Goal: Information Seeking & Learning: Learn about a topic

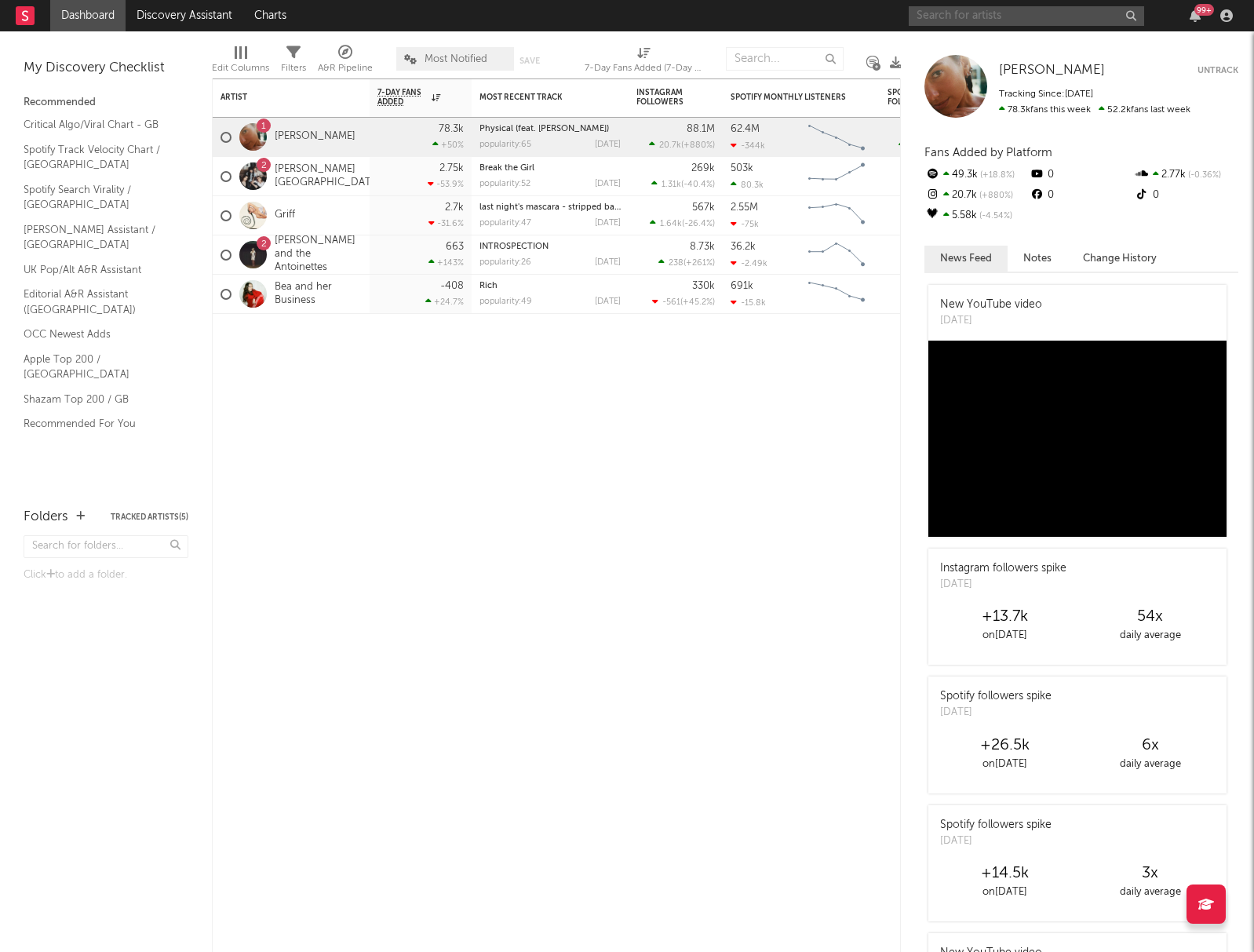
click at [929, 20] on input "text" at bounding box center [1026, 16] width 235 height 19
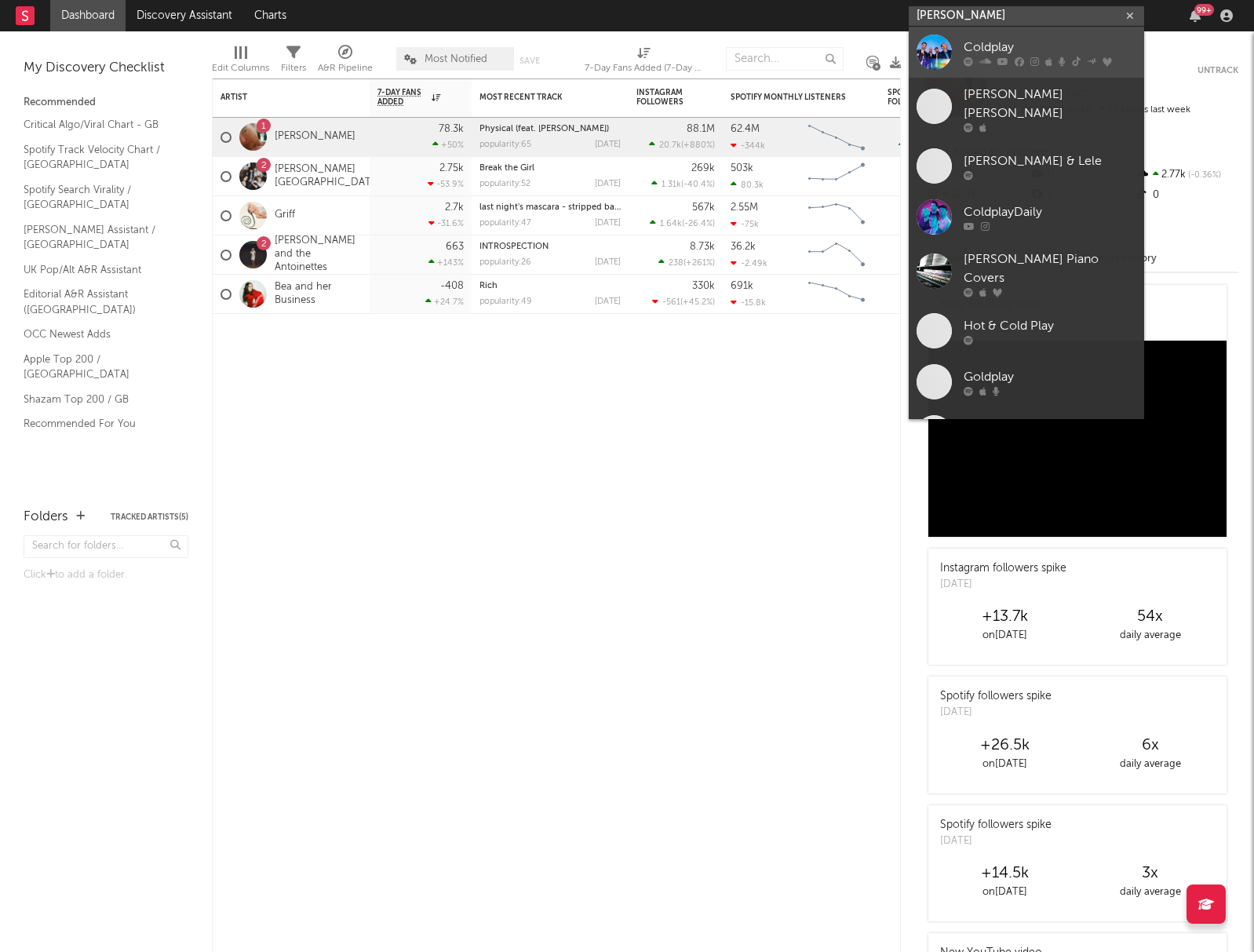
type input "[PERSON_NAME]"
click at [1034, 62] on icon at bounding box center [1034, 61] width 9 height 10
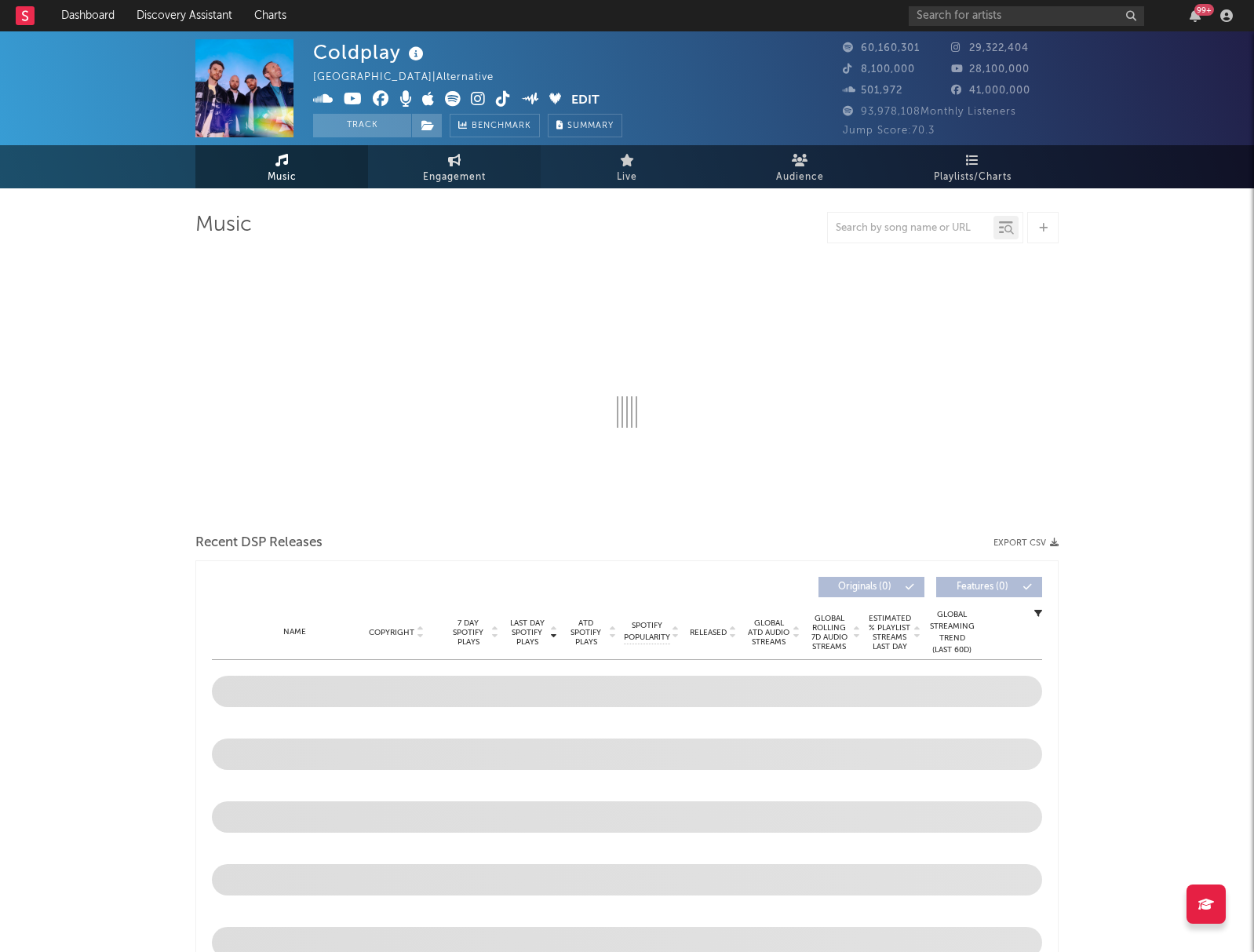
click at [483, 183] on span "Engagement" at bounding box center [455, 177] width 63 height 19
select select "1w"
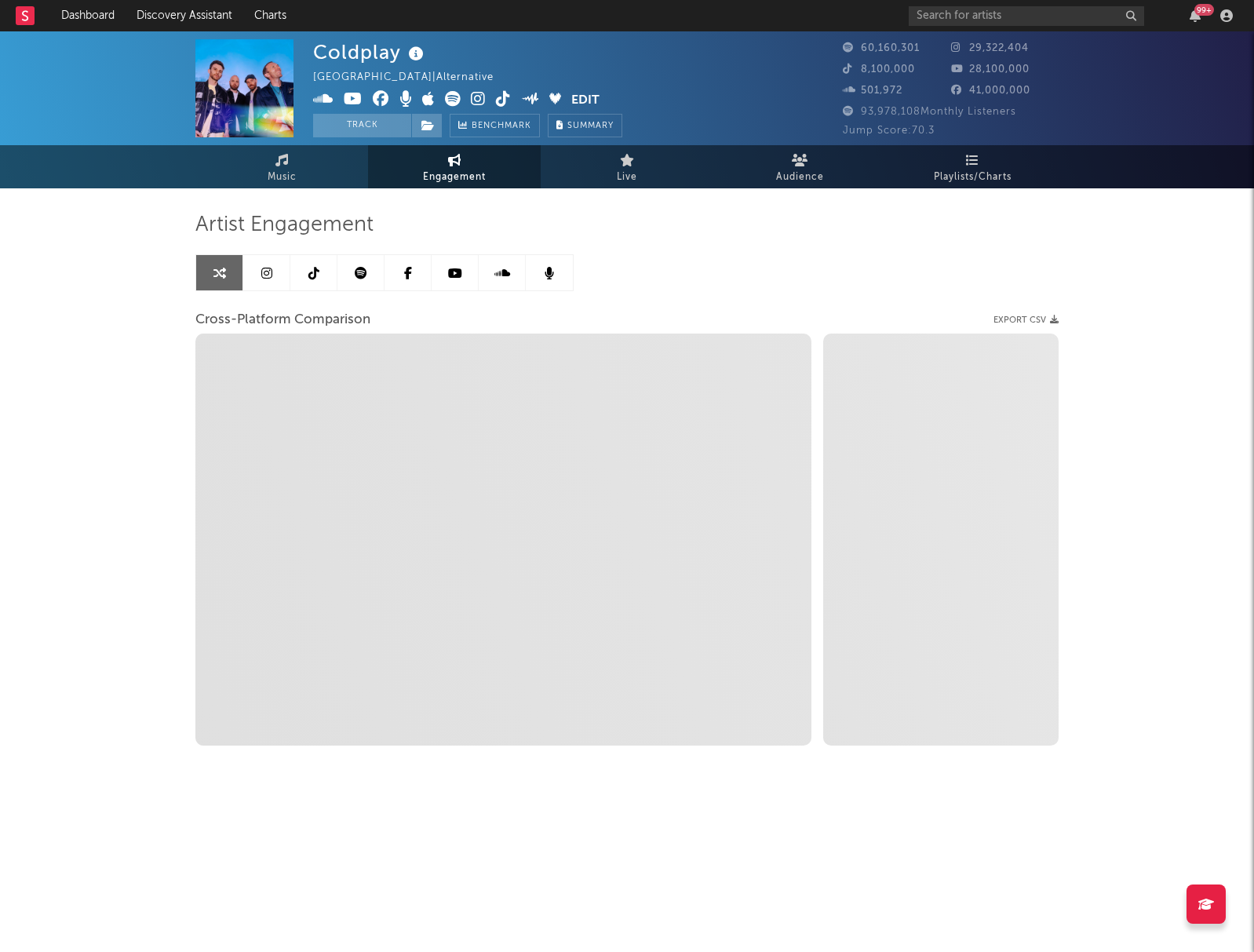
click at [265, 267] on icon at bounding box center [267, 273] width 11 height 13
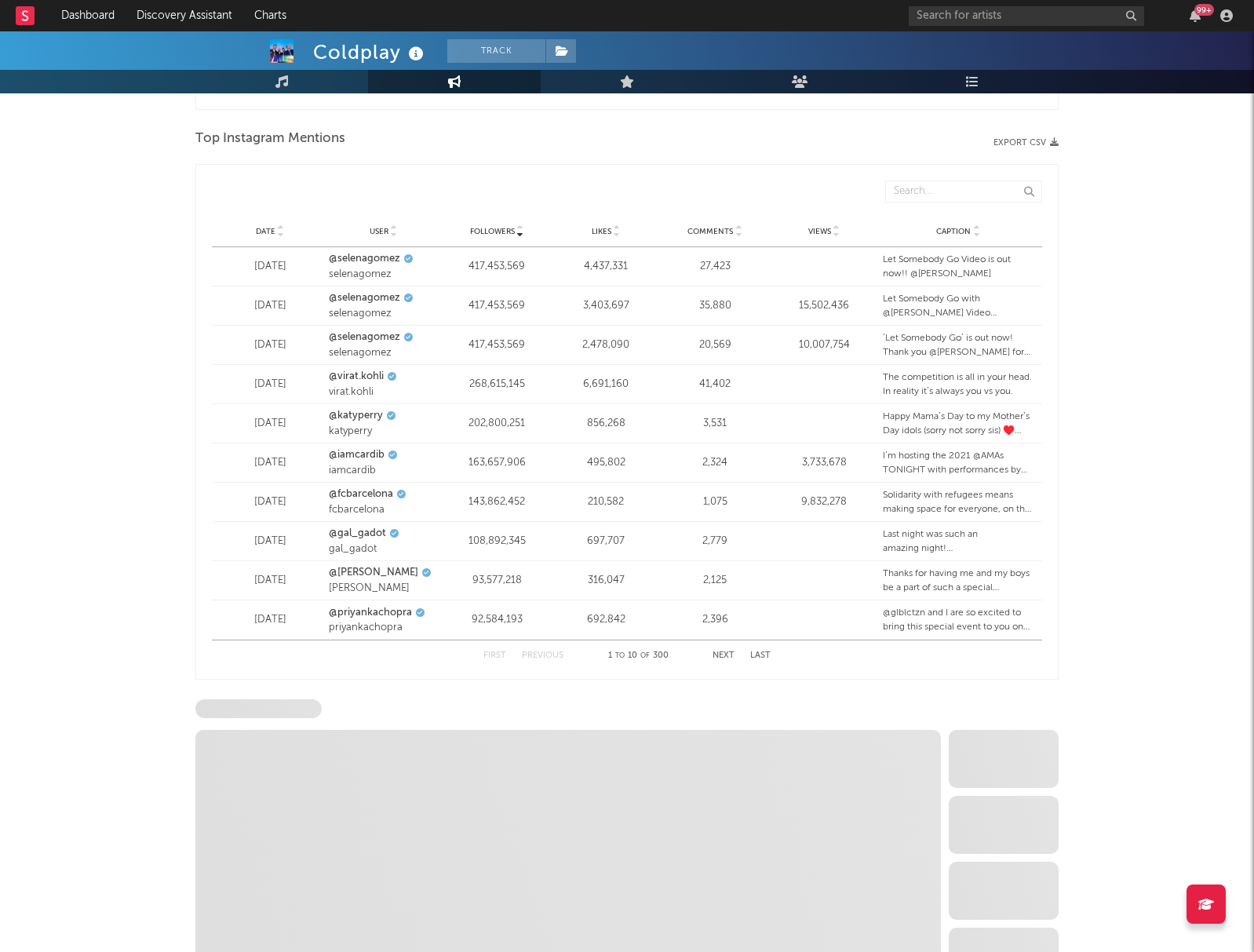
scroll to position [2028, 0]
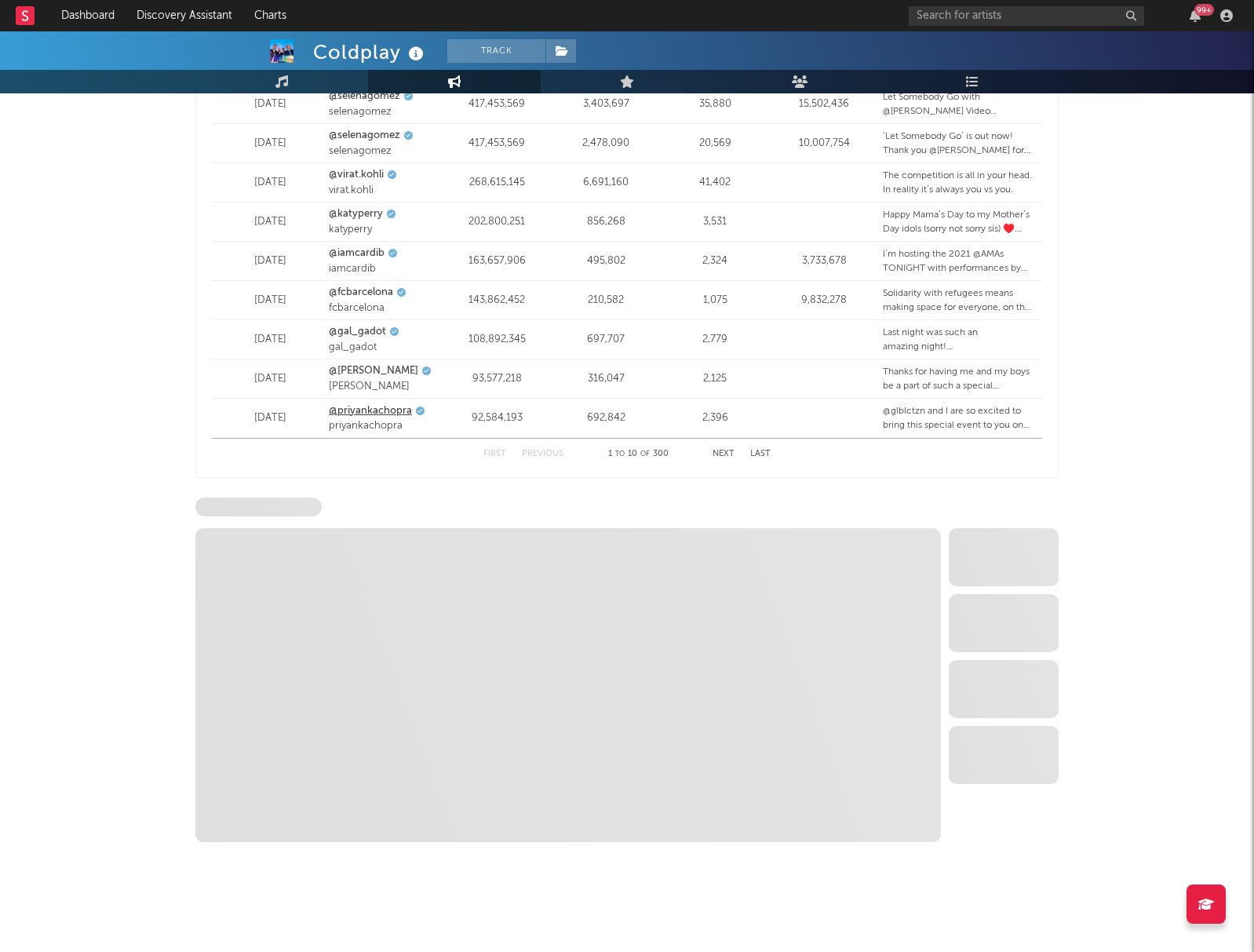
select select "6m"
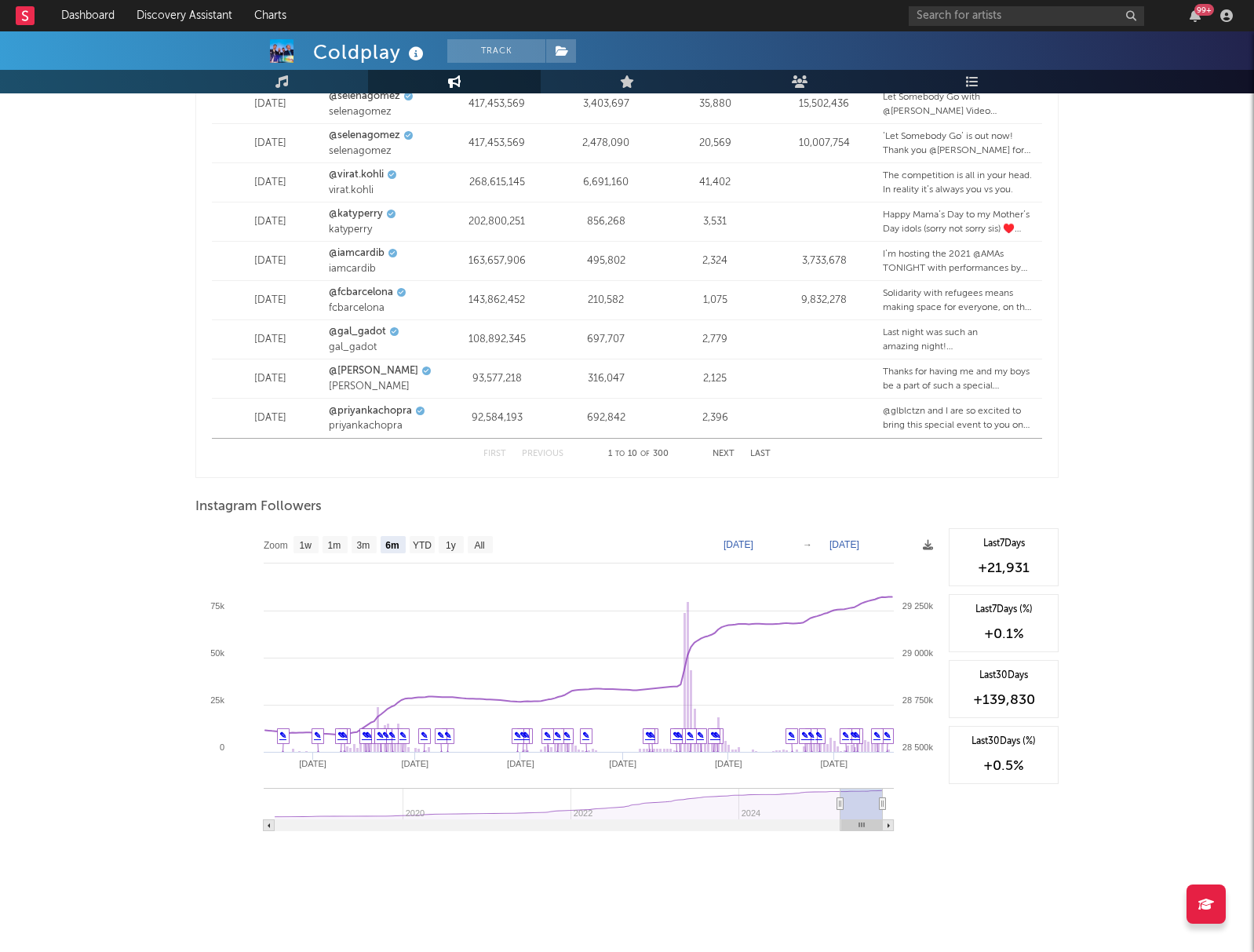
type input "[DATE]"
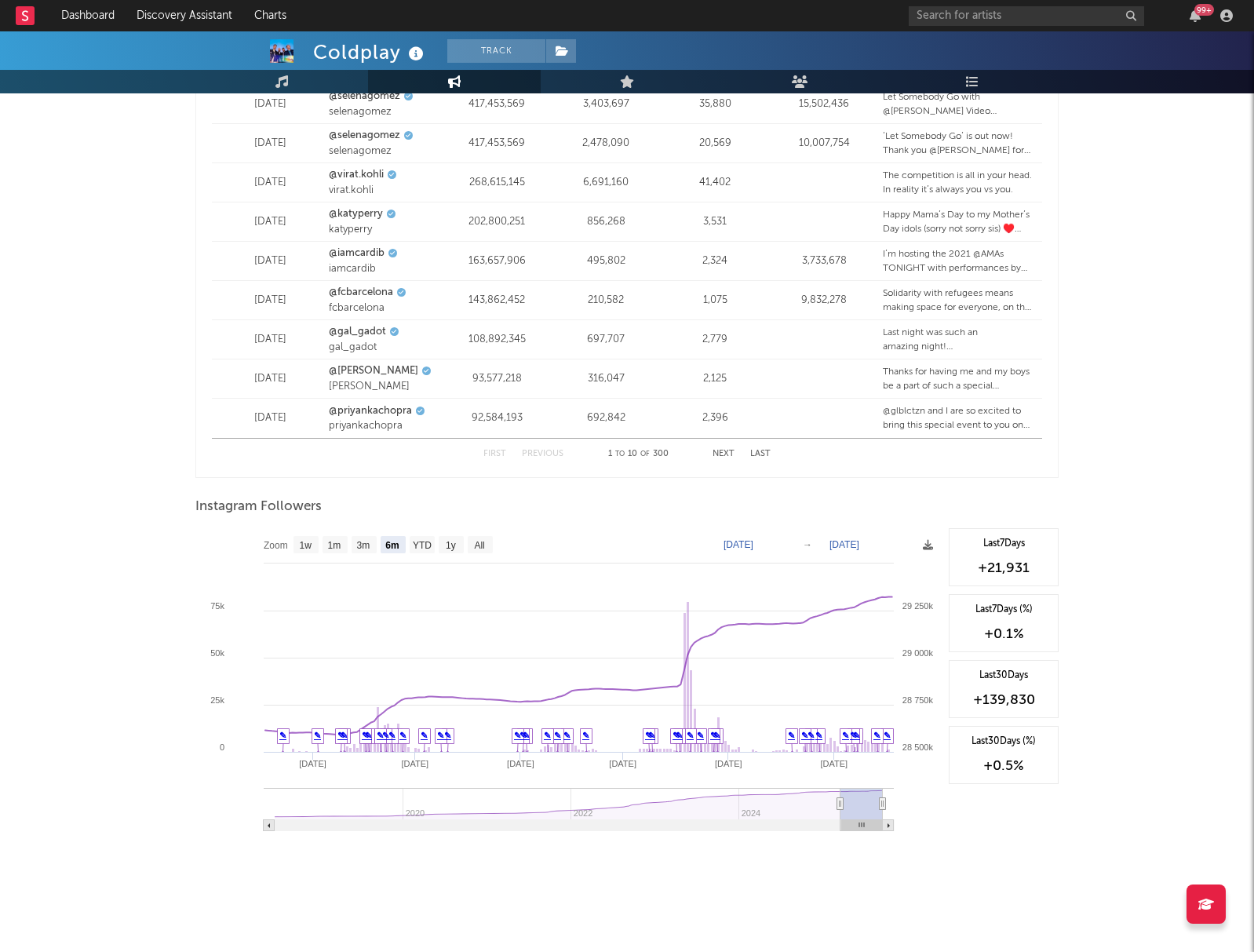
type input "[DATE]"
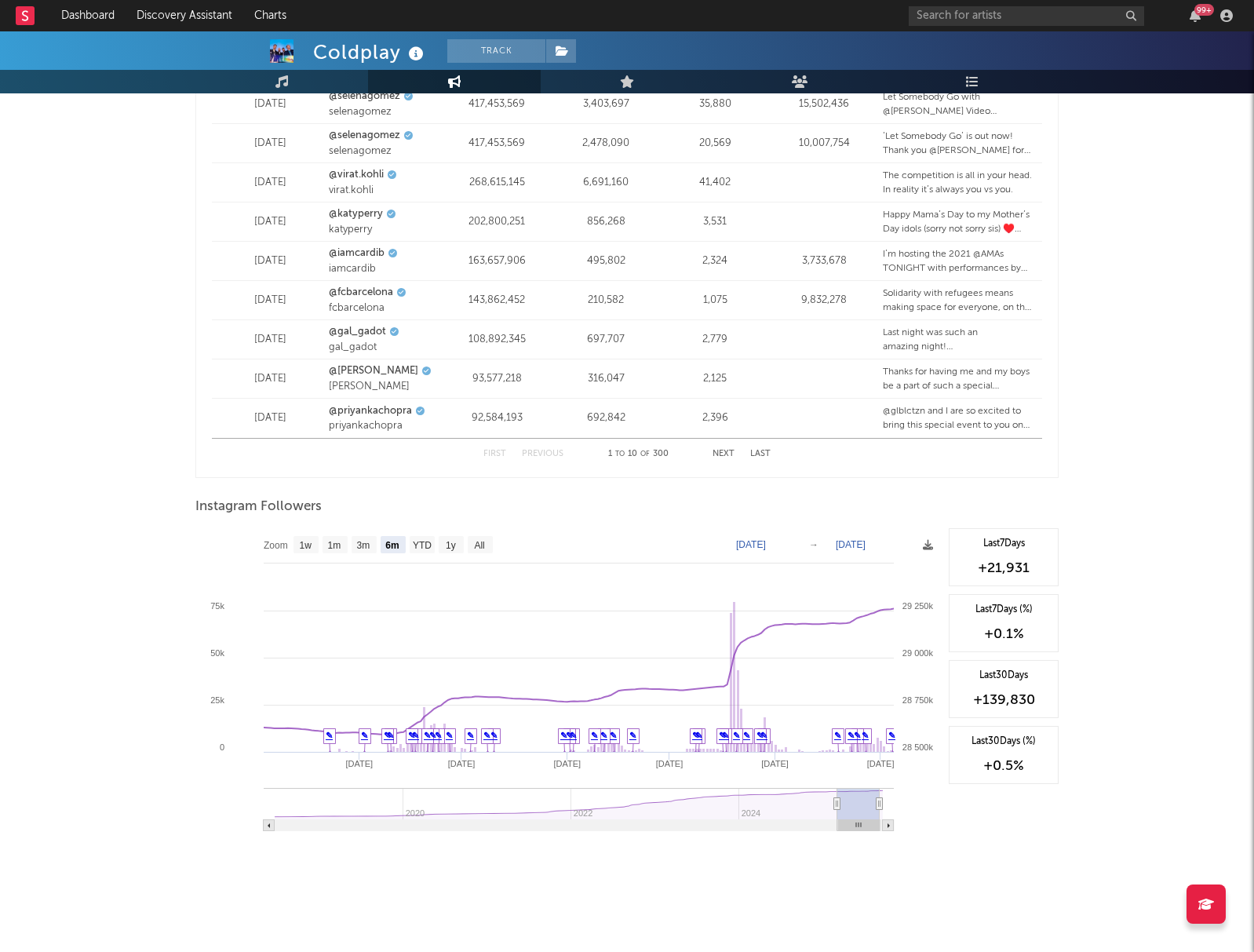
type input "[DATE]"
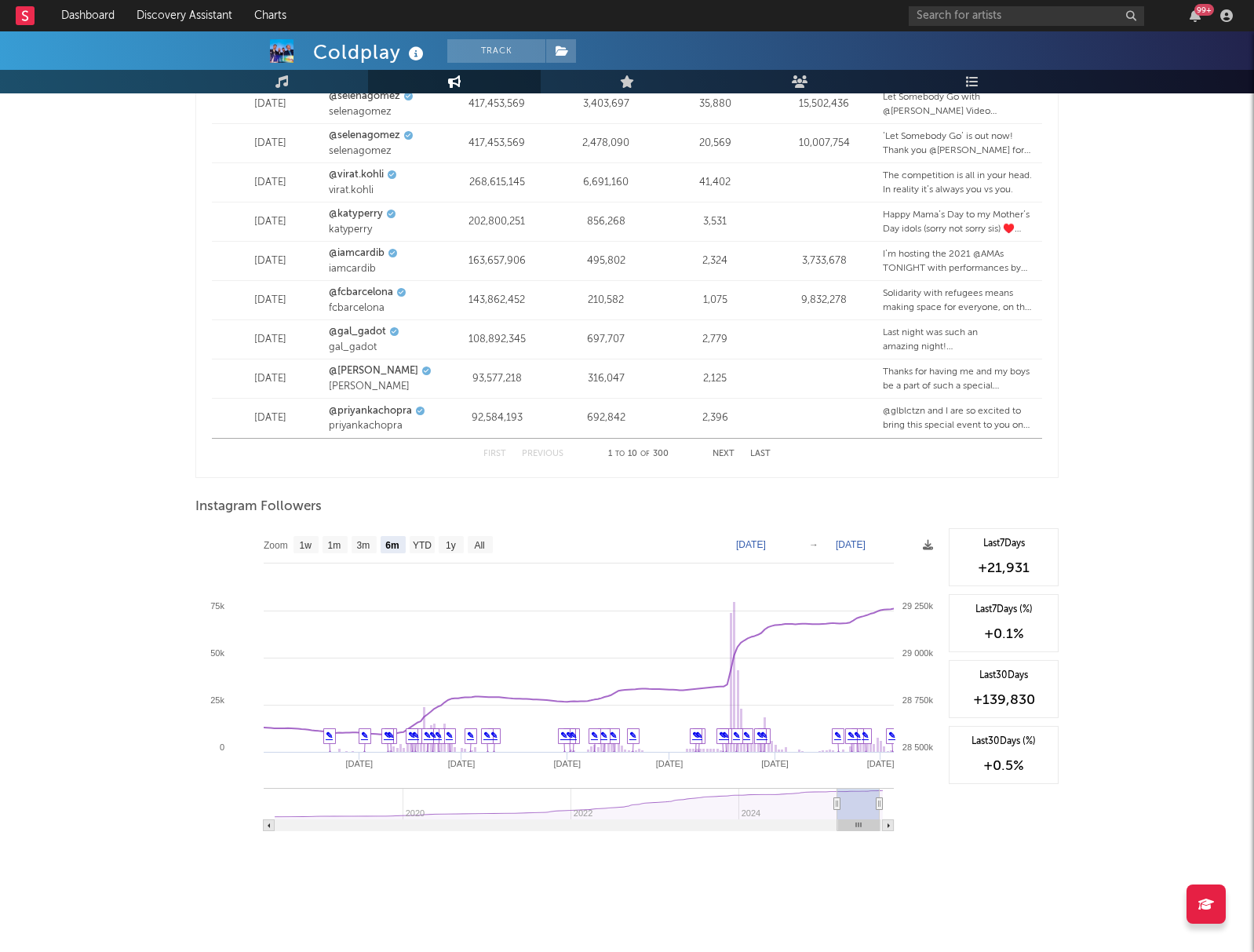
type input "[DATE]"
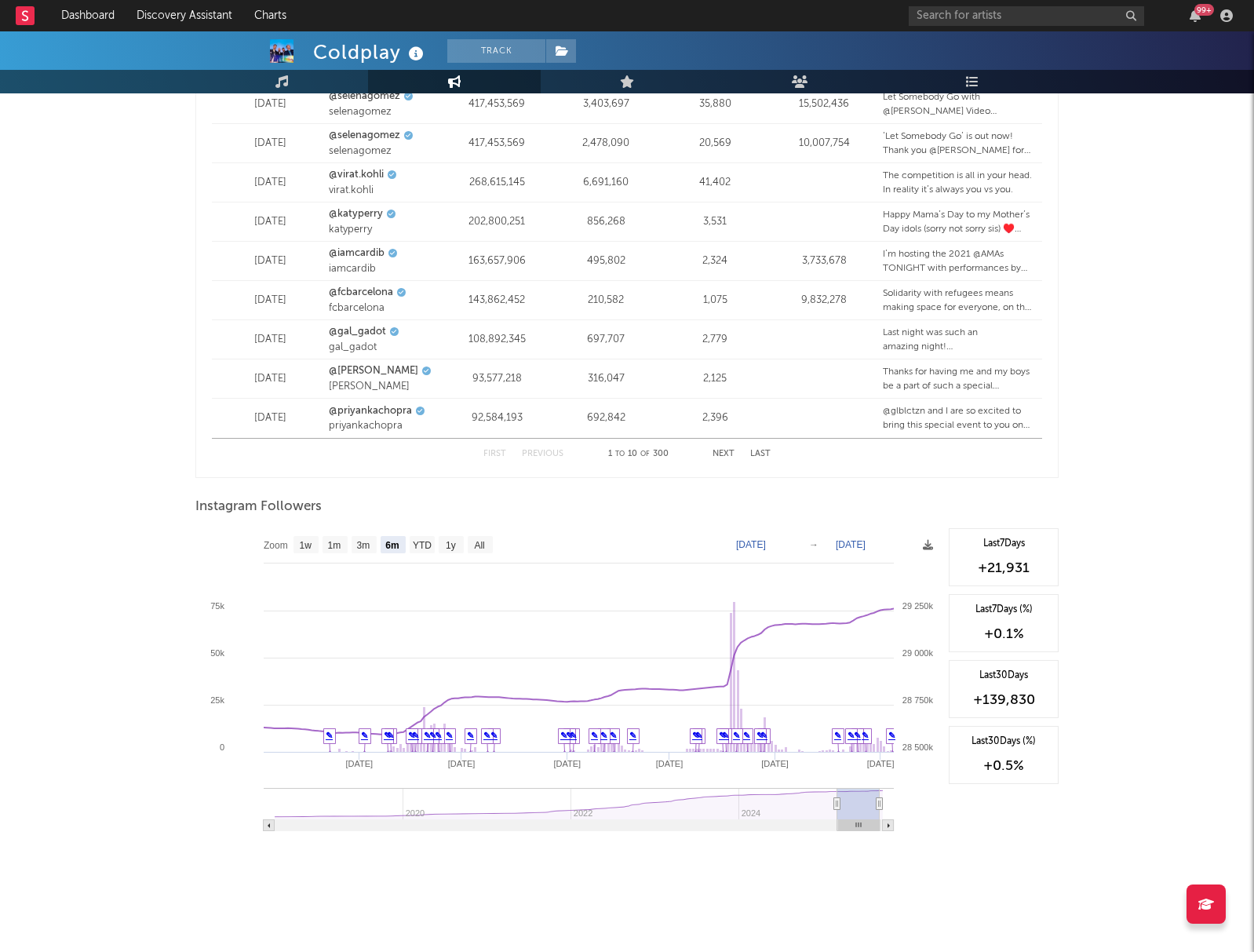
type input "[DATE]"
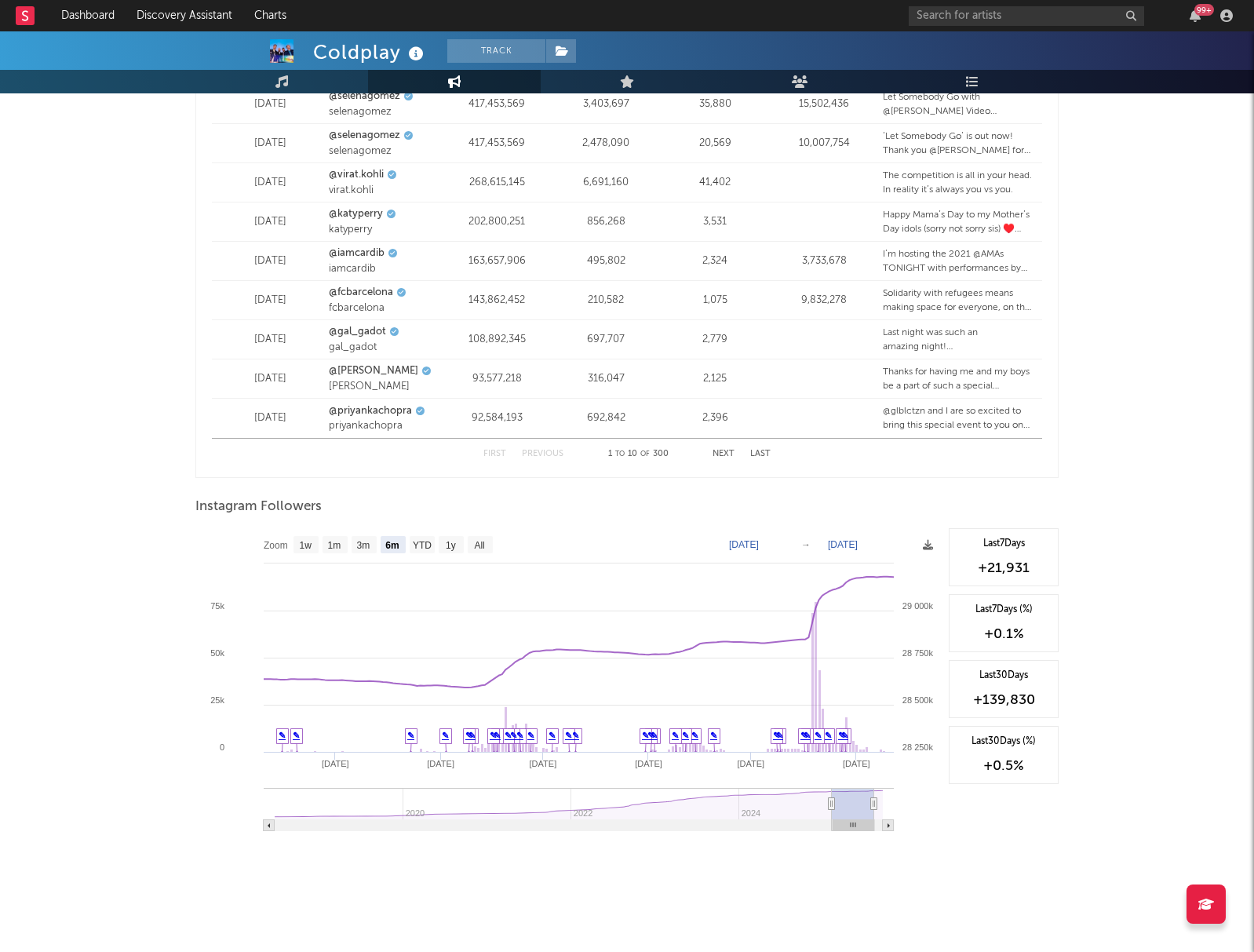
type input "[DATE]"
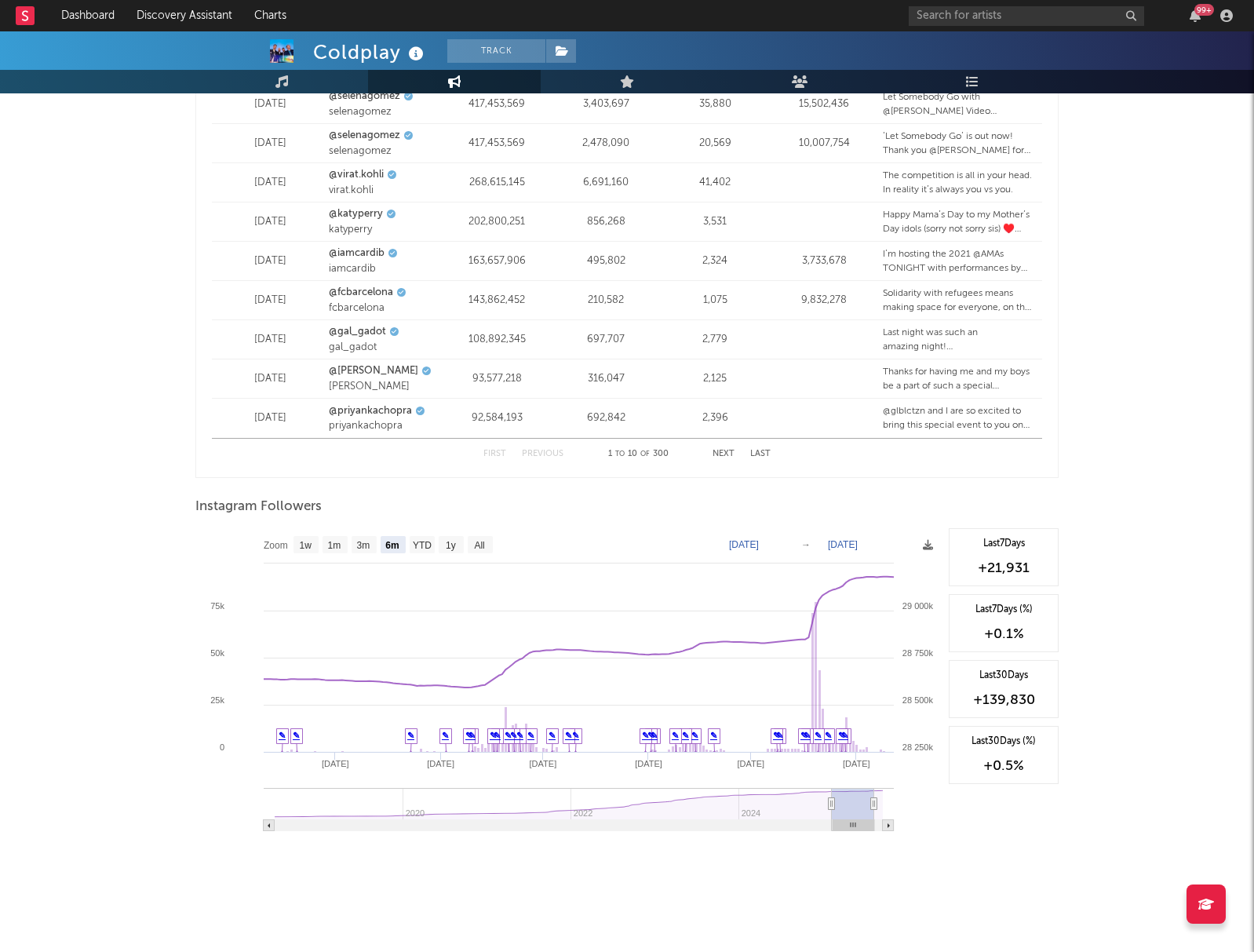
type input "[DATE]"
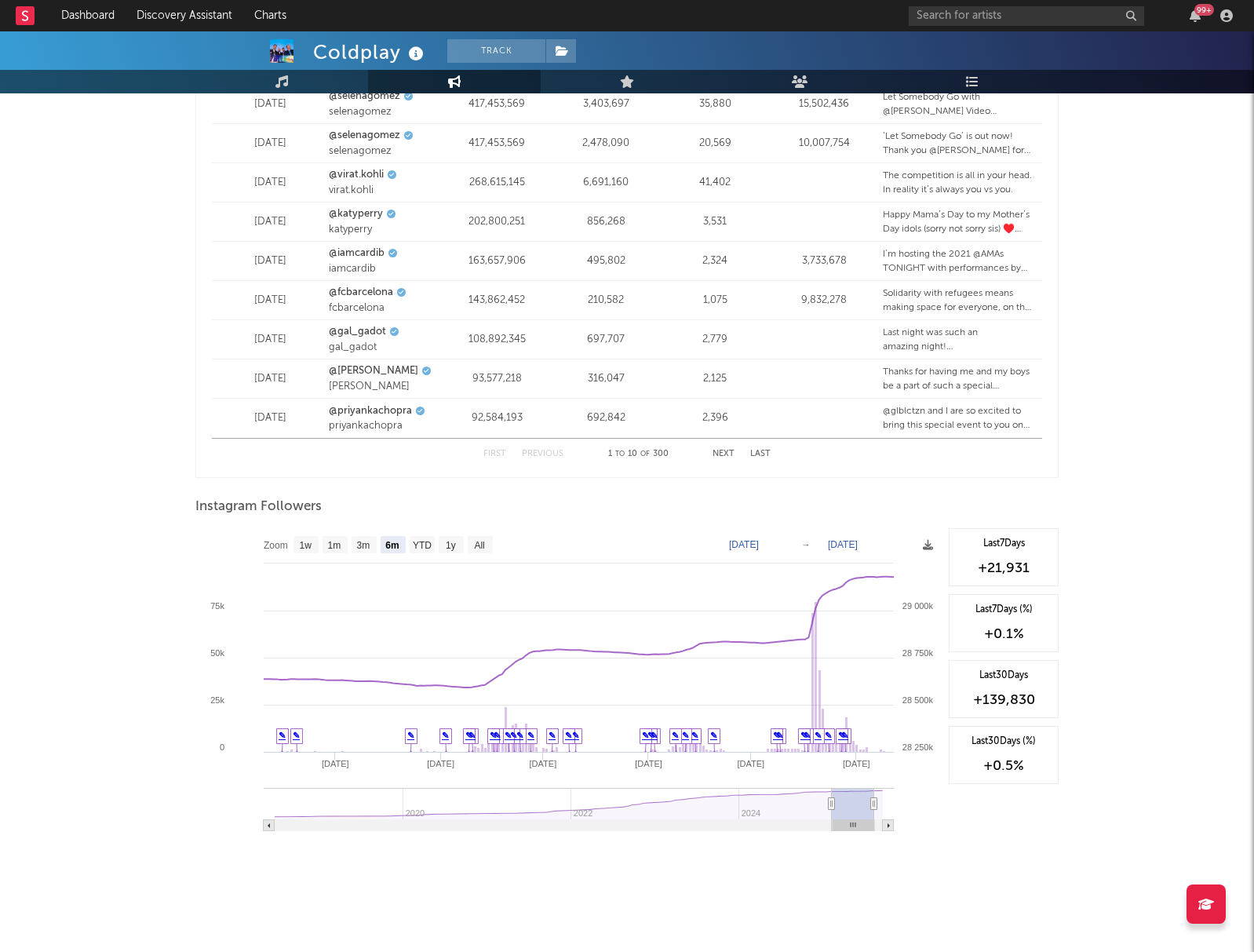
type input "[DATE]"
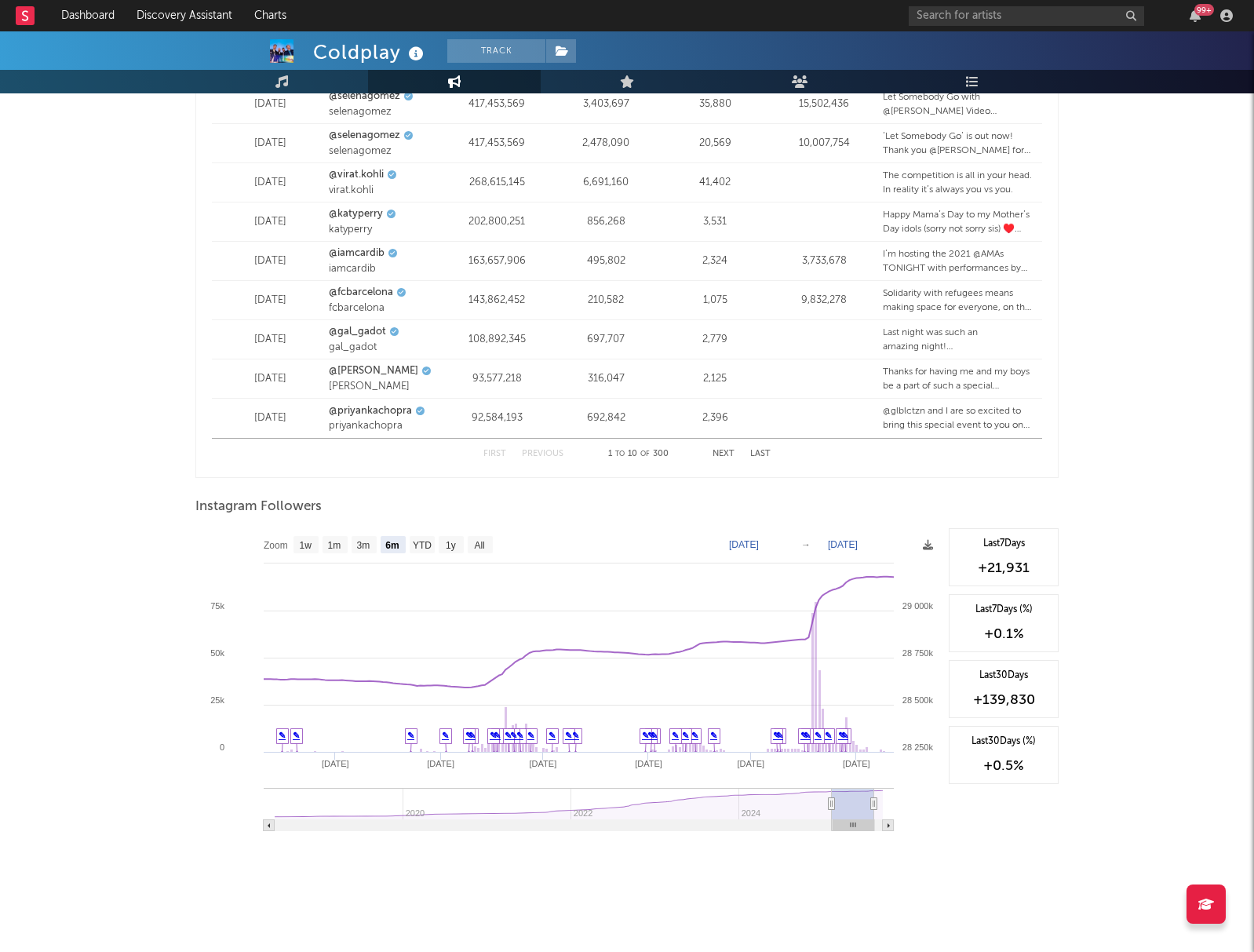
type input "[DATE]"
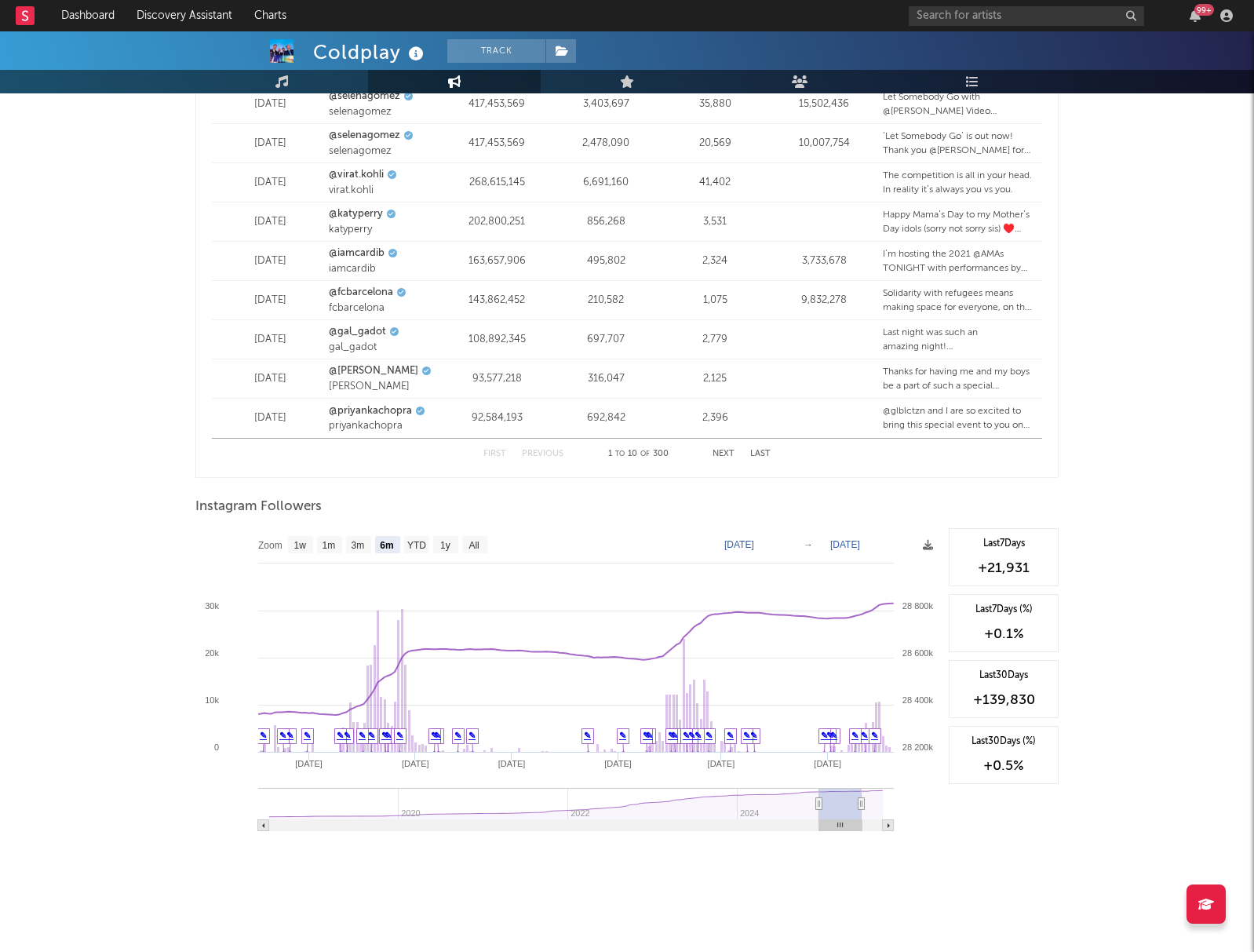
type input "[DATE]"
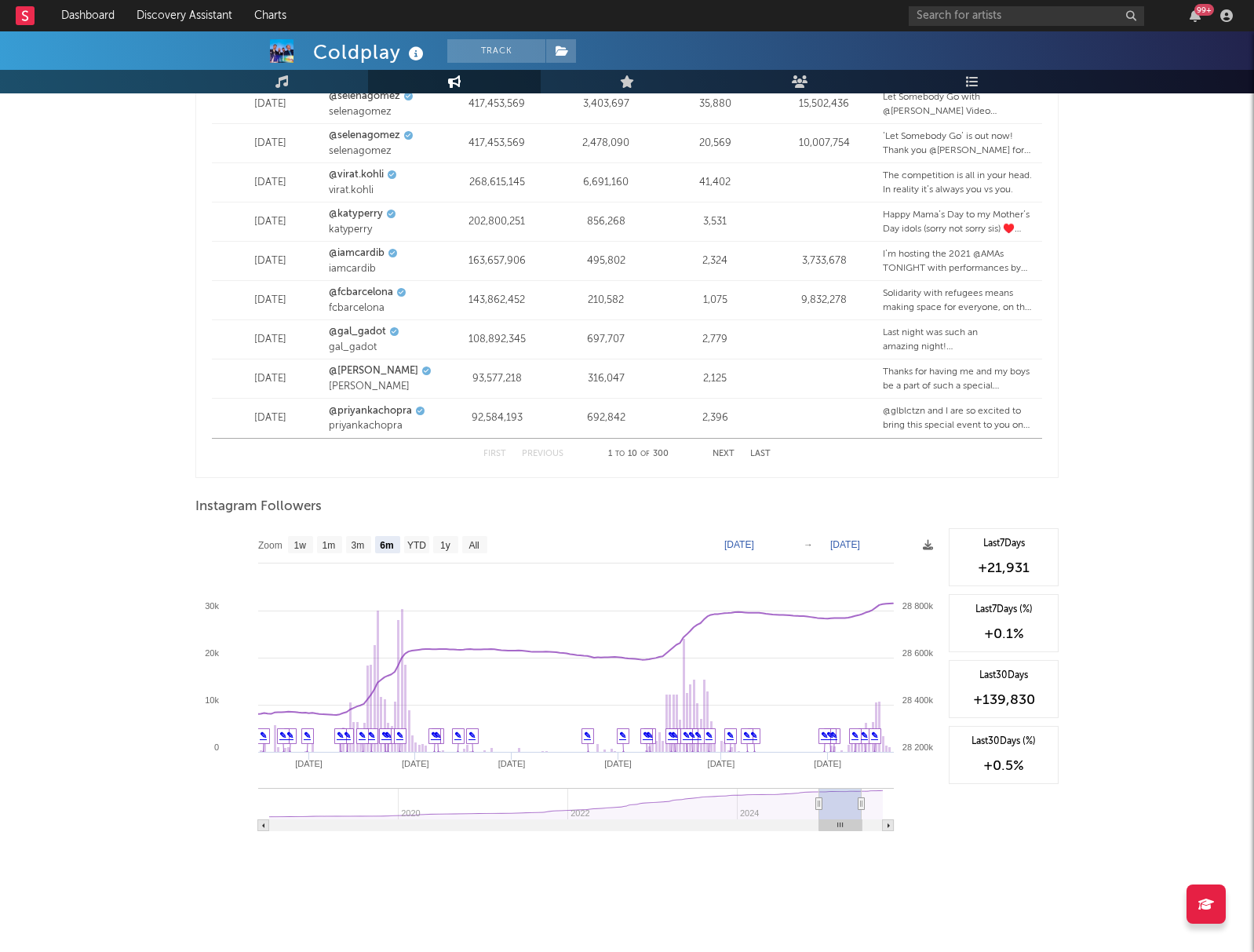
type input "[DATE]"
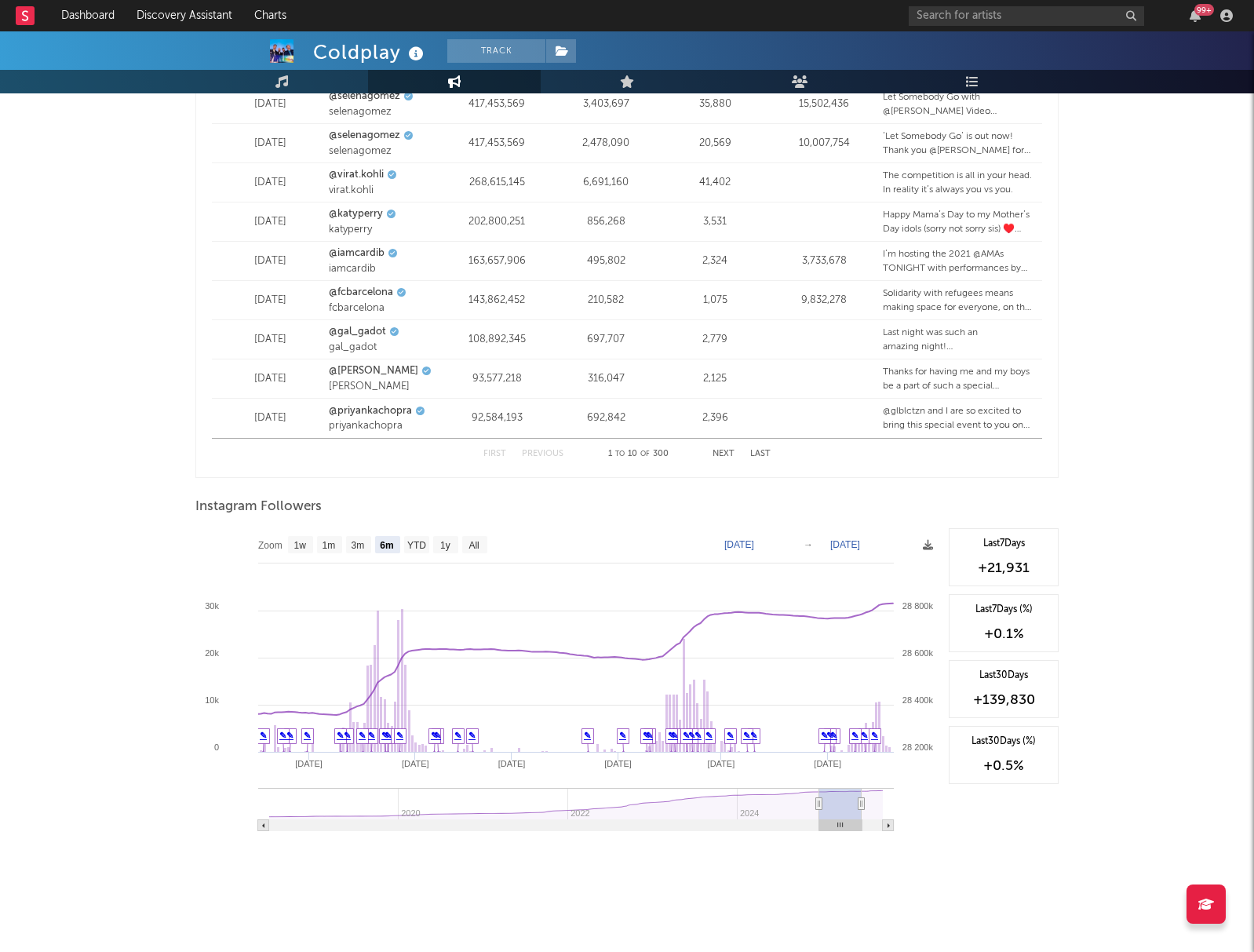
type input "[DATE]"
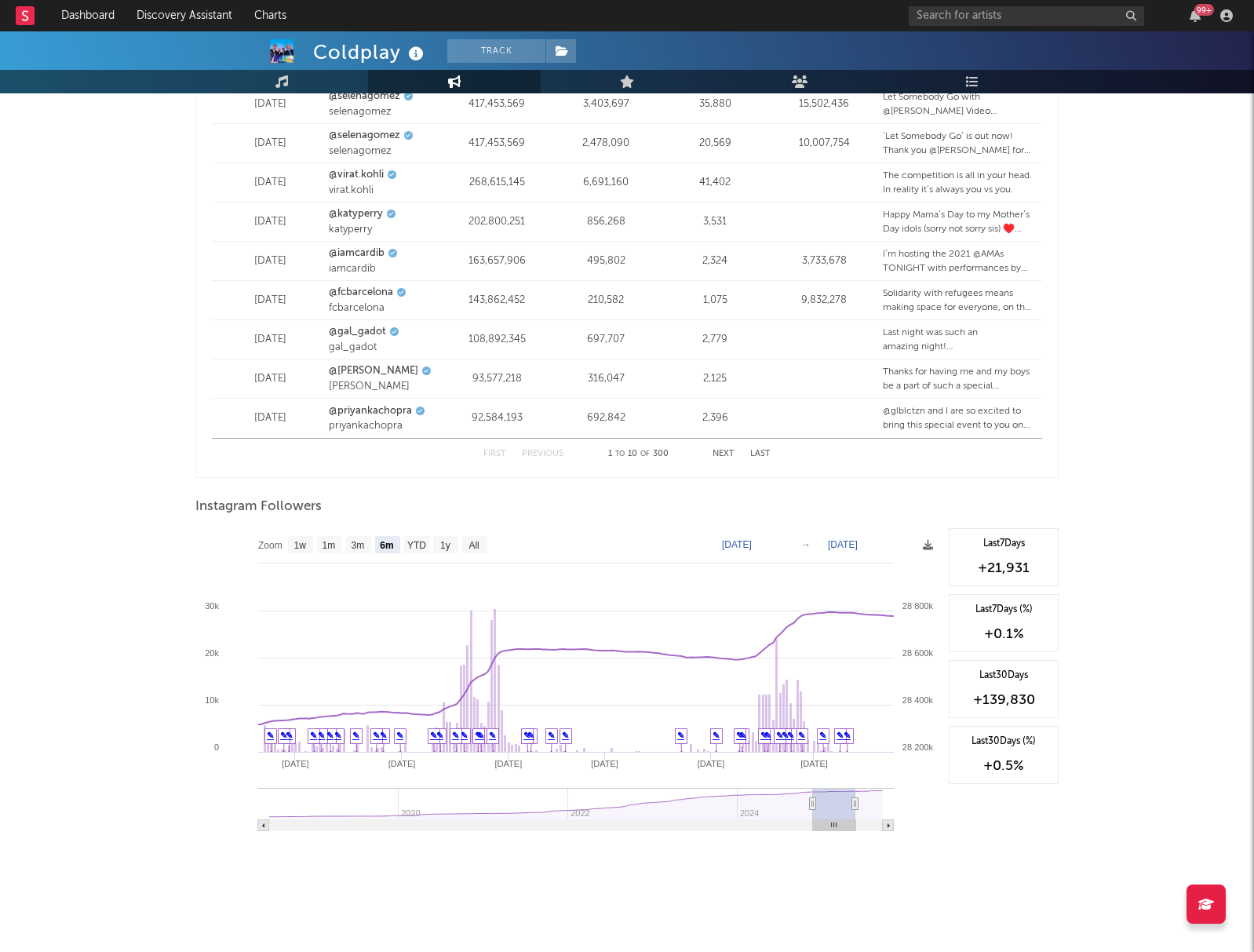
type input "[DATE]"
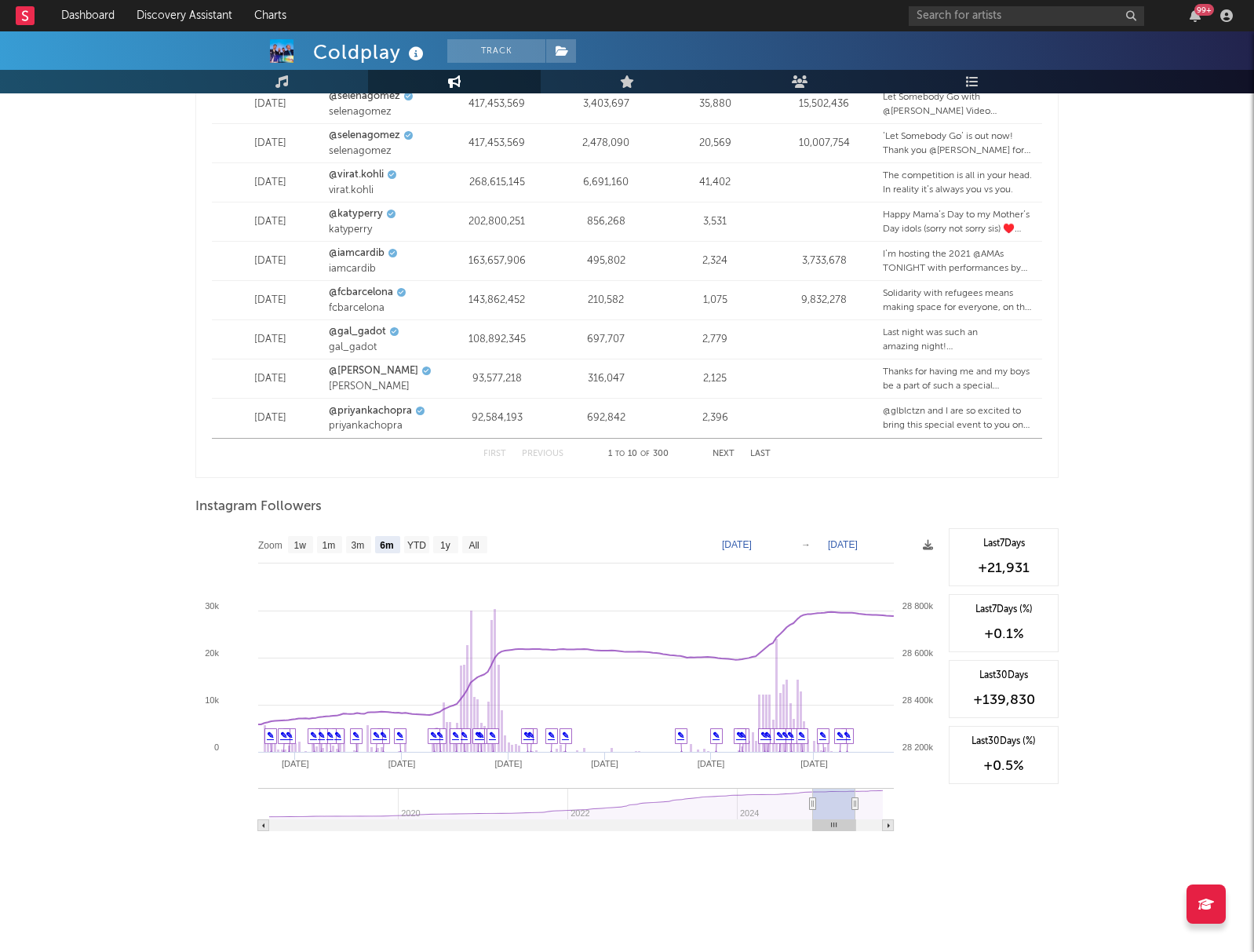
type input "[DATE]"
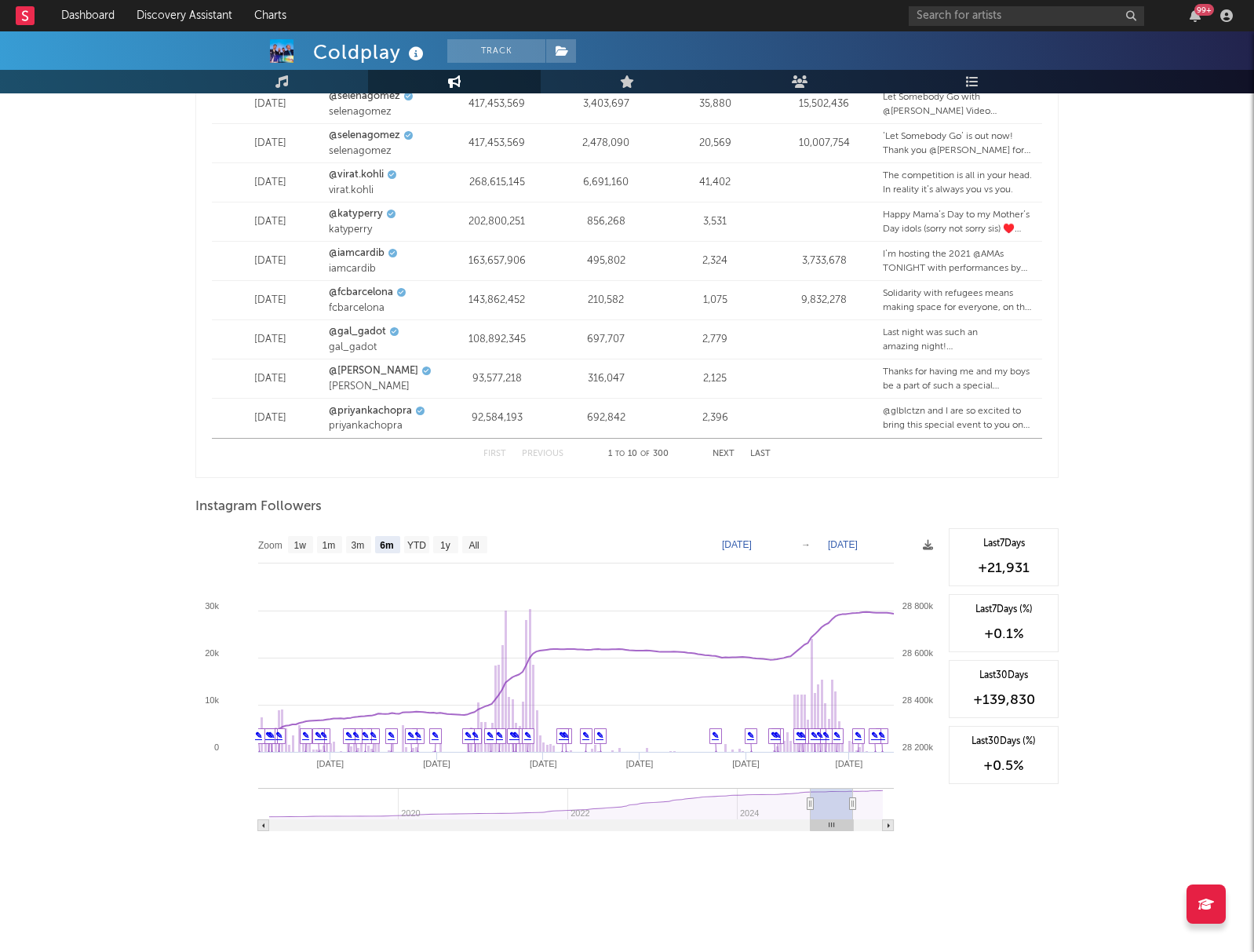
type input "[DATE]"
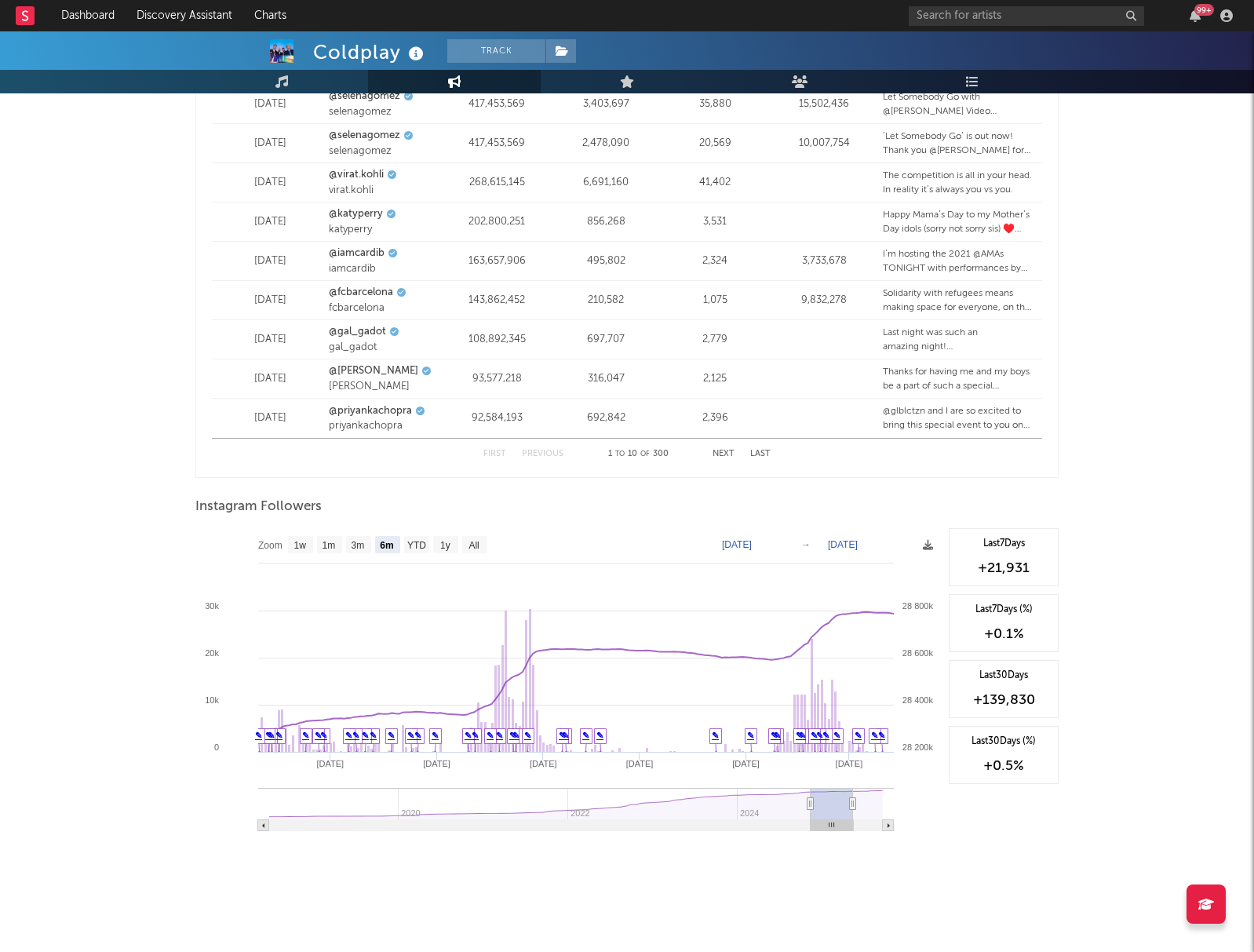
type input "[DATE]"
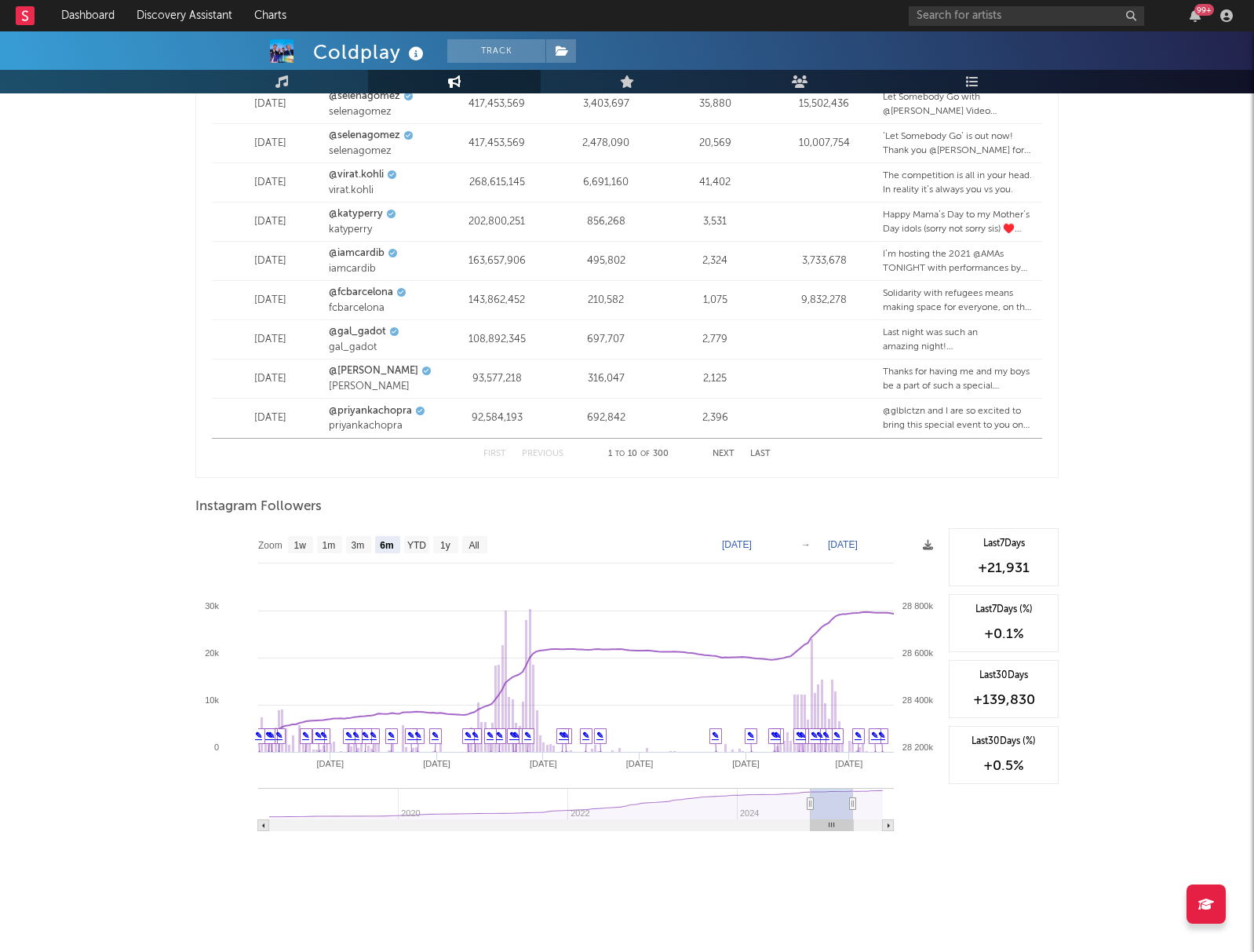
type input "[DATE]"
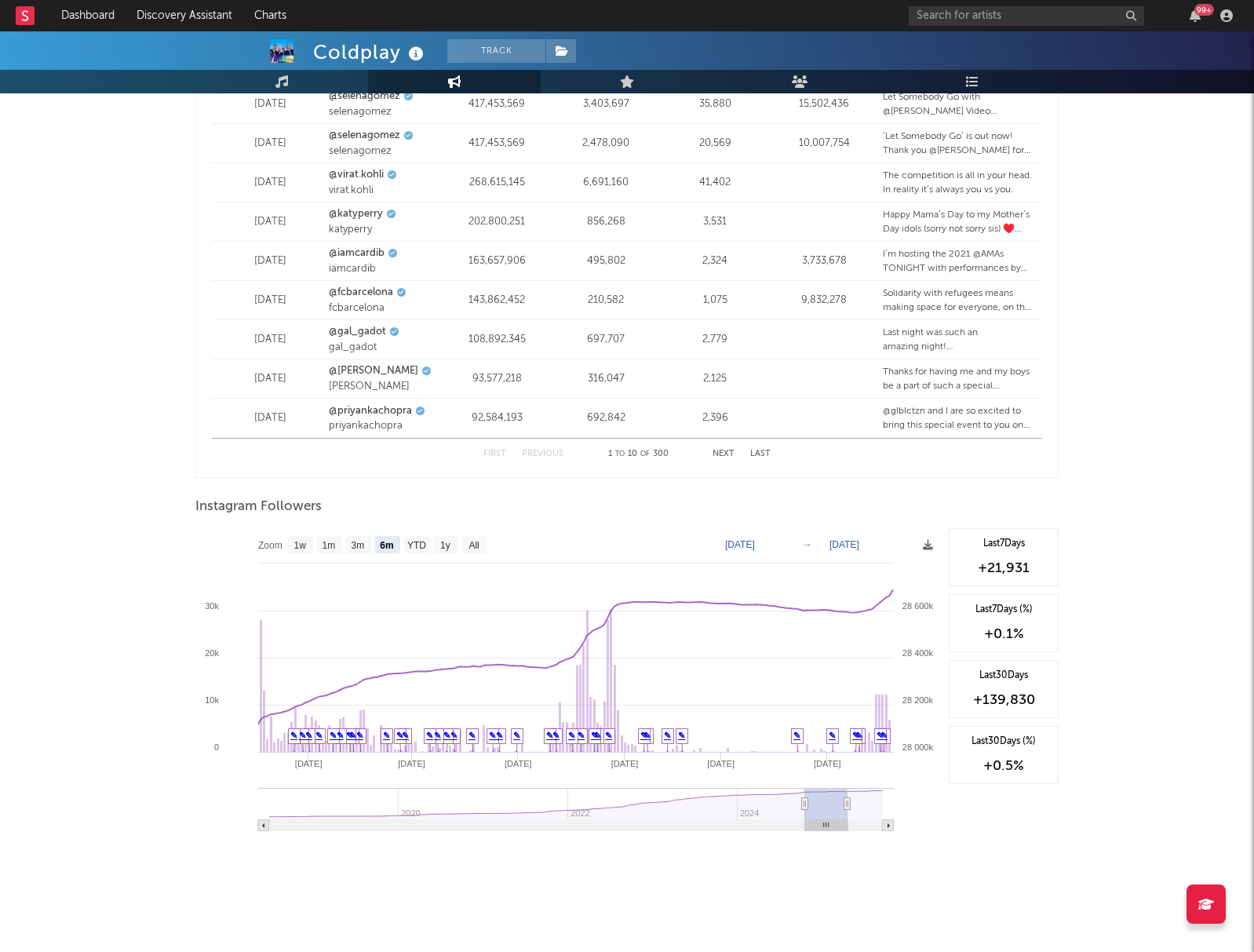
type input "[DATE]"
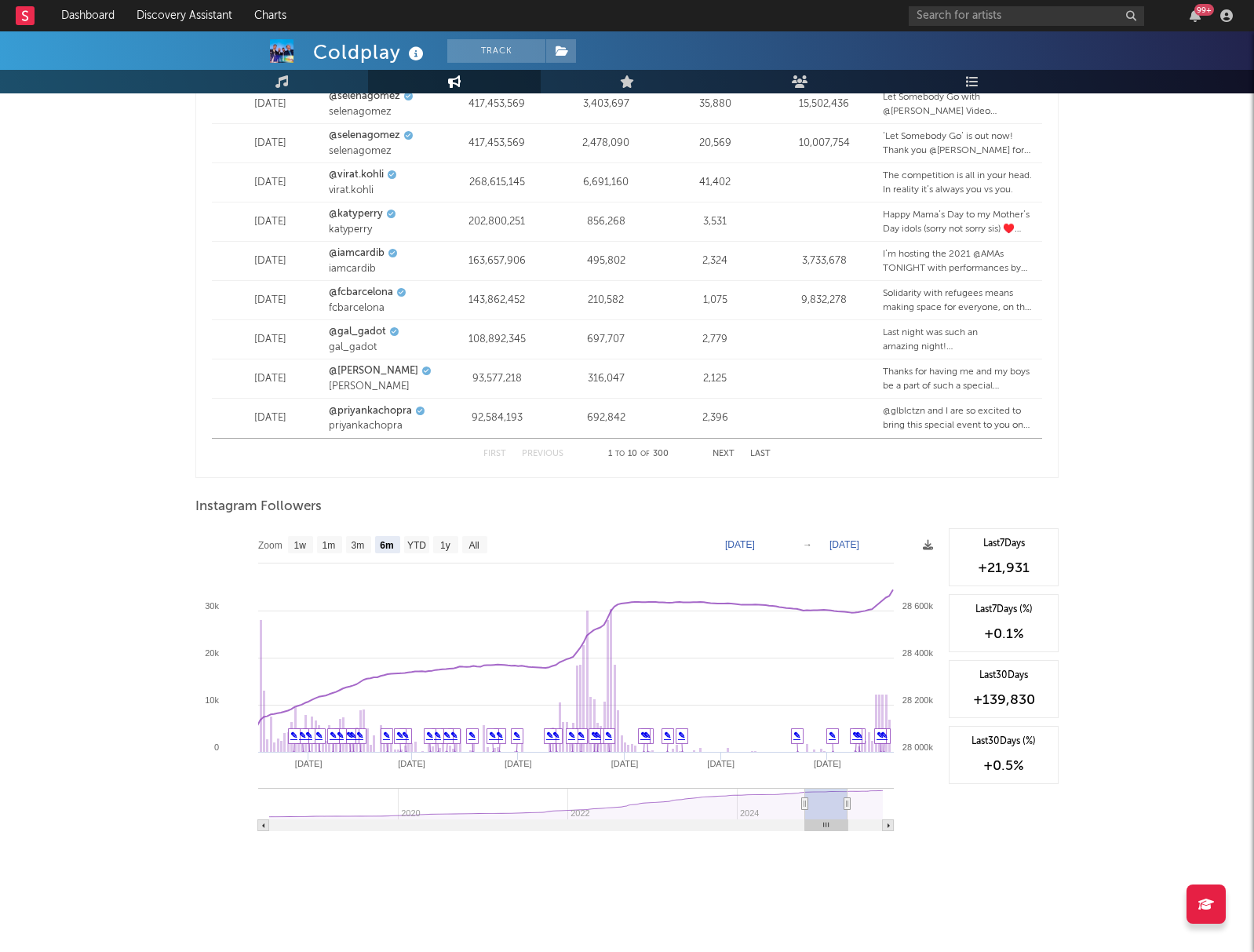
type input "[DATE]"
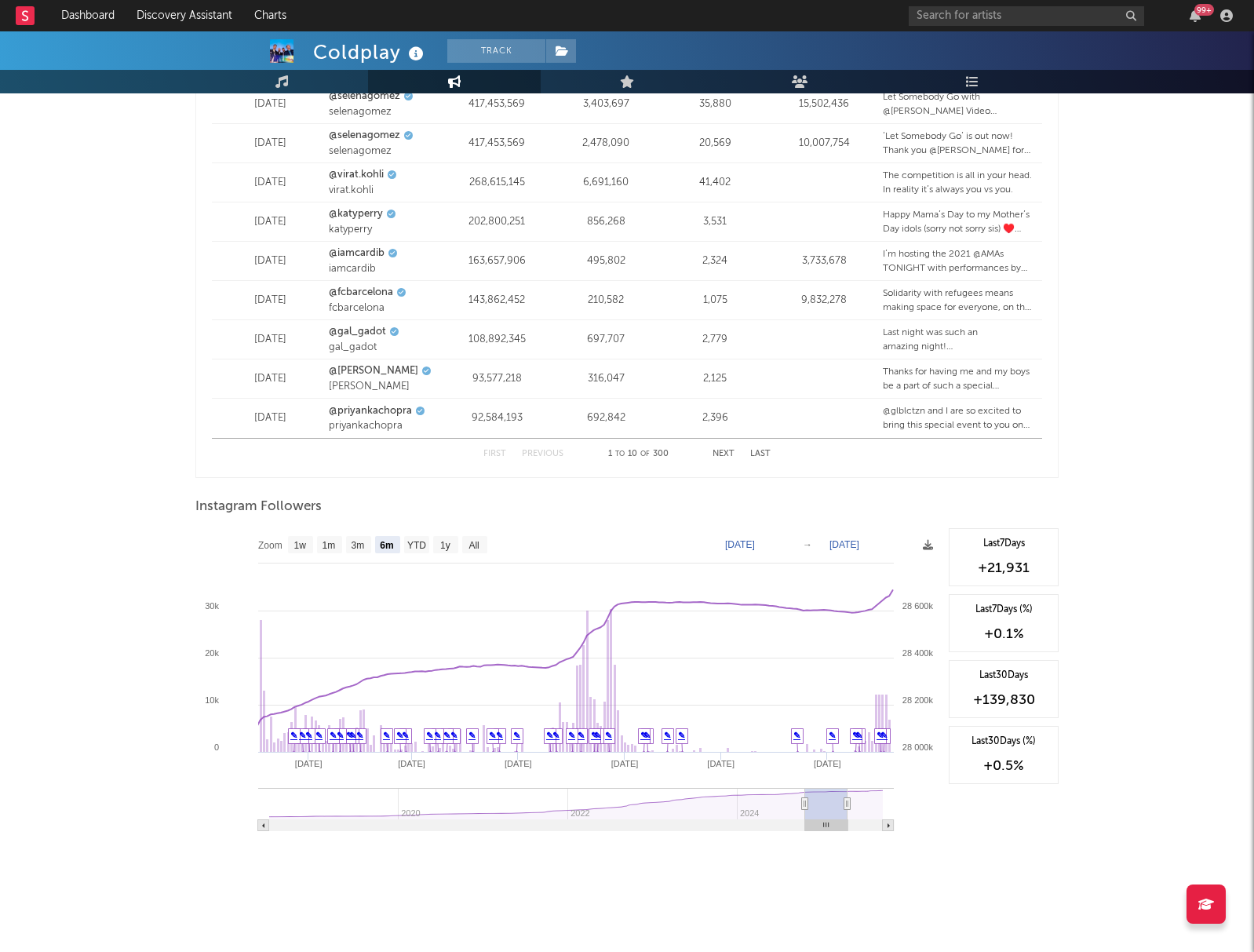
type input "[DATE]"
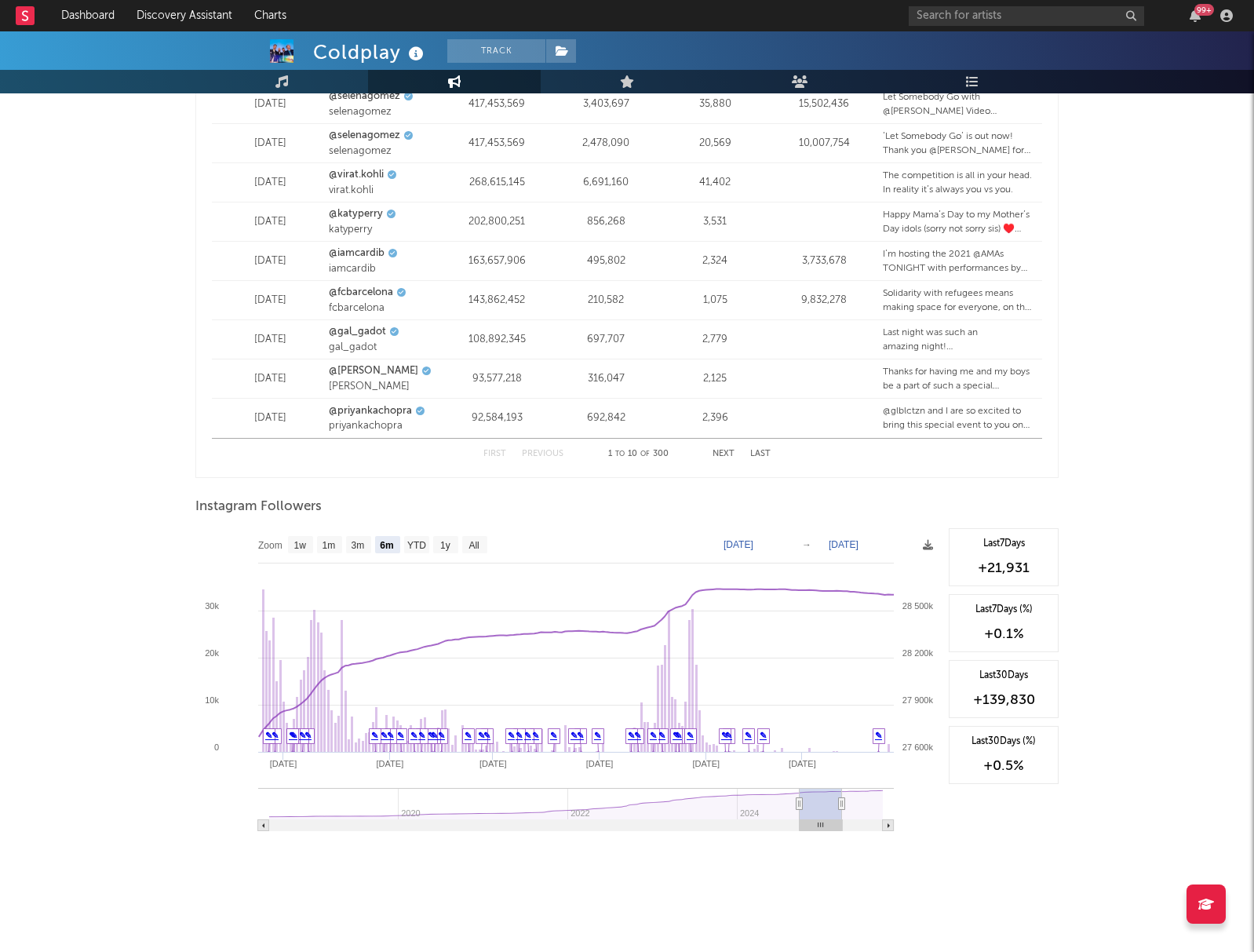
type input "[DATE]"
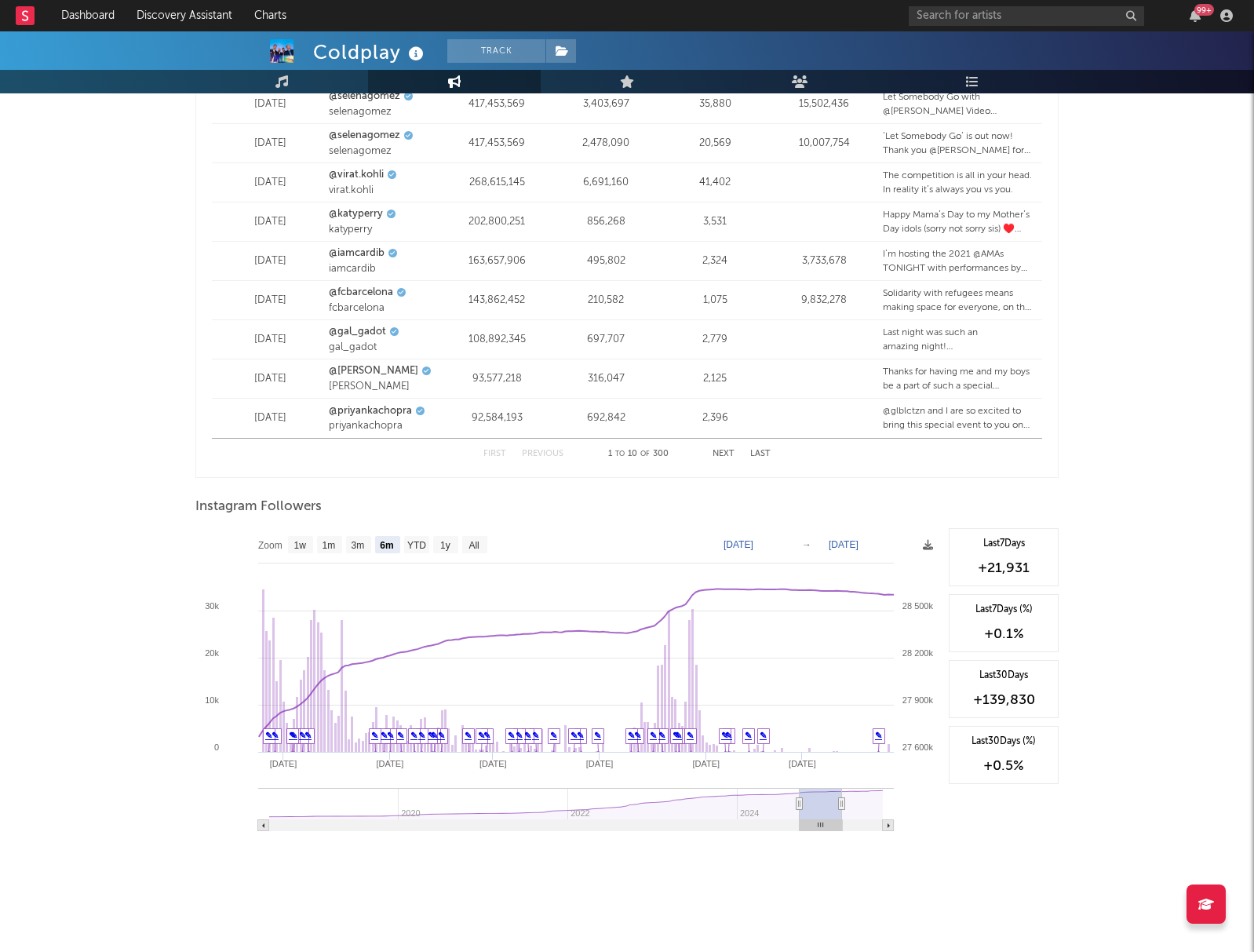
type input "[DATE]"
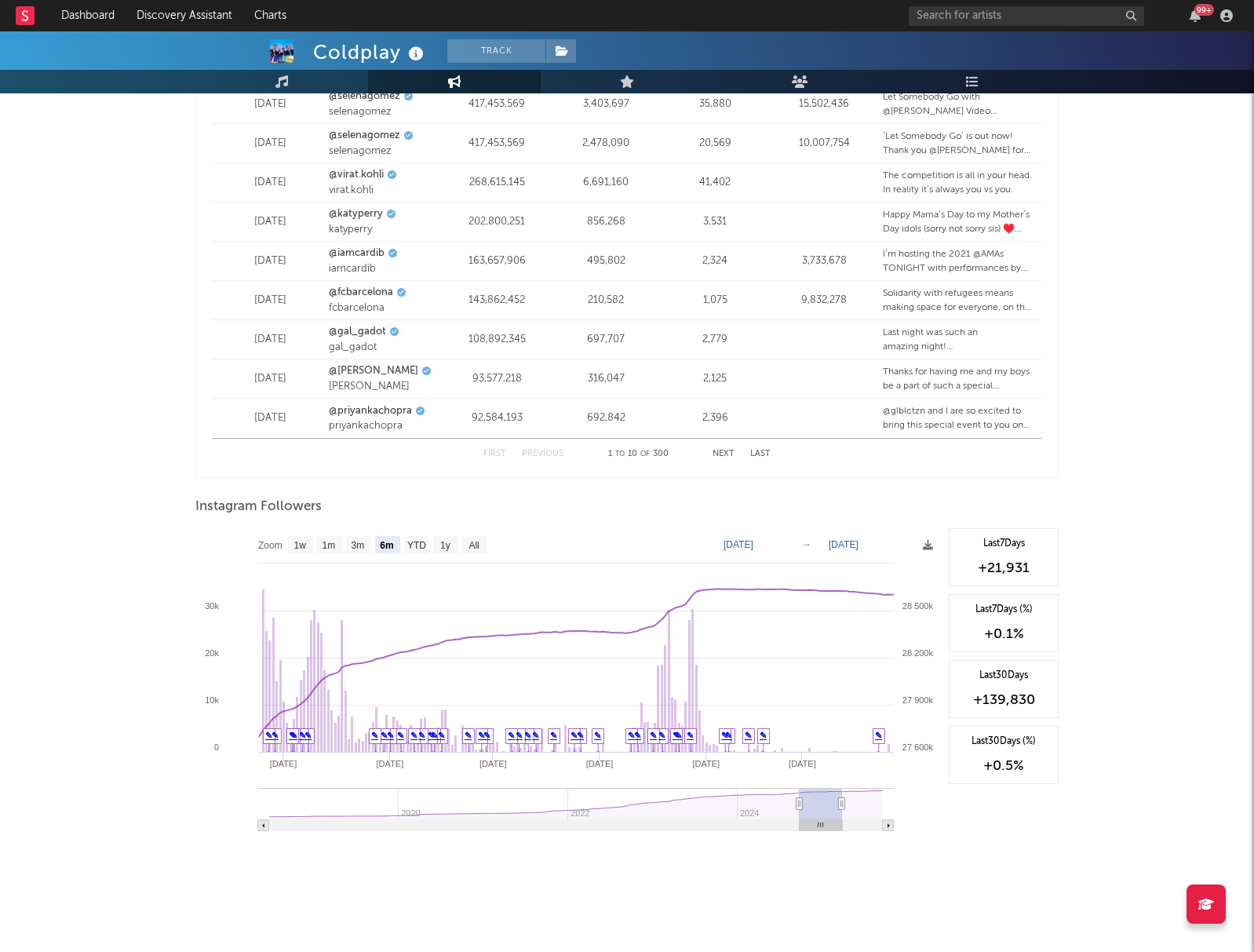
type input "[DATE]"
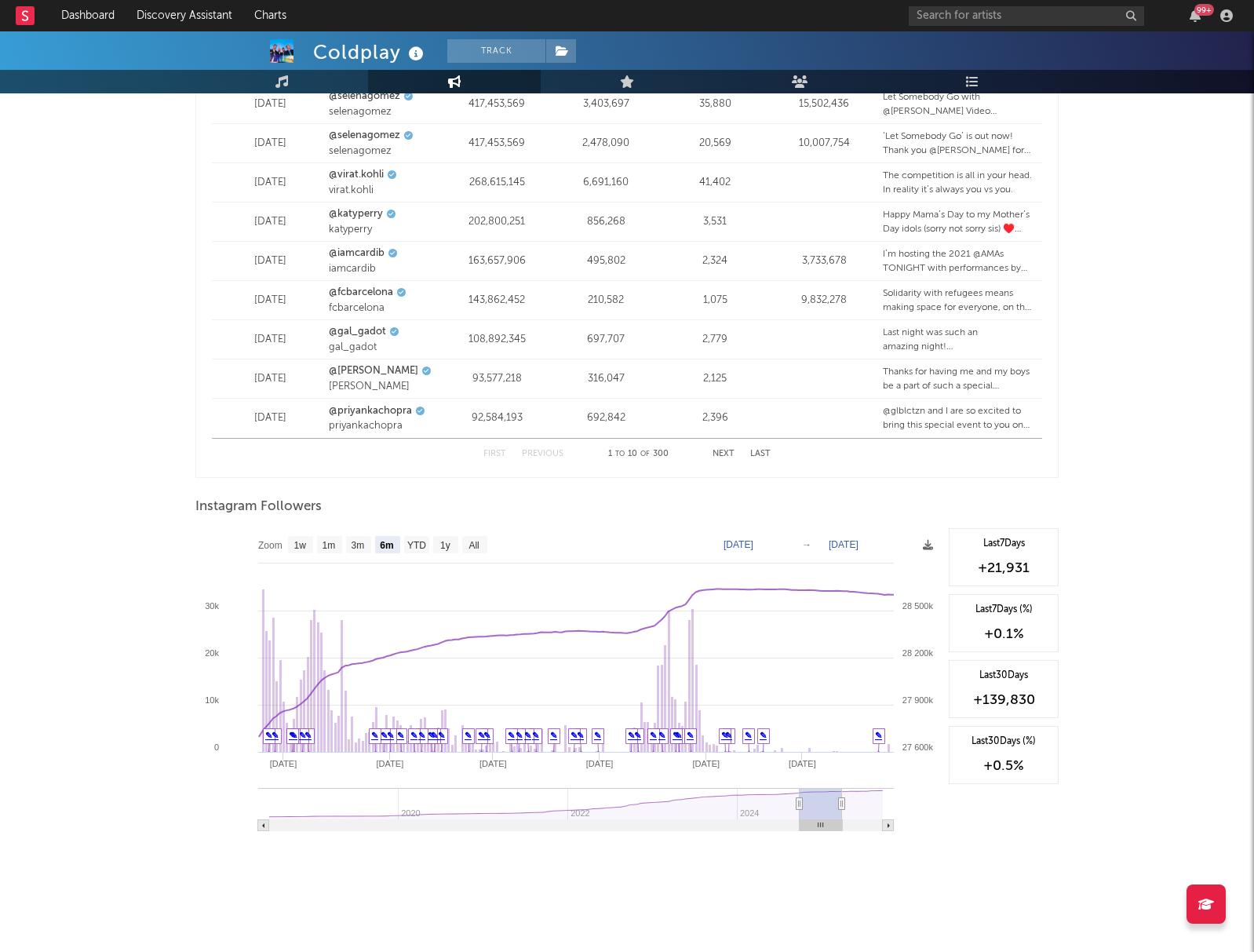
type input "[DATE]"
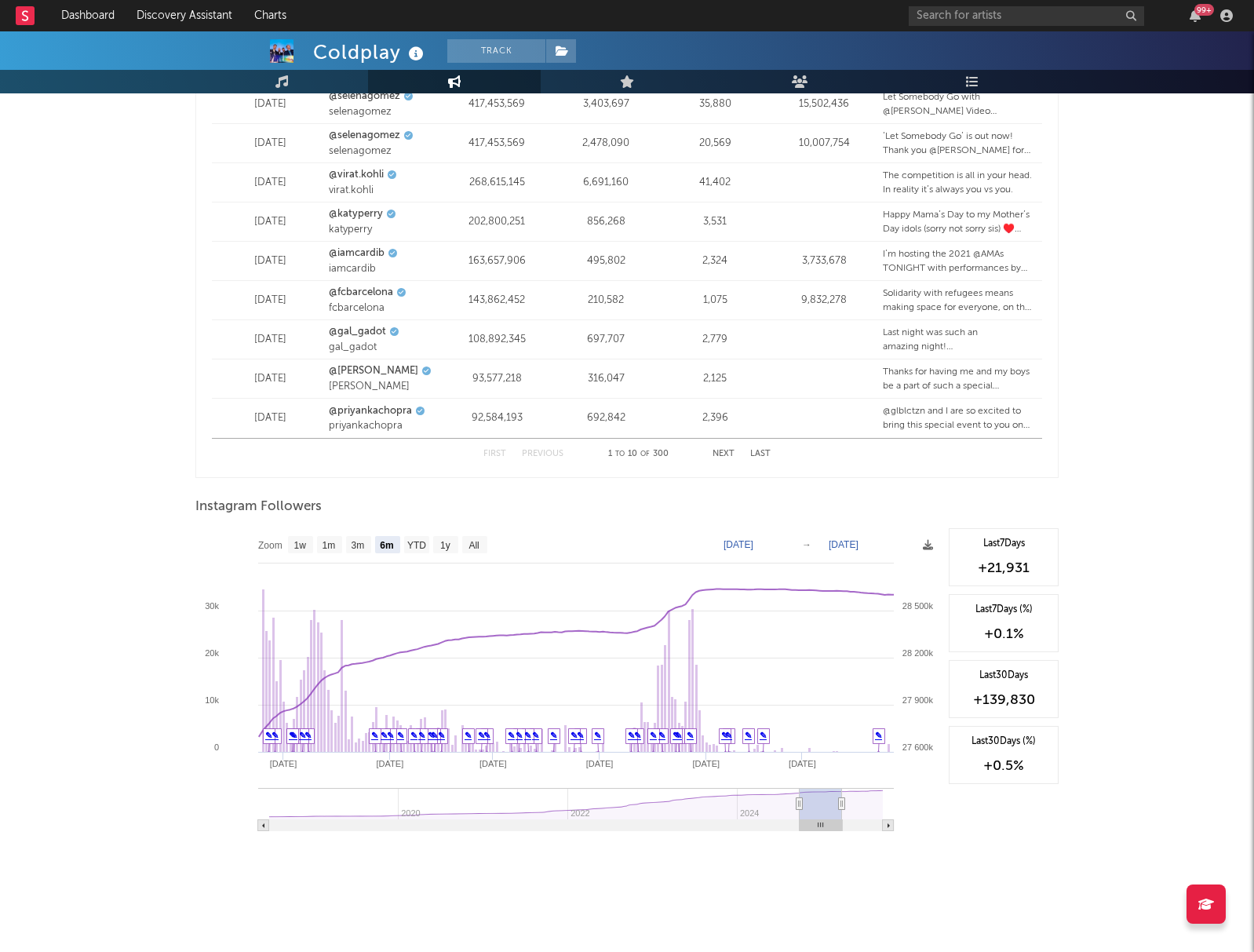
type input "[DATE]"
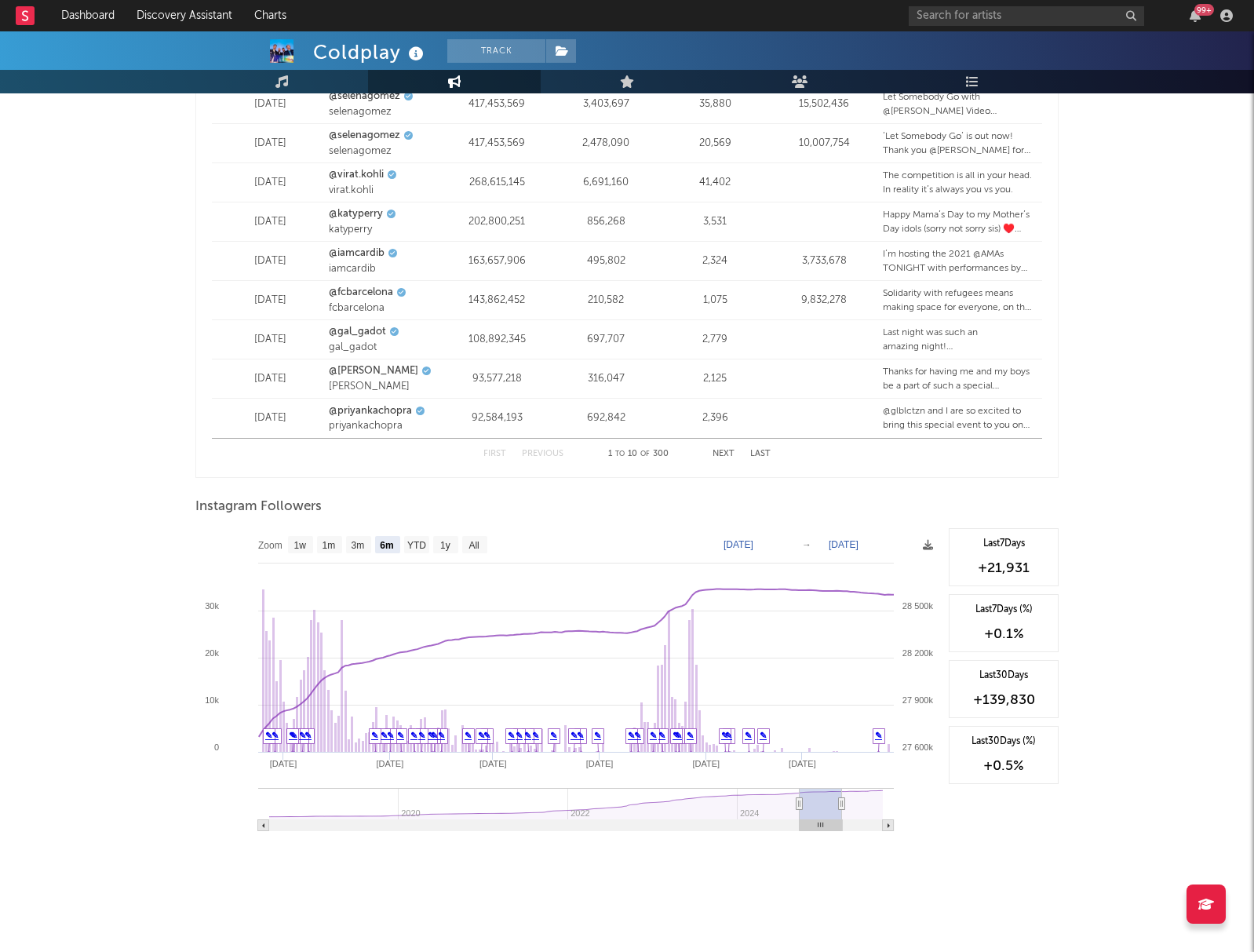
type input "[DATE]"
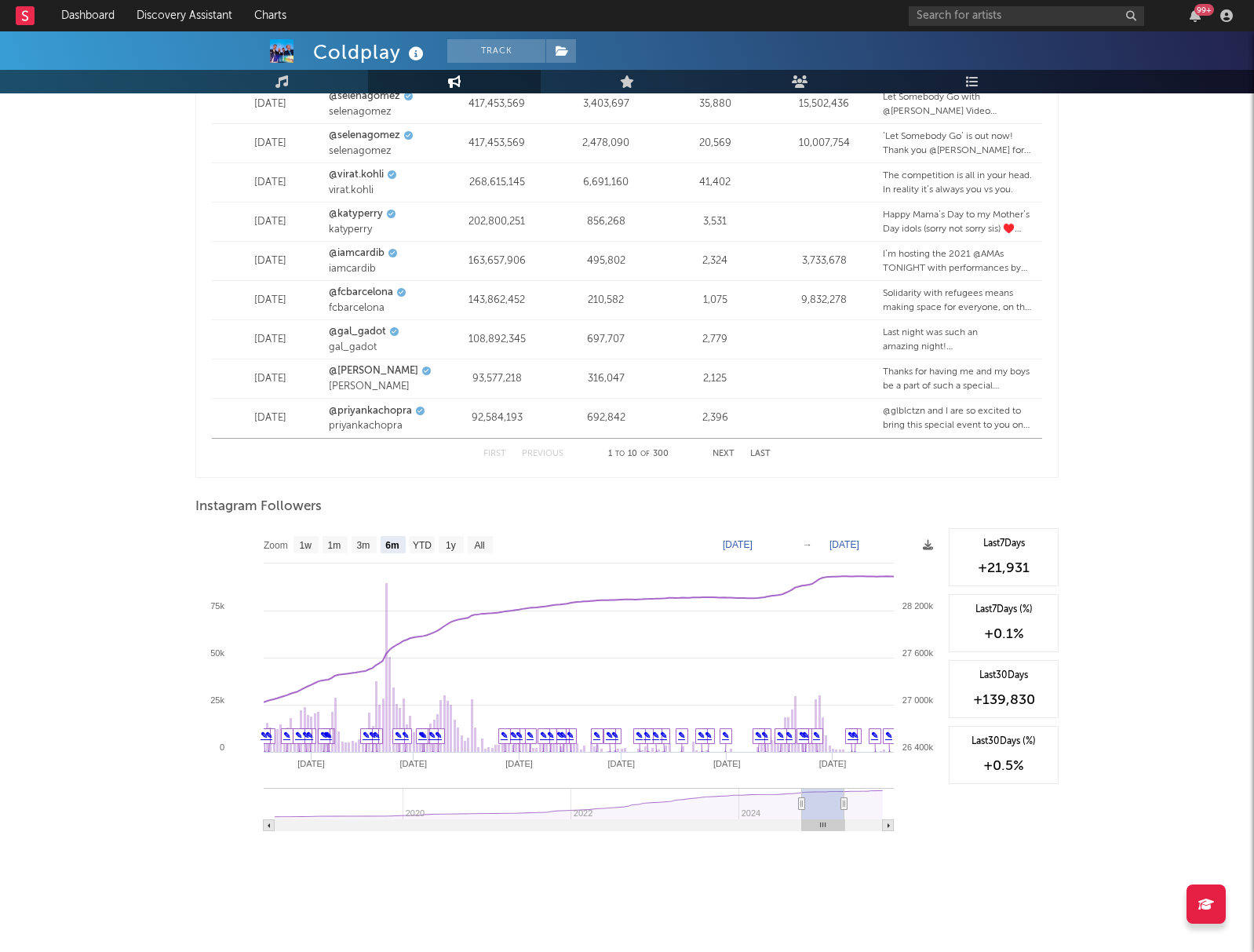
type input "[DATE]"
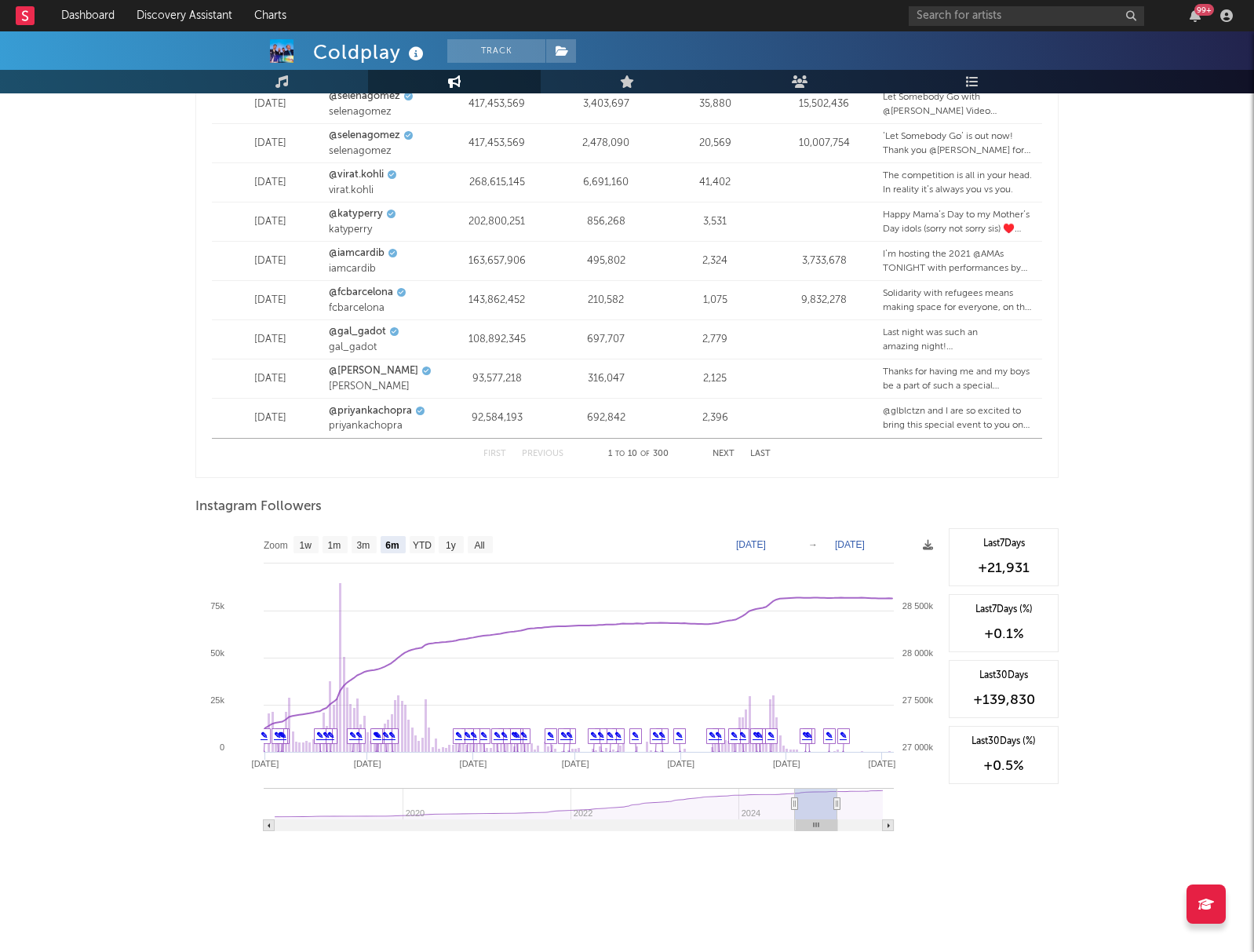
drag, startPoint x: 852, startPoint y: 822, endPoint x: 808, endPoint y: 824, distance: 44.0
click at [810, 826] on rect at bounding box center [816, 825] width 42 height 11
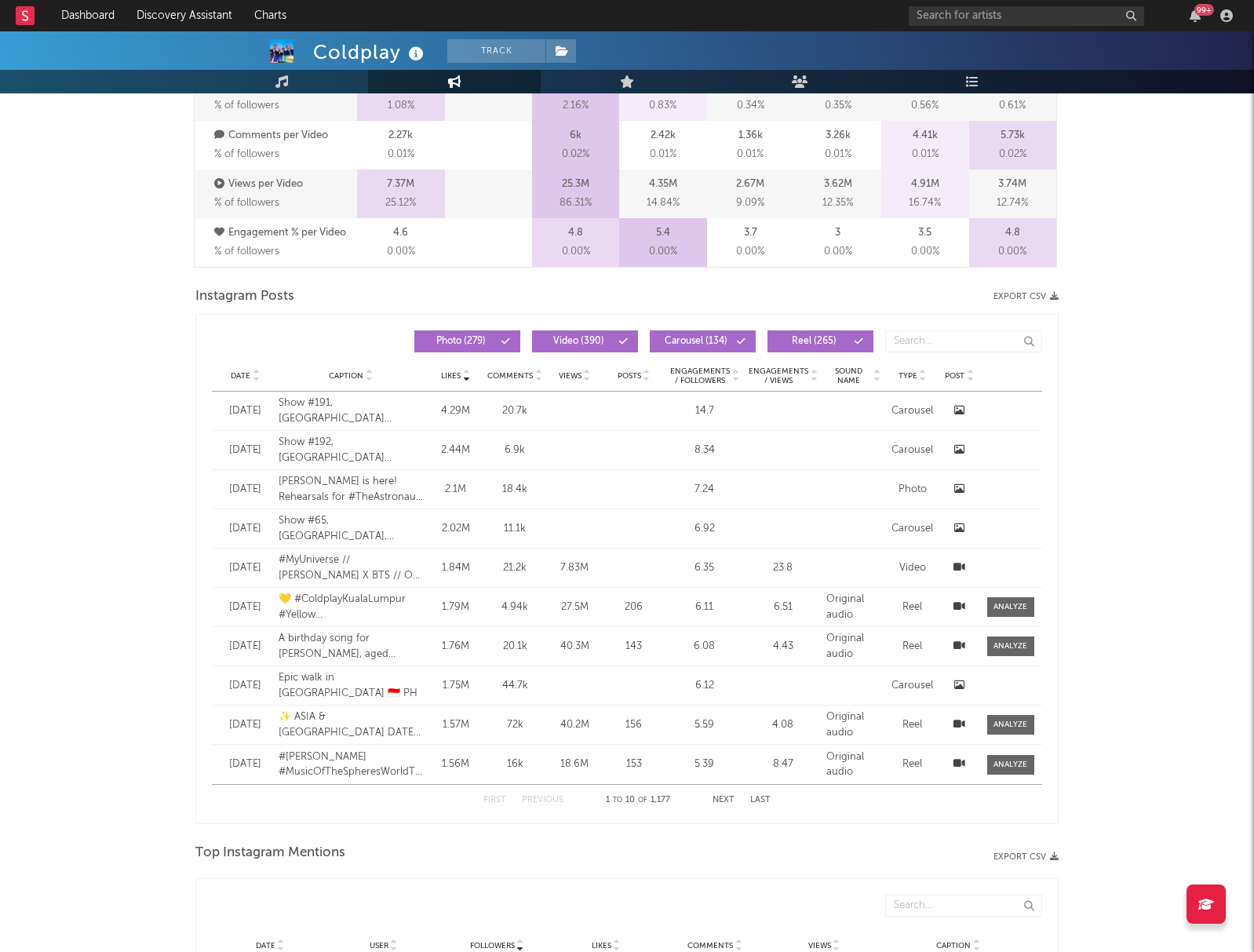
scroll to position [0, 0]
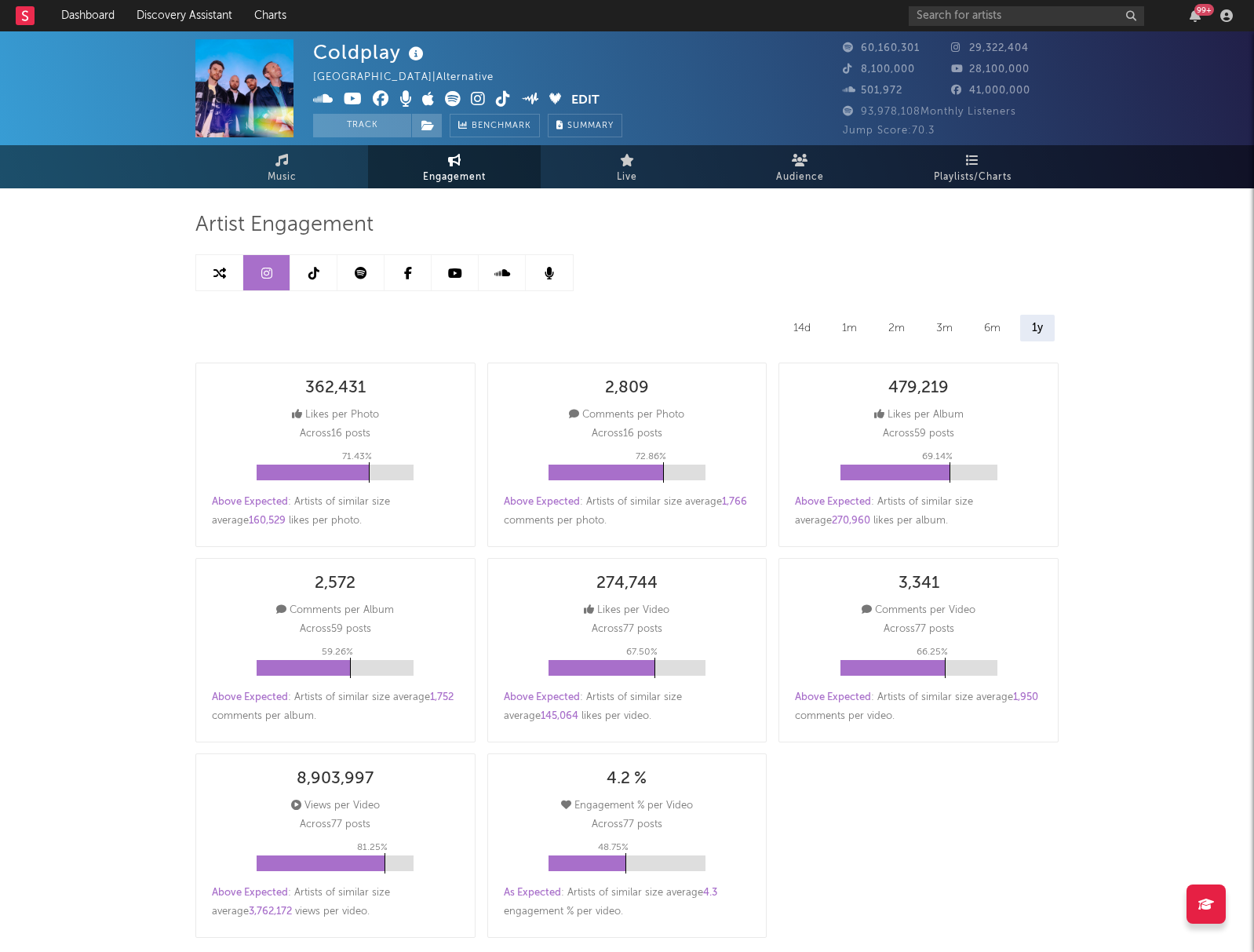
click at [311, 269] on icon at bounding box center [314, 273] width 11 height 13
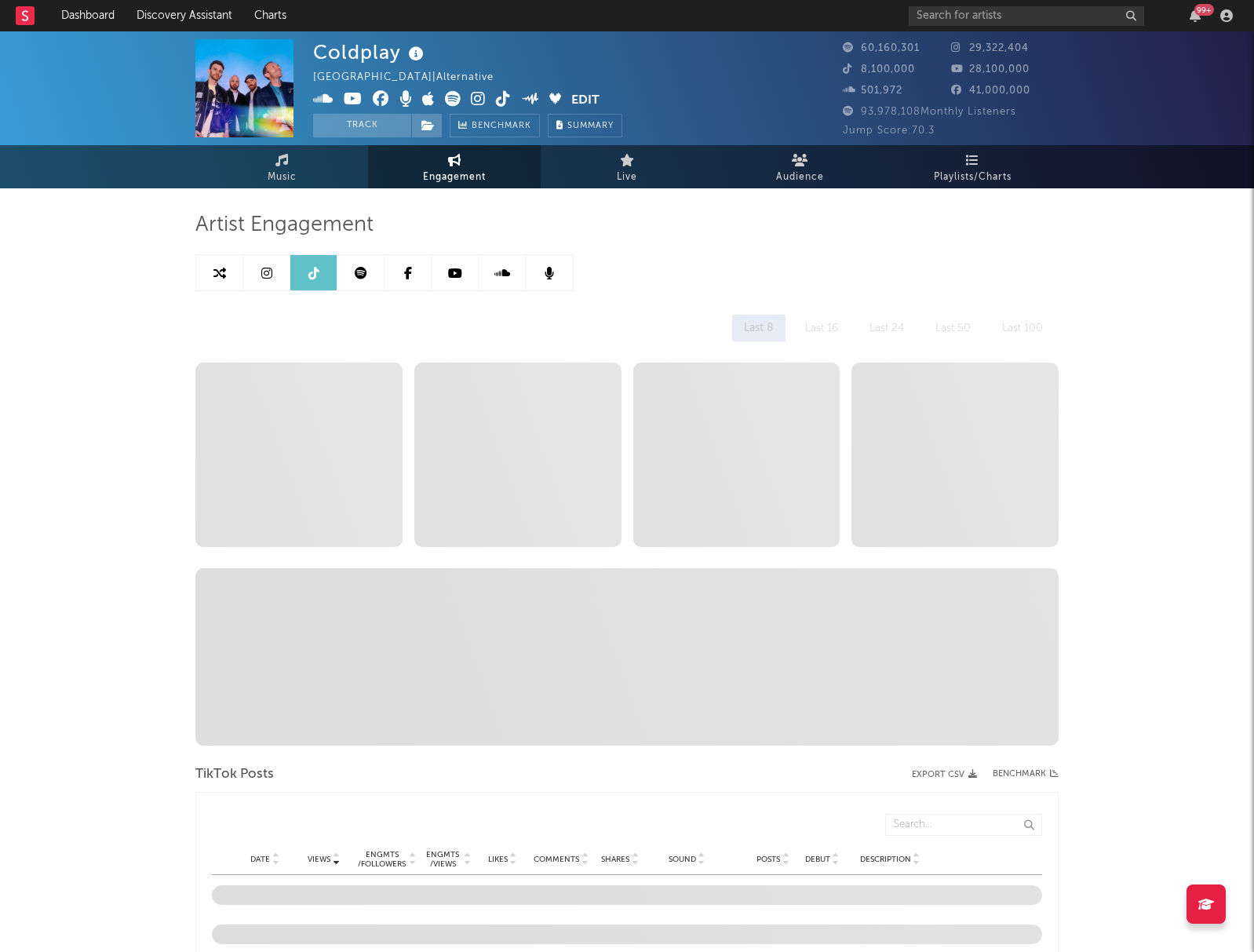
click at [311, 269] on icon at bounding box center [314, 273] width 11 height 13
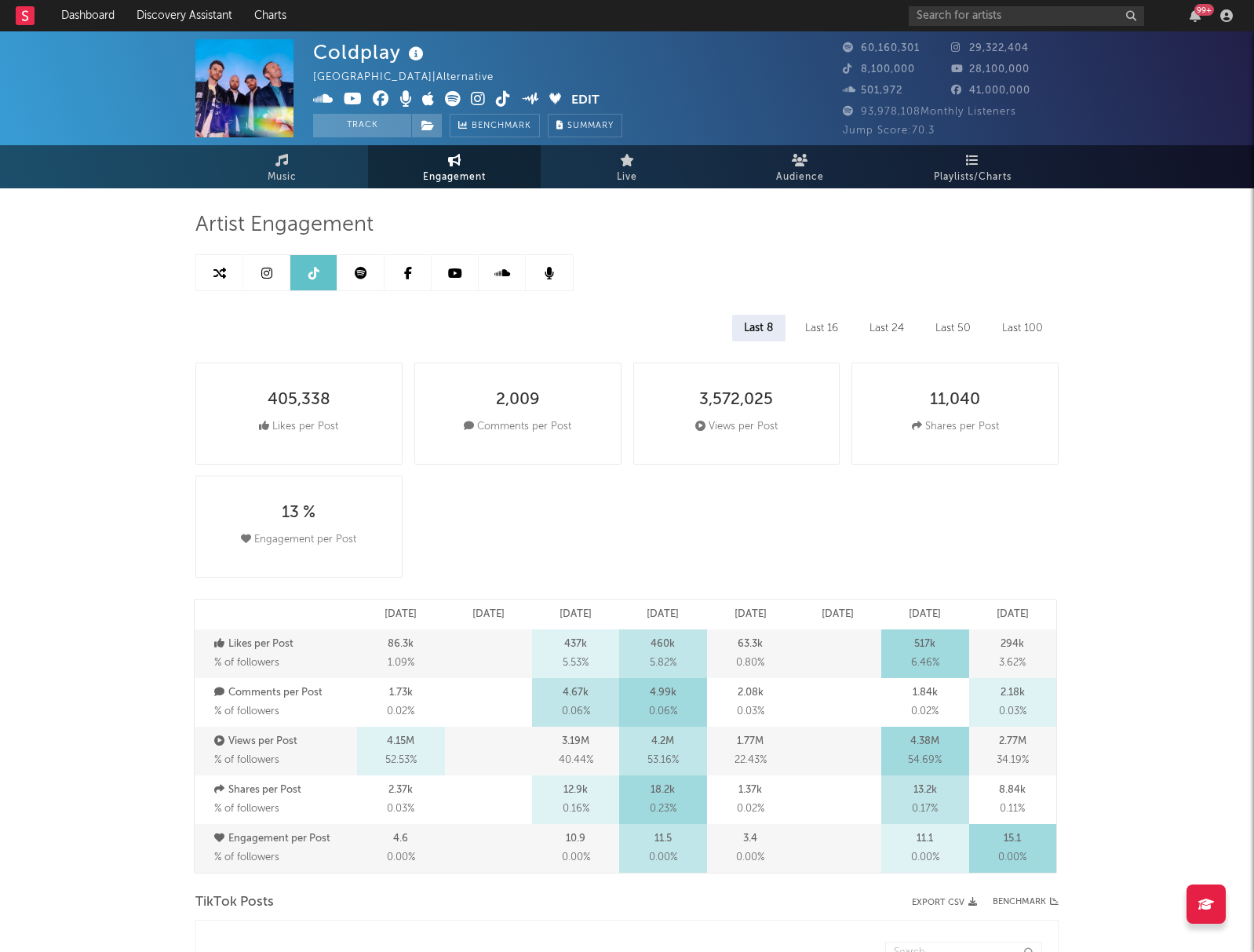
select select "6m"
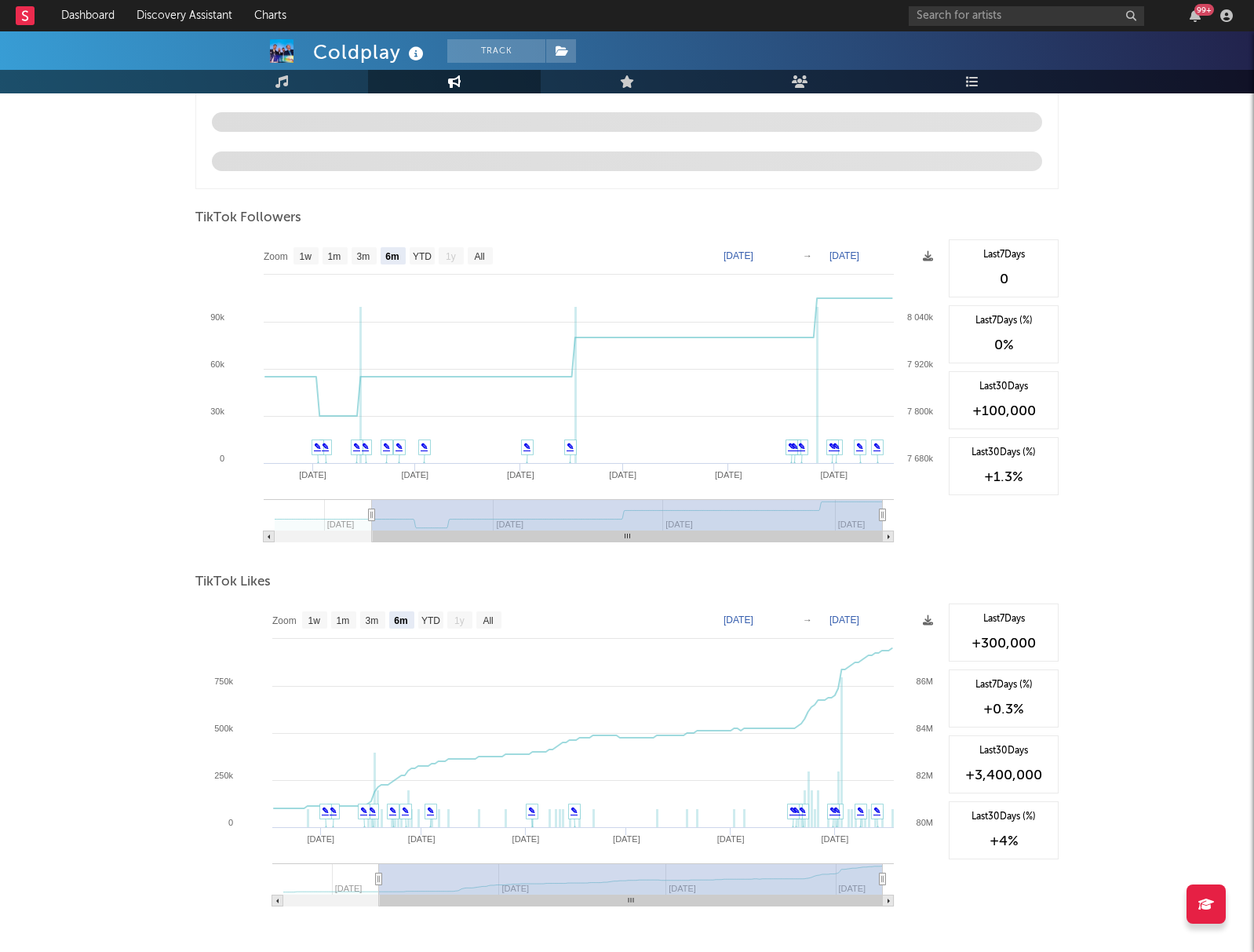
scroll to position [1349, 0]
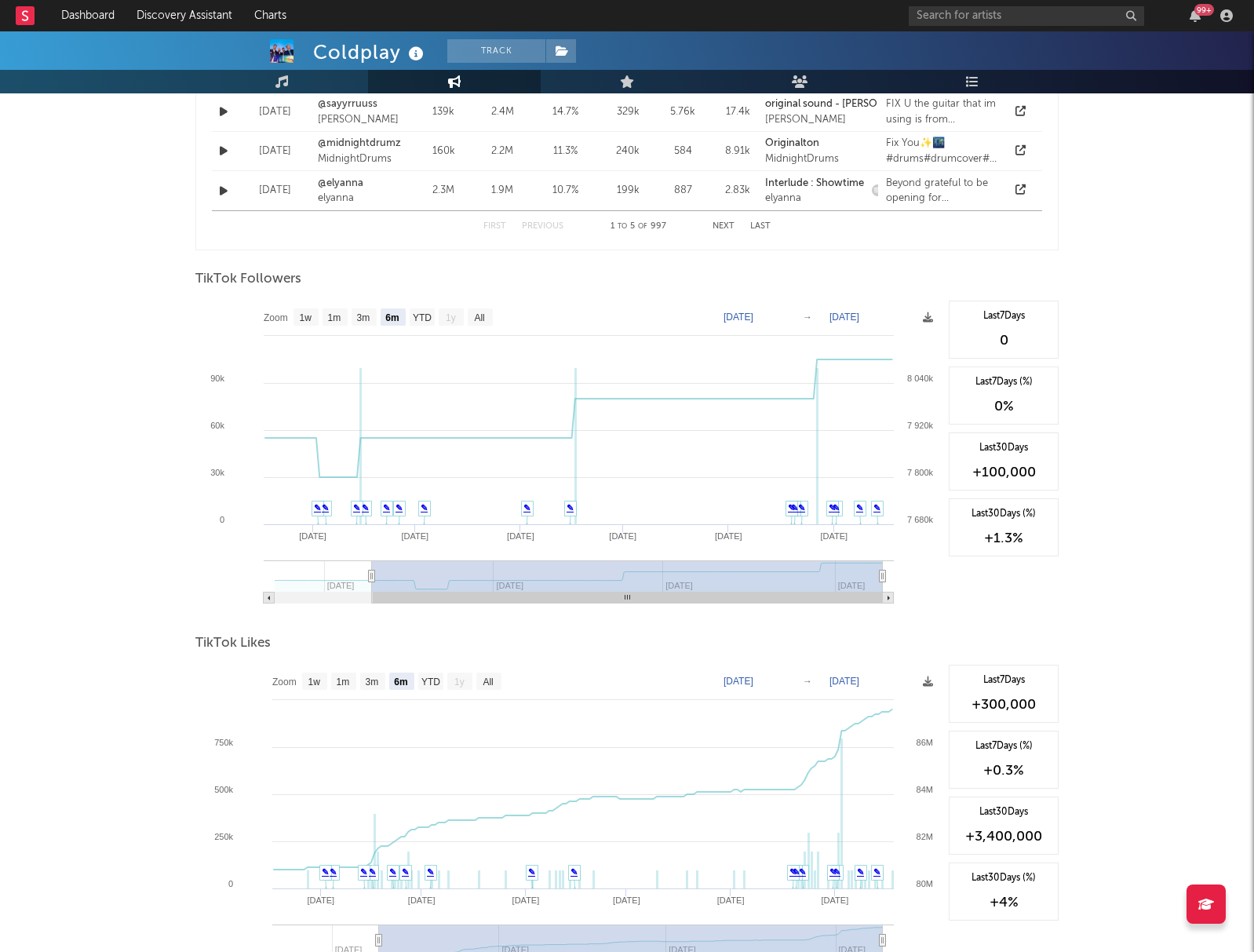
type input "[DATE]"
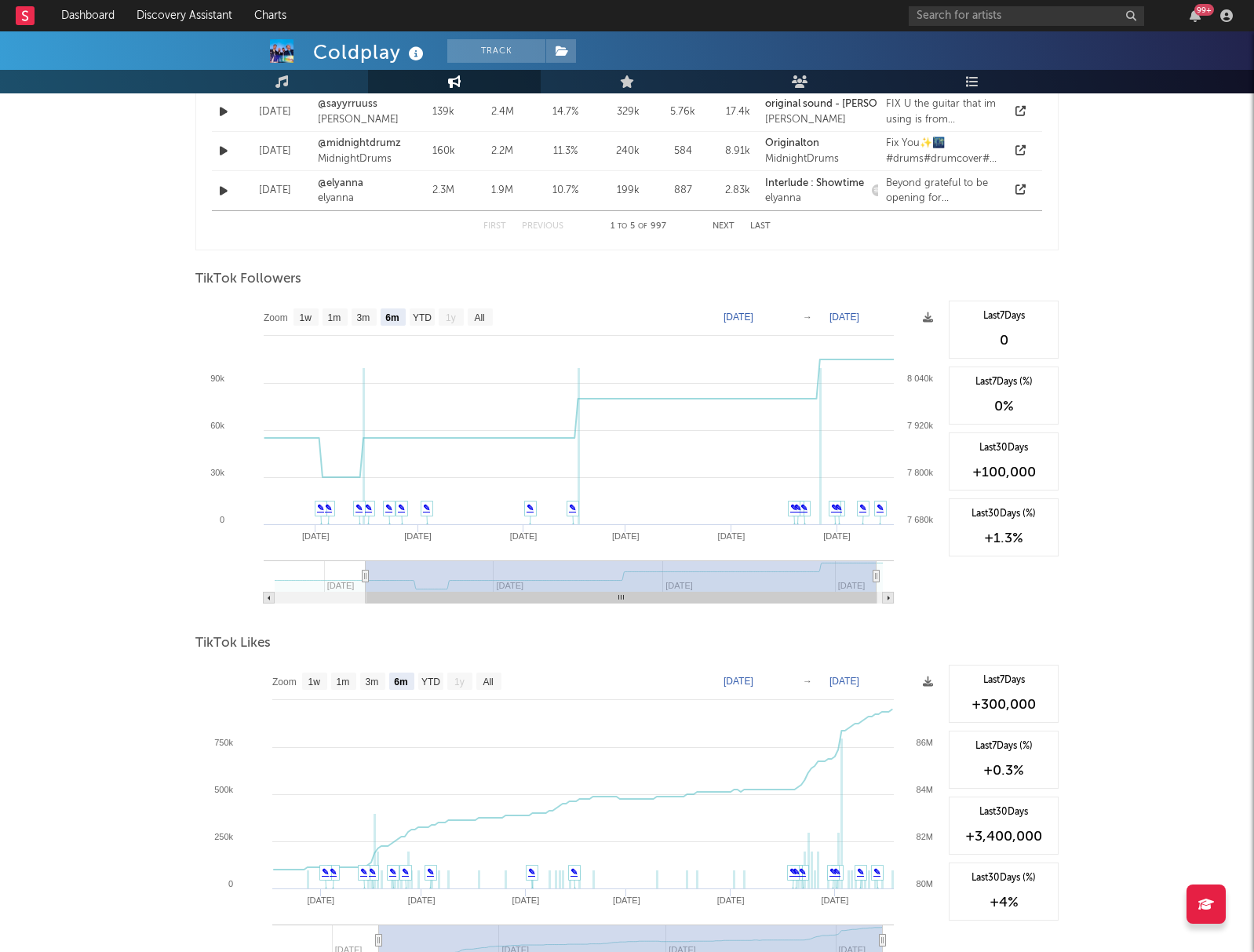
type input "[DATE]"
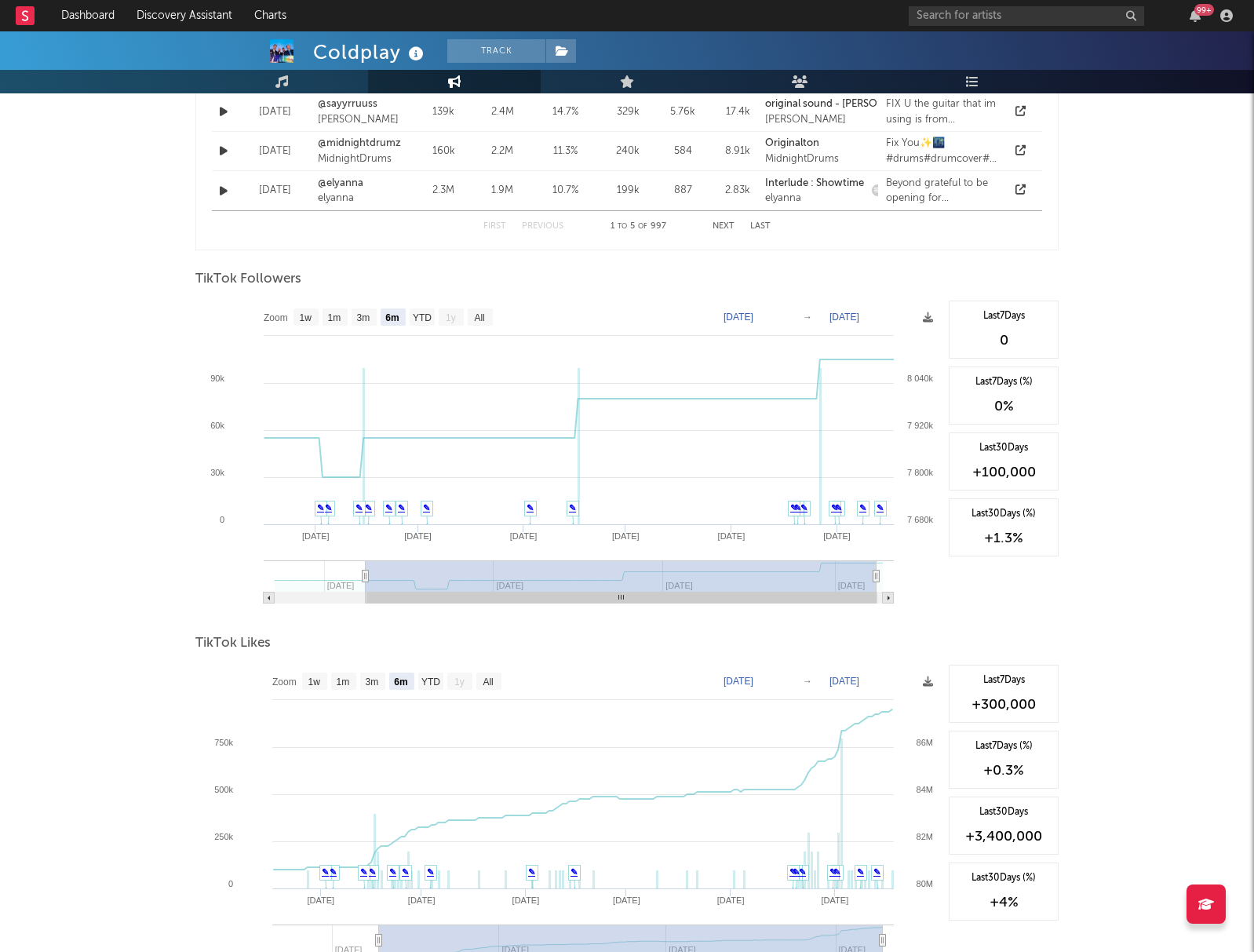
type input "[DATE]"
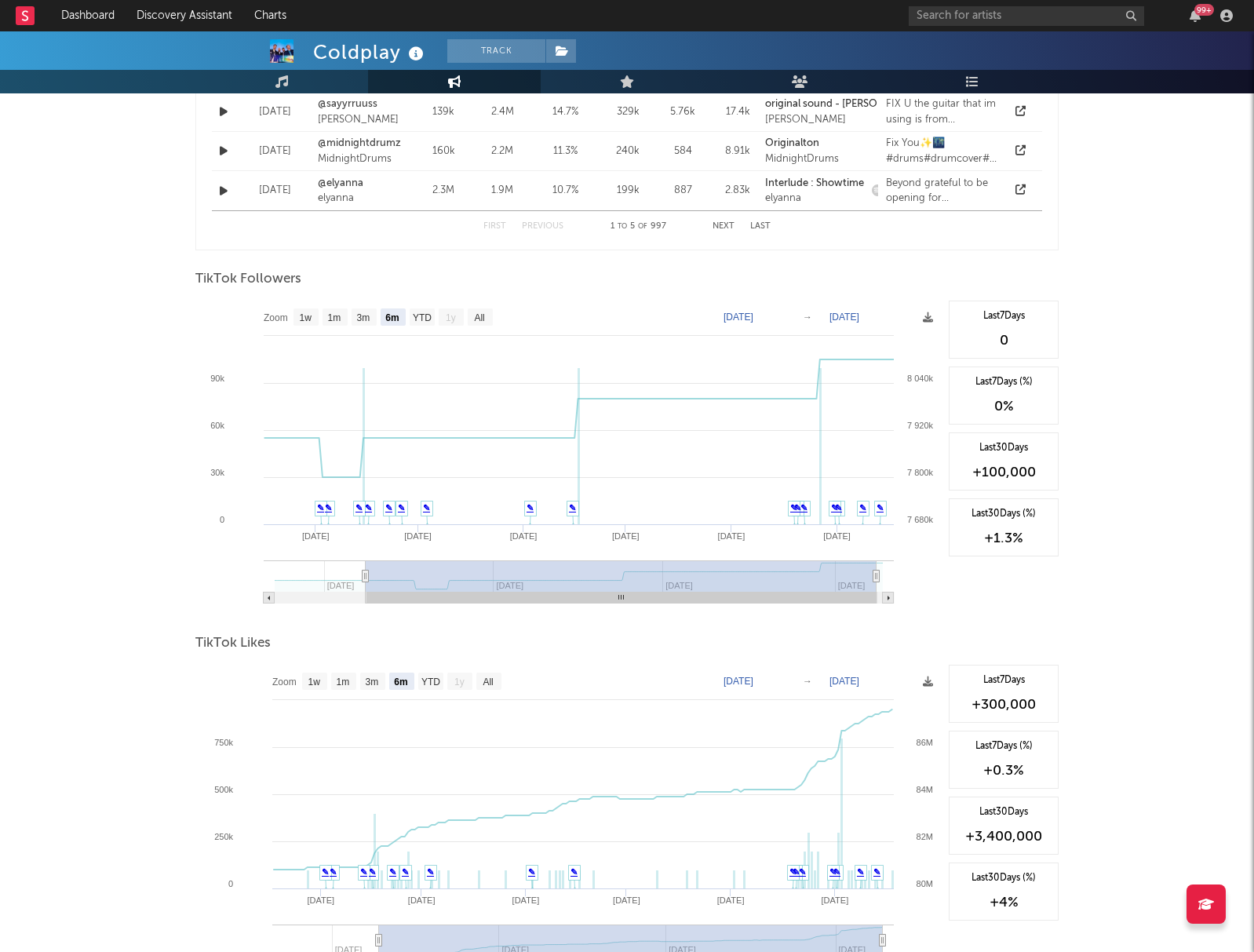
type input "[DATE]"
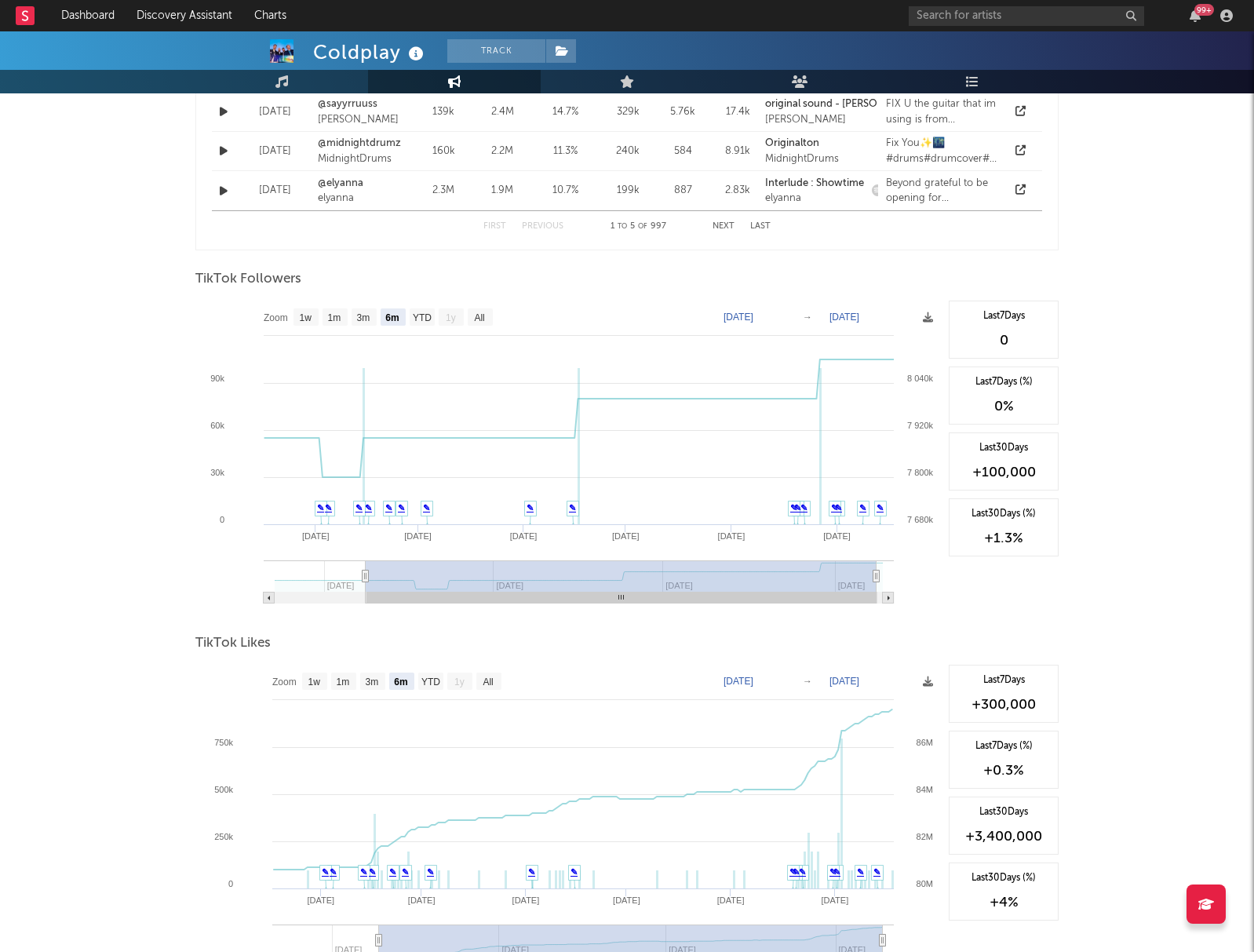
type input "[DATE]"
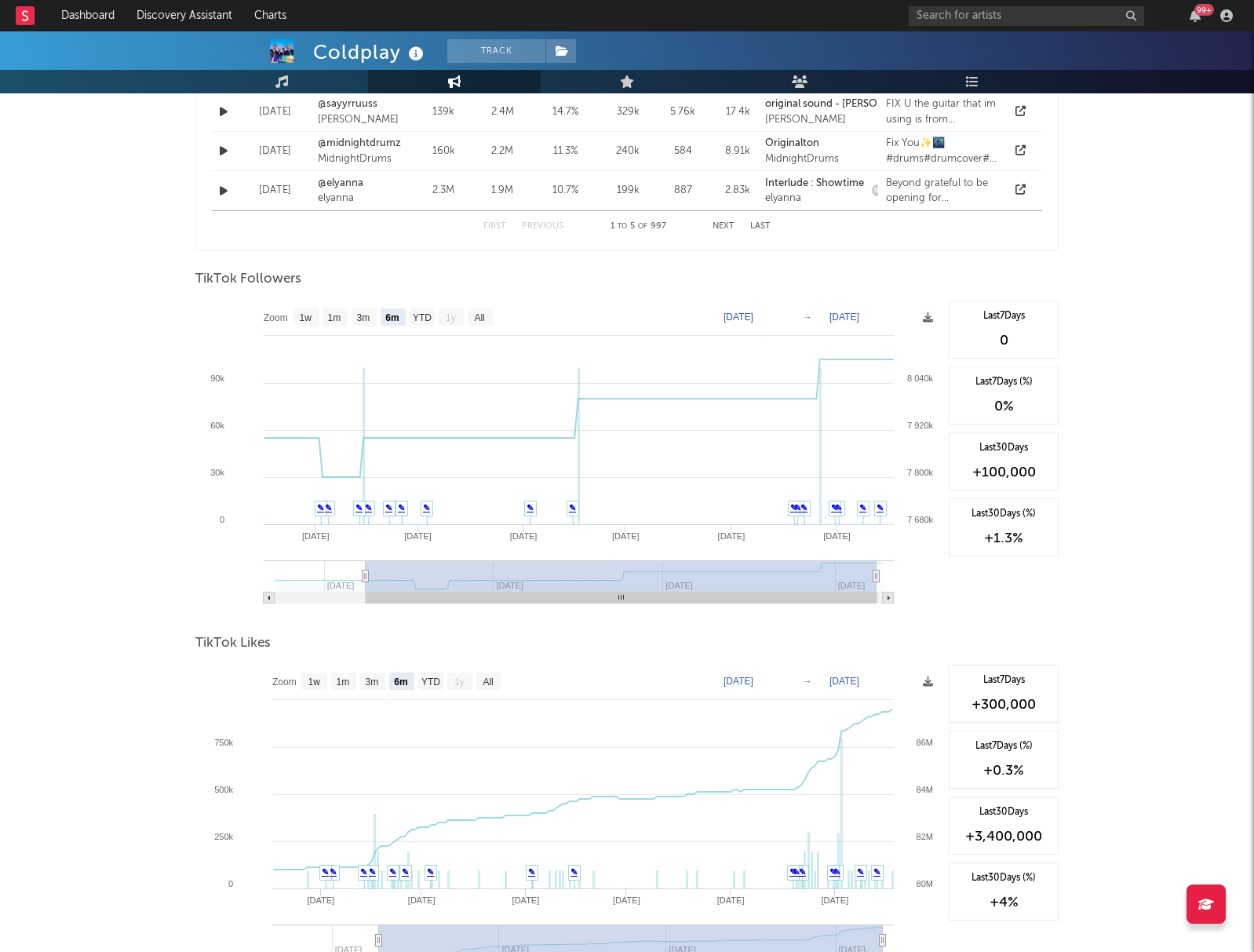
type input "[DATE]"
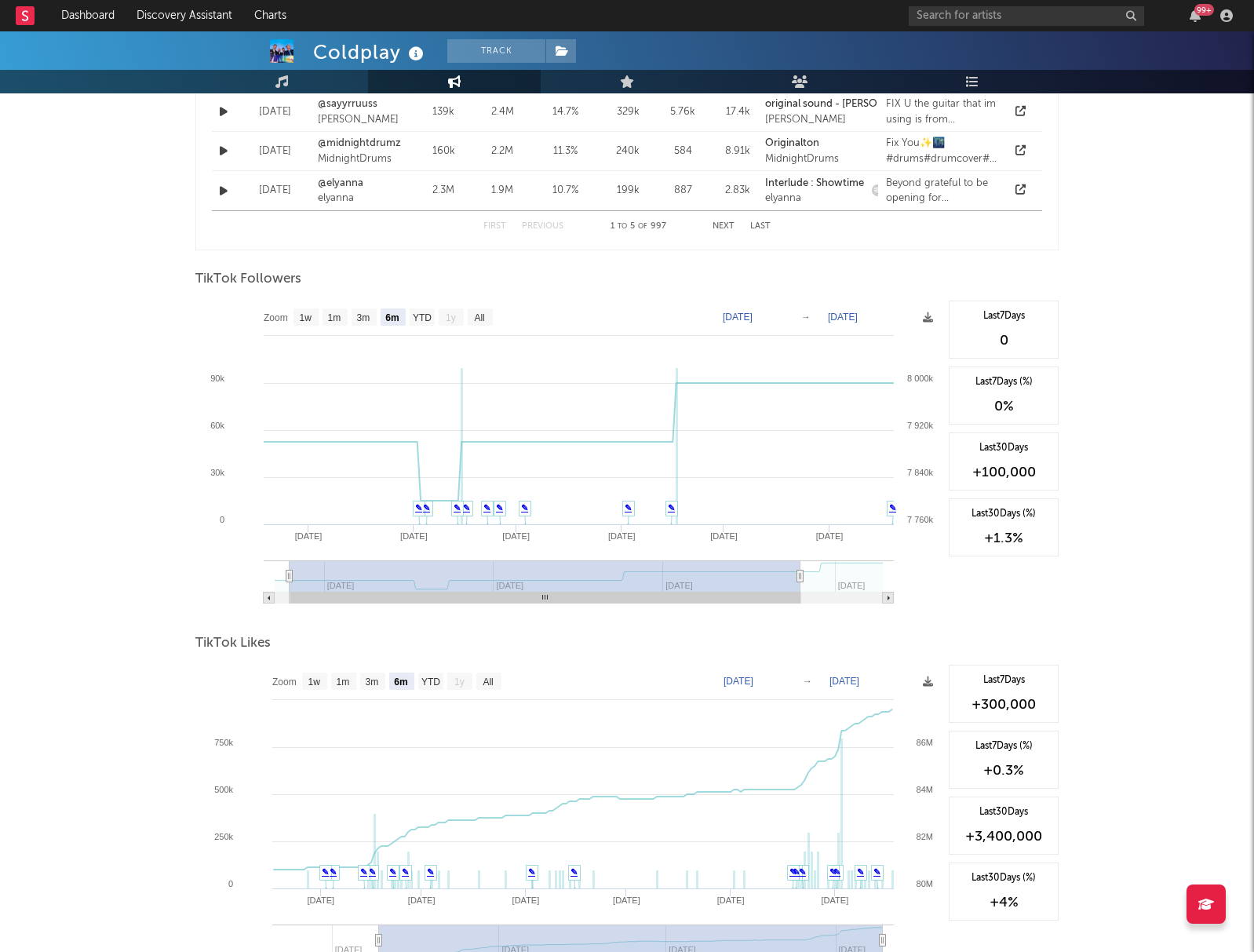
type input "[DATE]"
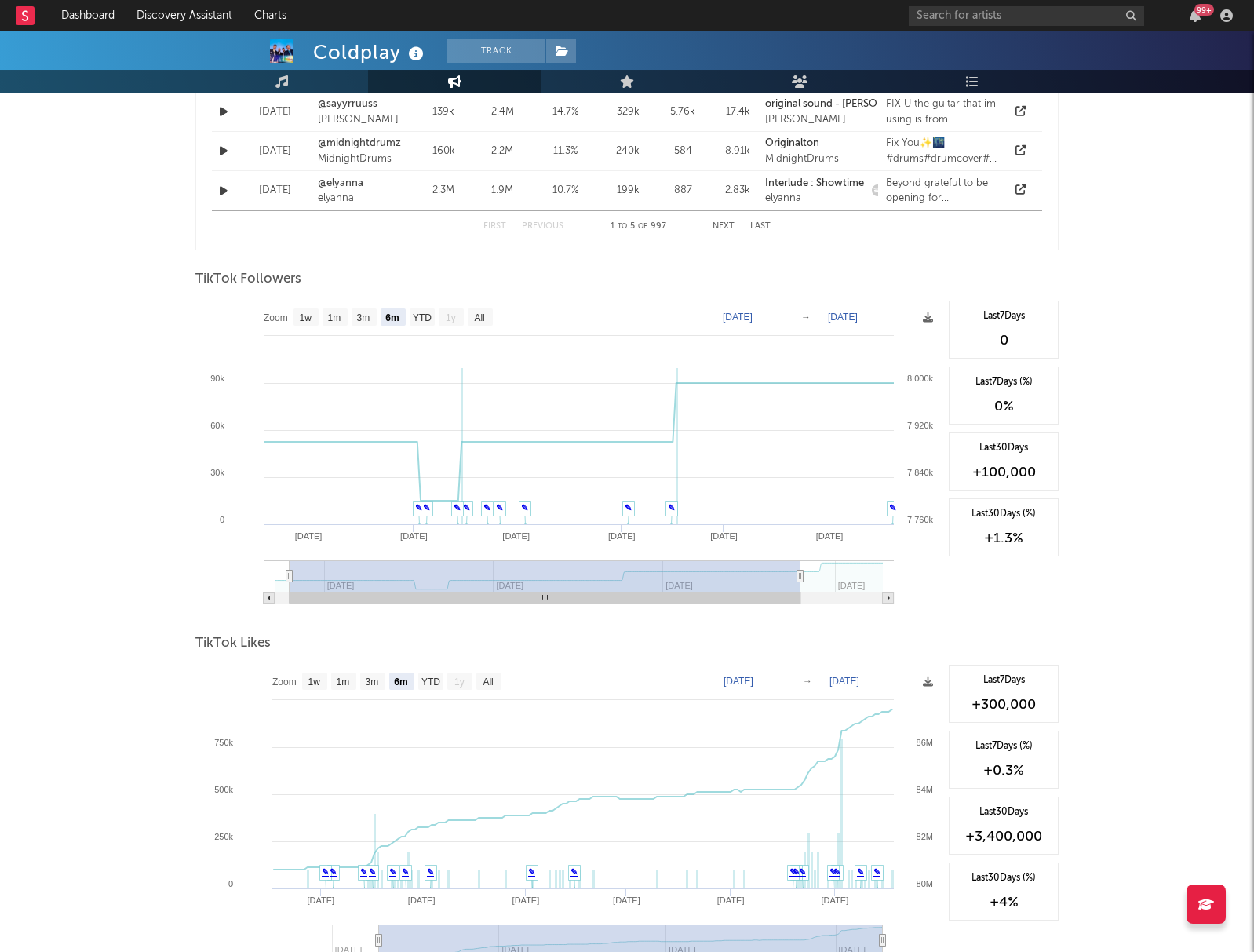
type input "[DATE]"
drag, startPoint x: 393, startPoint y: 599, endPoint x: 278, endPoint y: 592, distance: 115.2
click at [276, 596] on rect at bounding box center [530, 598] width 511 height 11
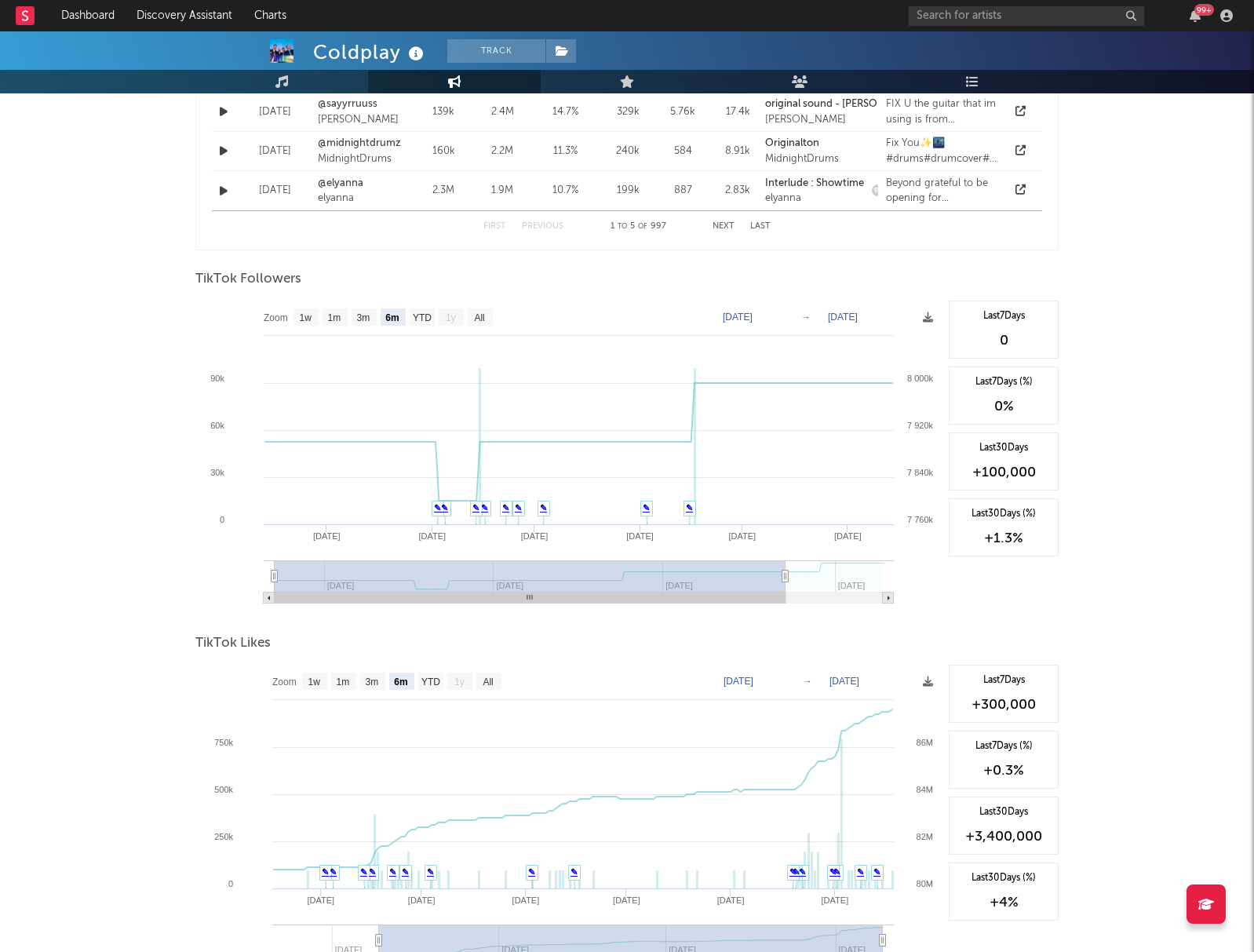
scroll to position [0, 0]
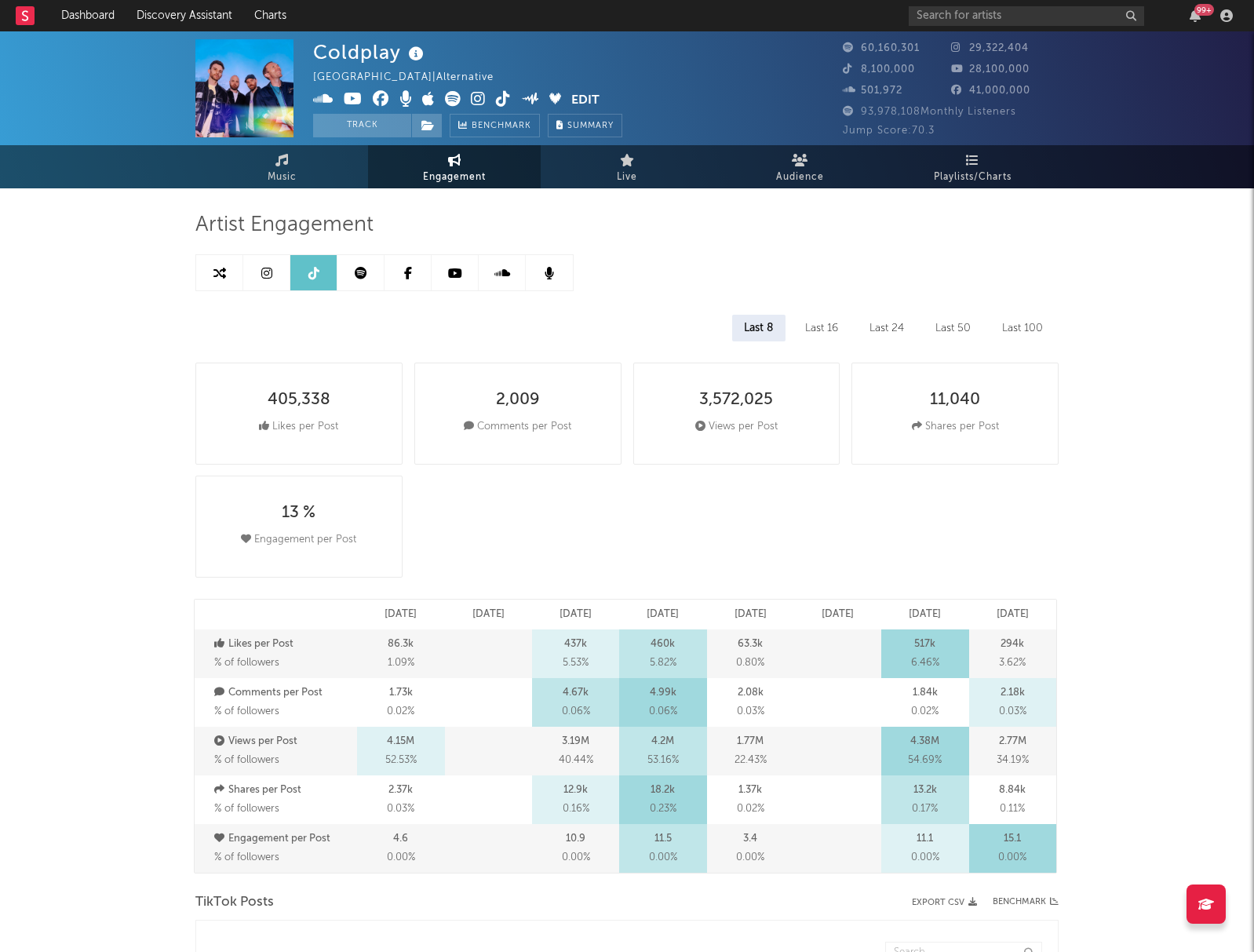
click at [372, 275] on link at bounding box center [361, 272] width 47 height 35
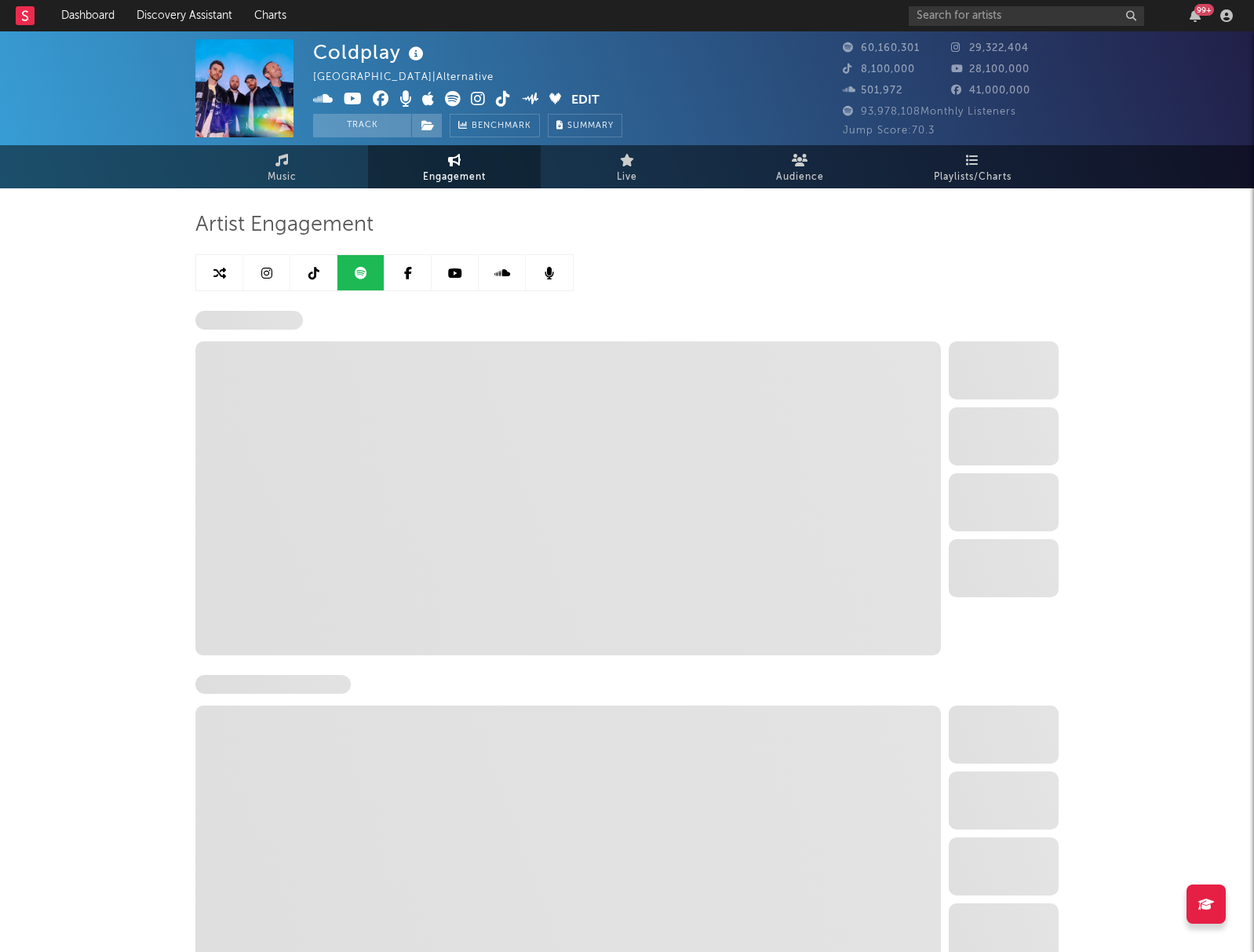
select select "6m"
select select "1w"
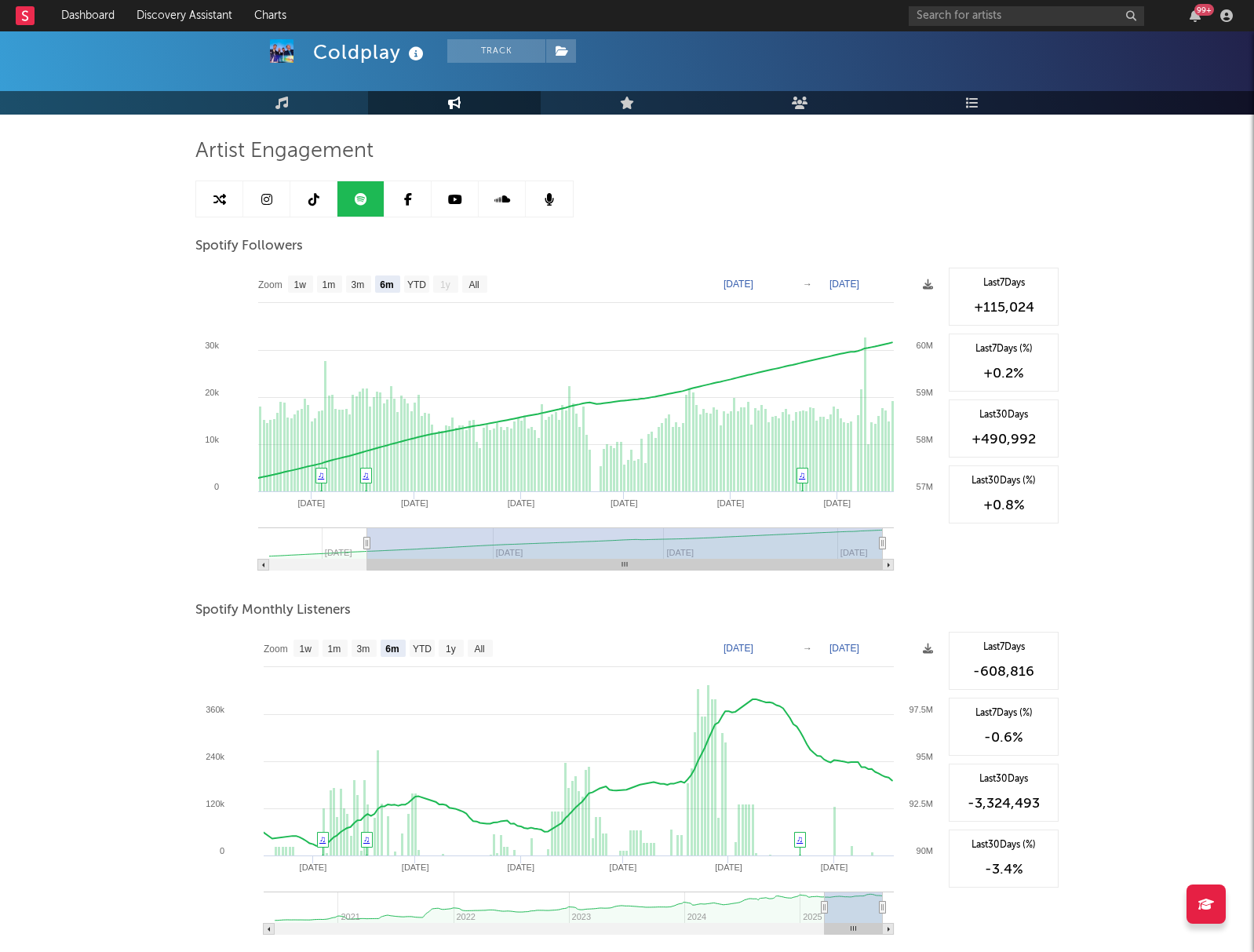
scroll to position [76, 0]
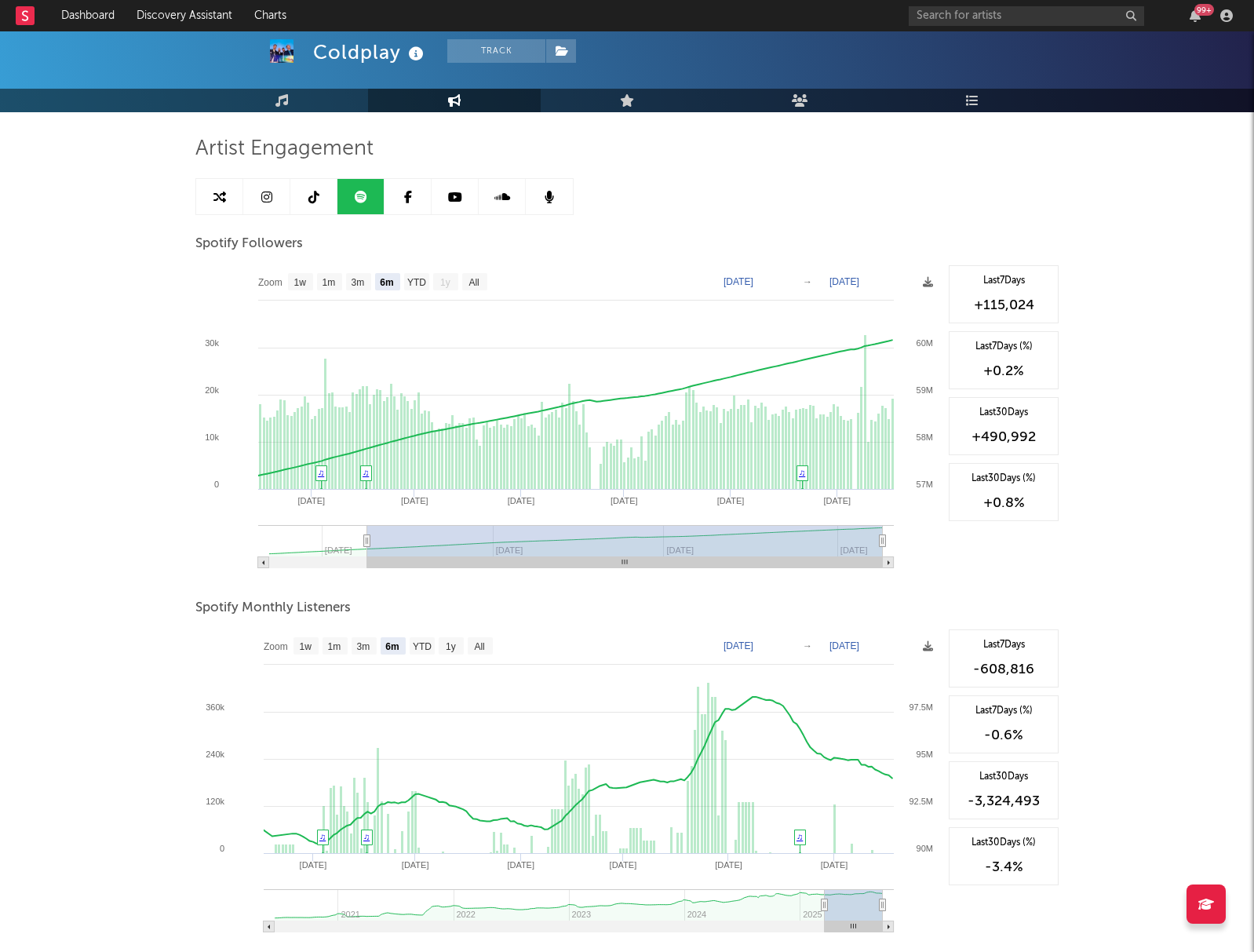
type input "[DATE]"
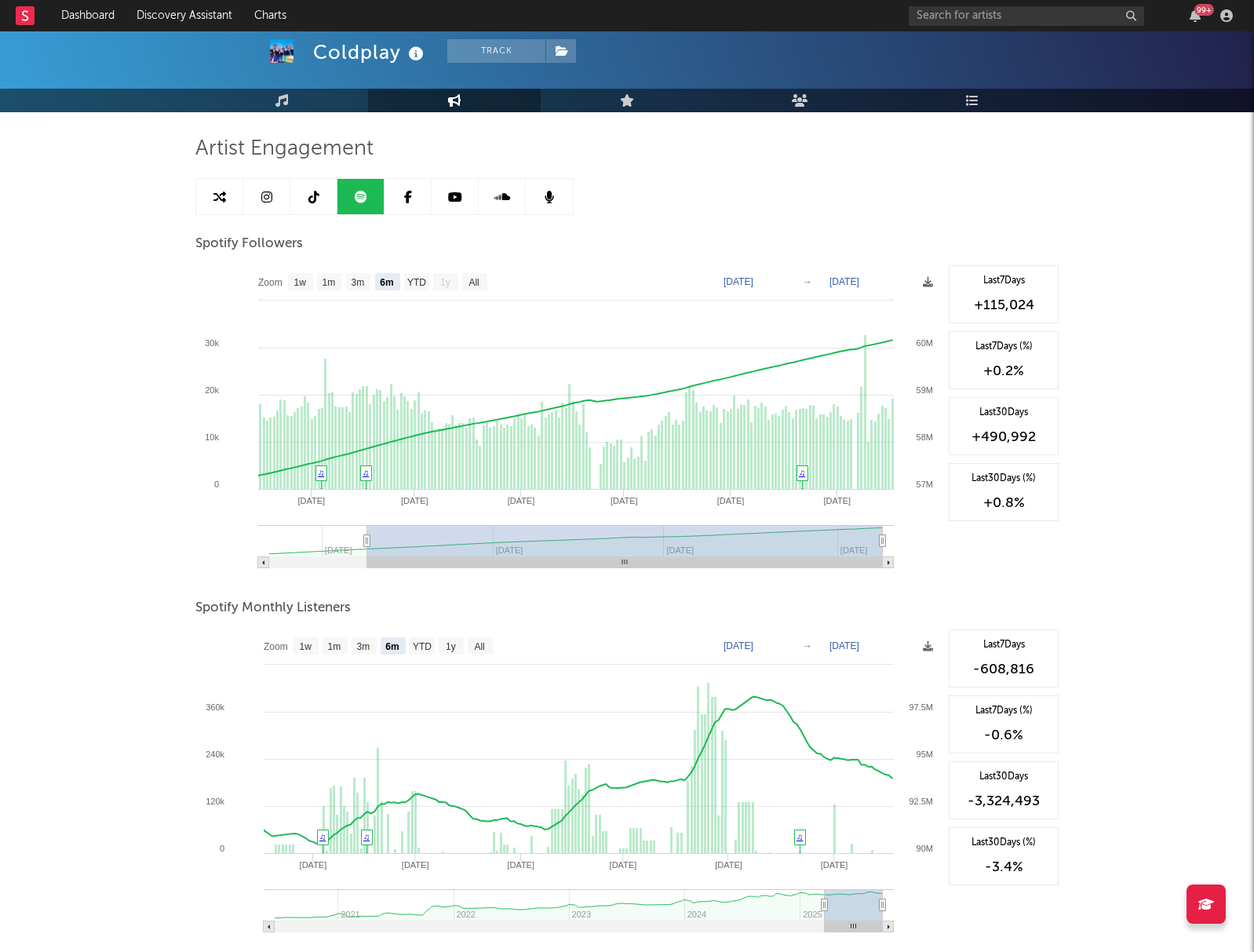
type input "[DATE]"
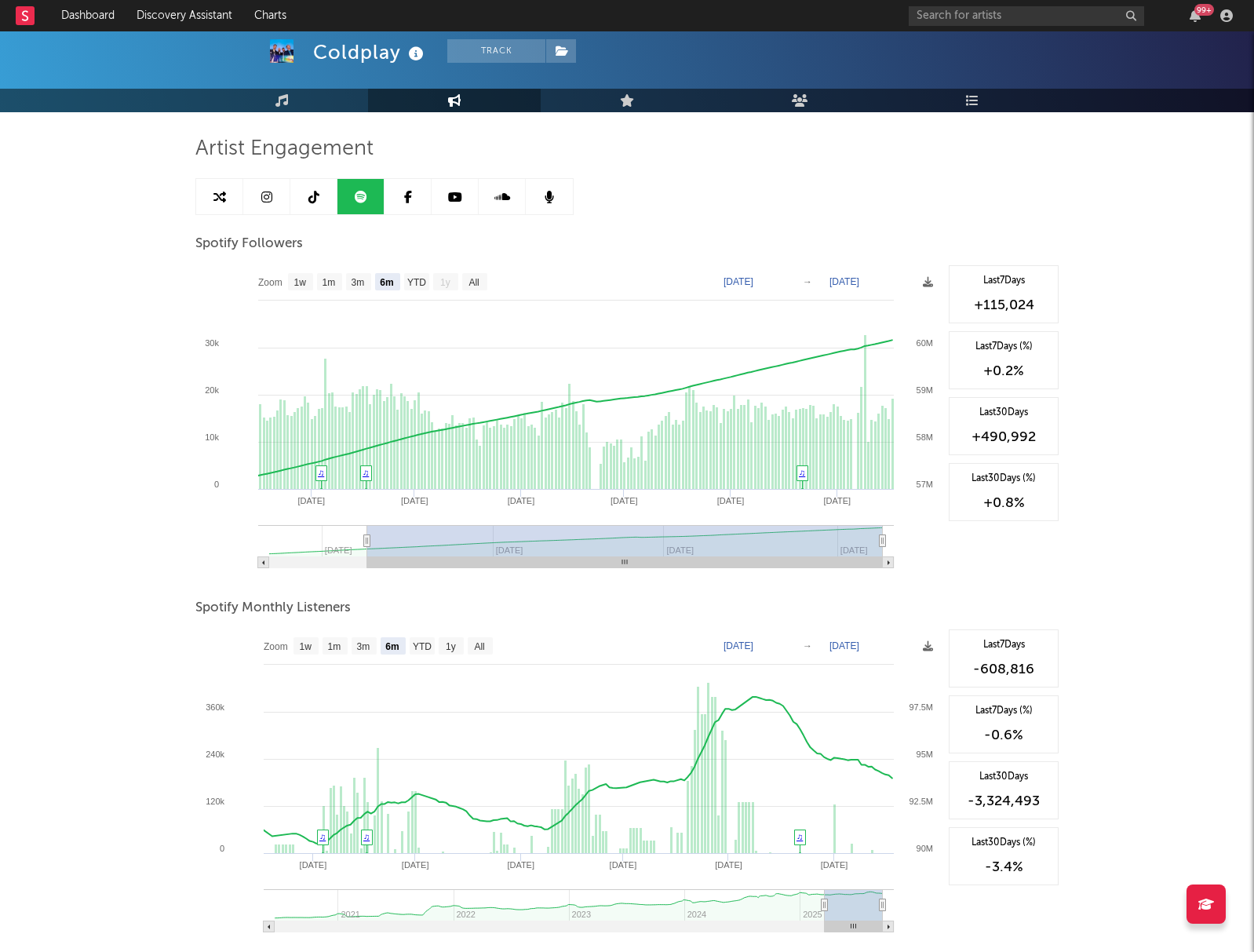
type input "[DATE]"
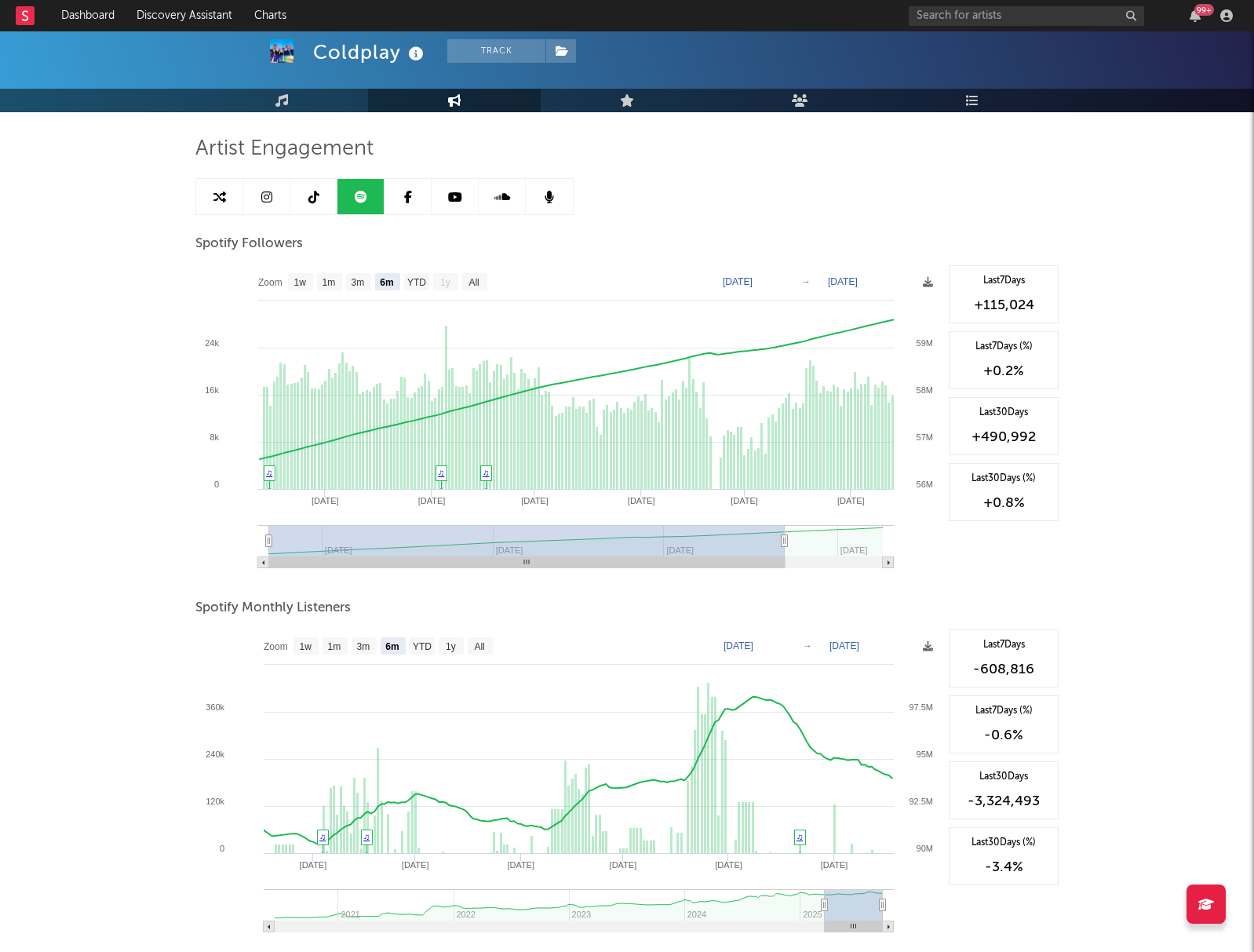
drag, startPoint x: 394, startPoint y: 563, endPoint x: 292, endPoint y: 480, distance: 131.5
click at [255, 559] on icon "Created with Highcharts 10.3.3 Apr '[DATE] Jun '[DATE] Aug '[DATE] Mar '[DATE] …" at bounding box center [567, 422] width 745 height 314
click at [471, 204] on link at bounding box center [455, 197] width 47 height 35
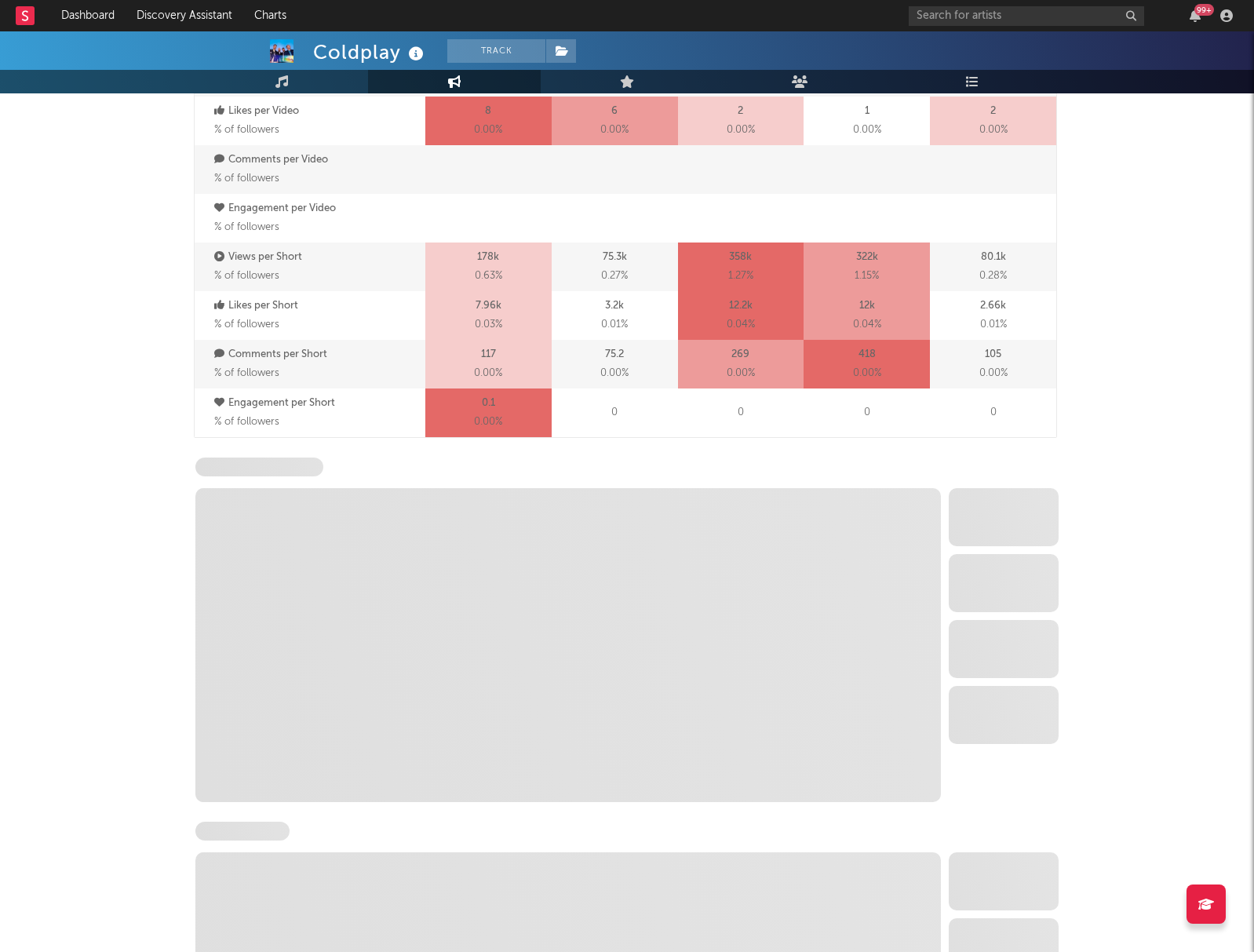
scroll to position [1266, 0]
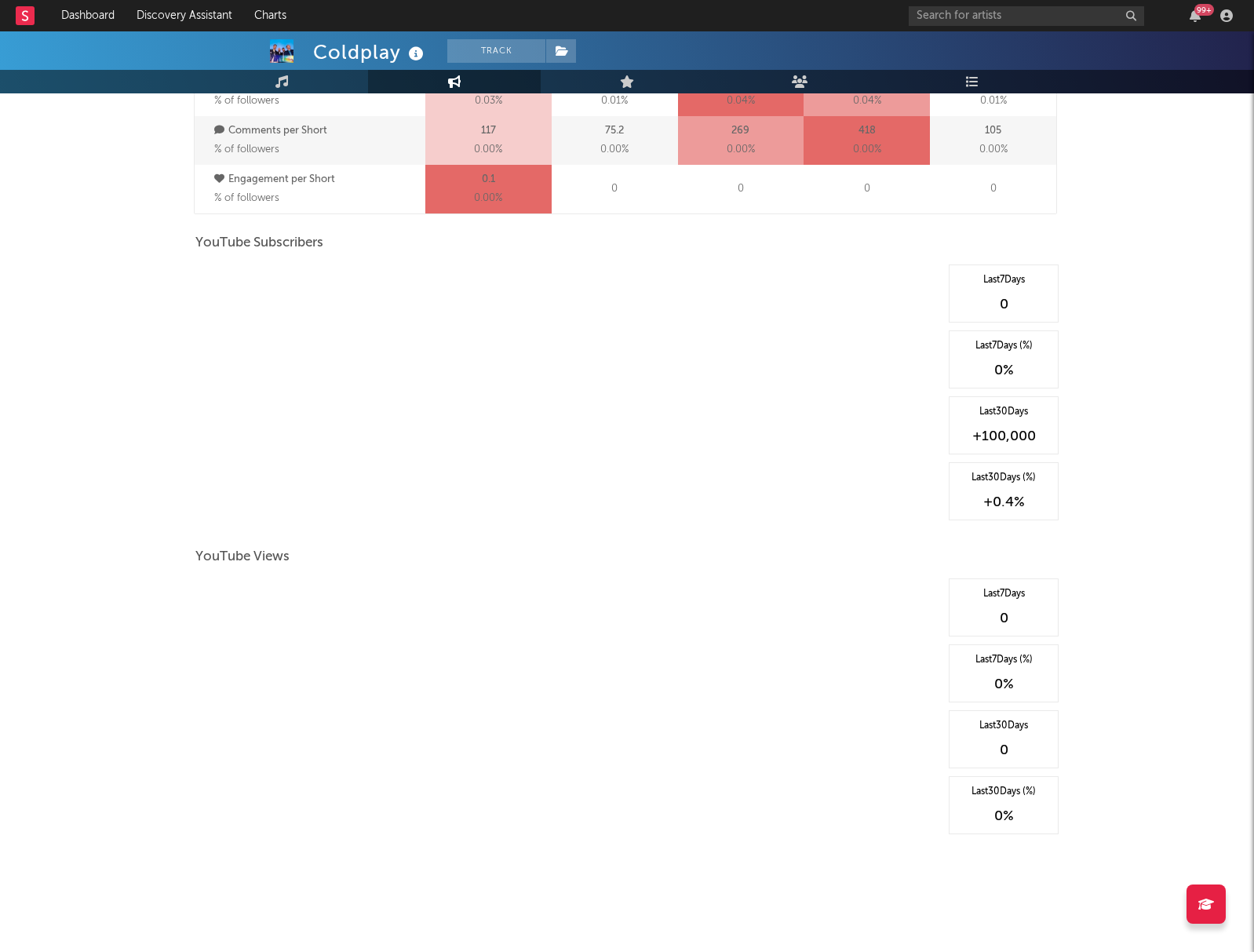
select select "6m"
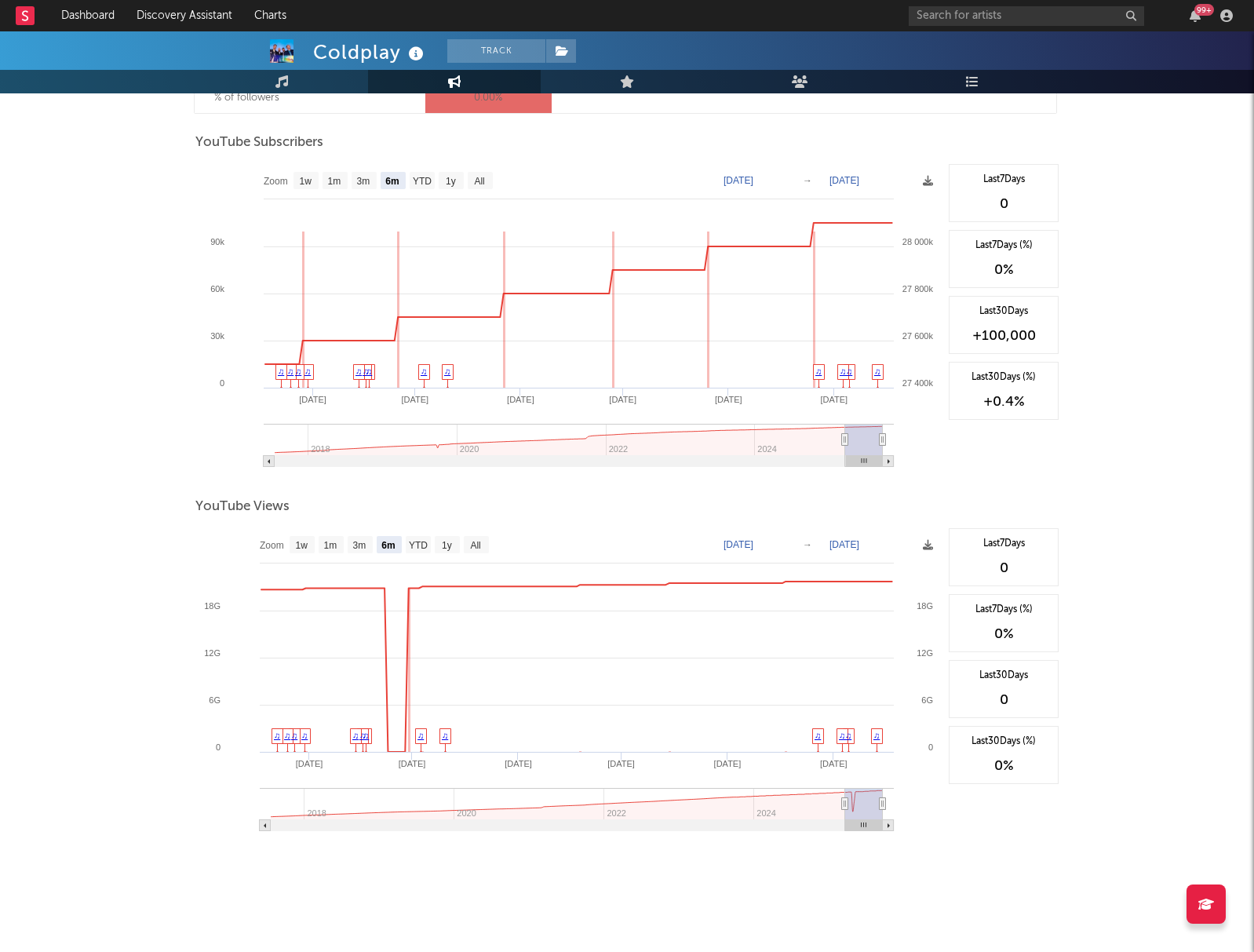
type input "[DATE]"
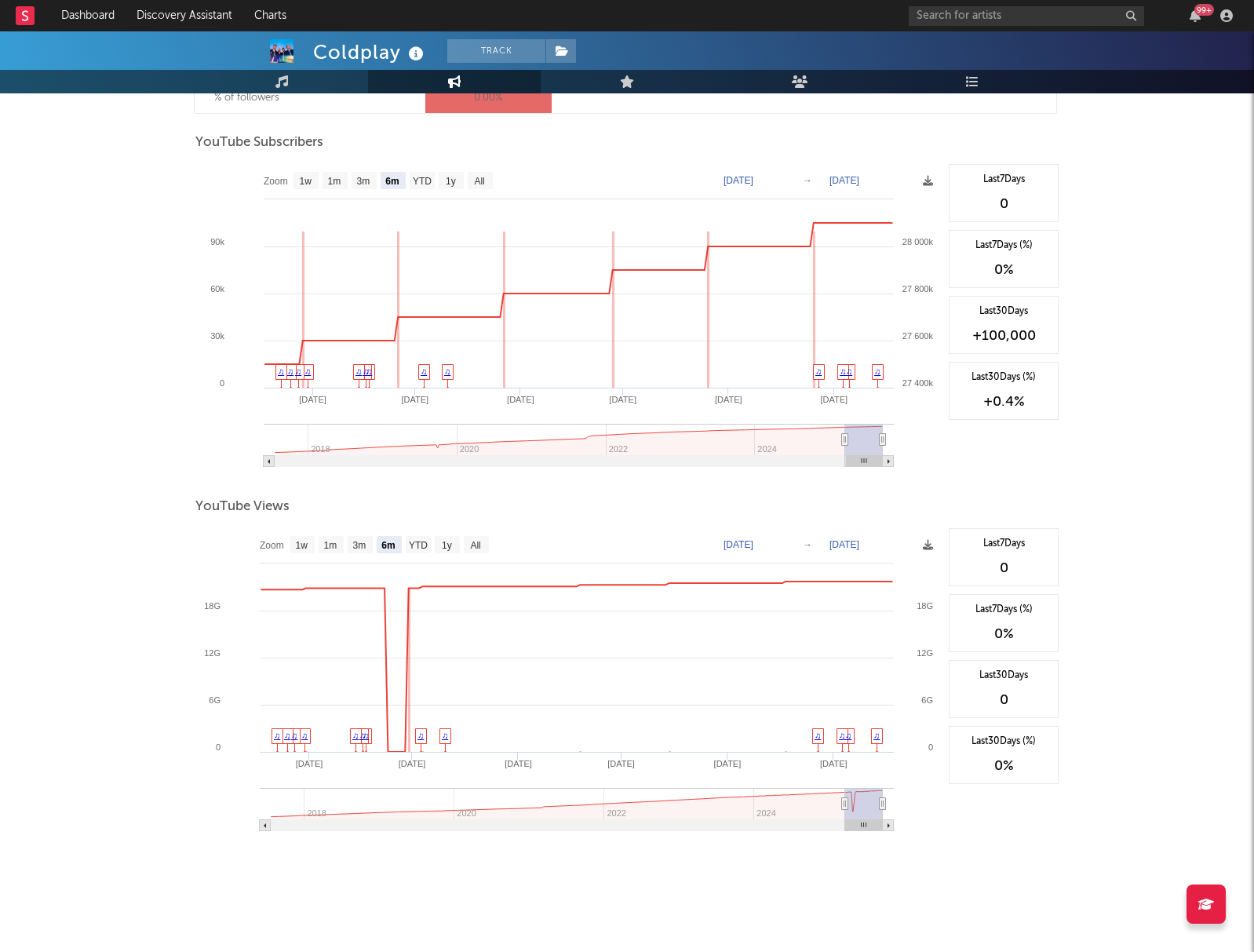
type input "[DATE]"
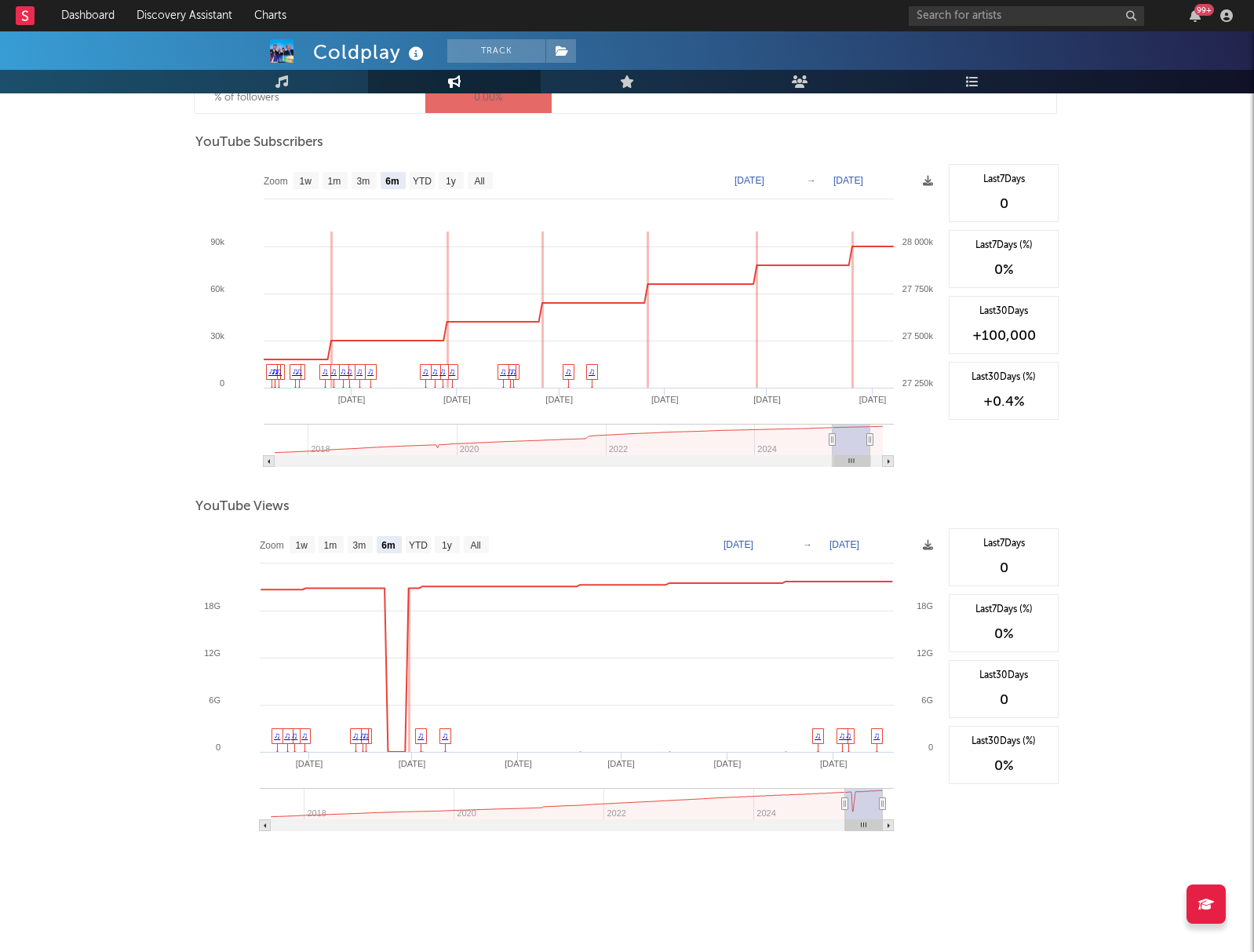
type input "[DATE]"
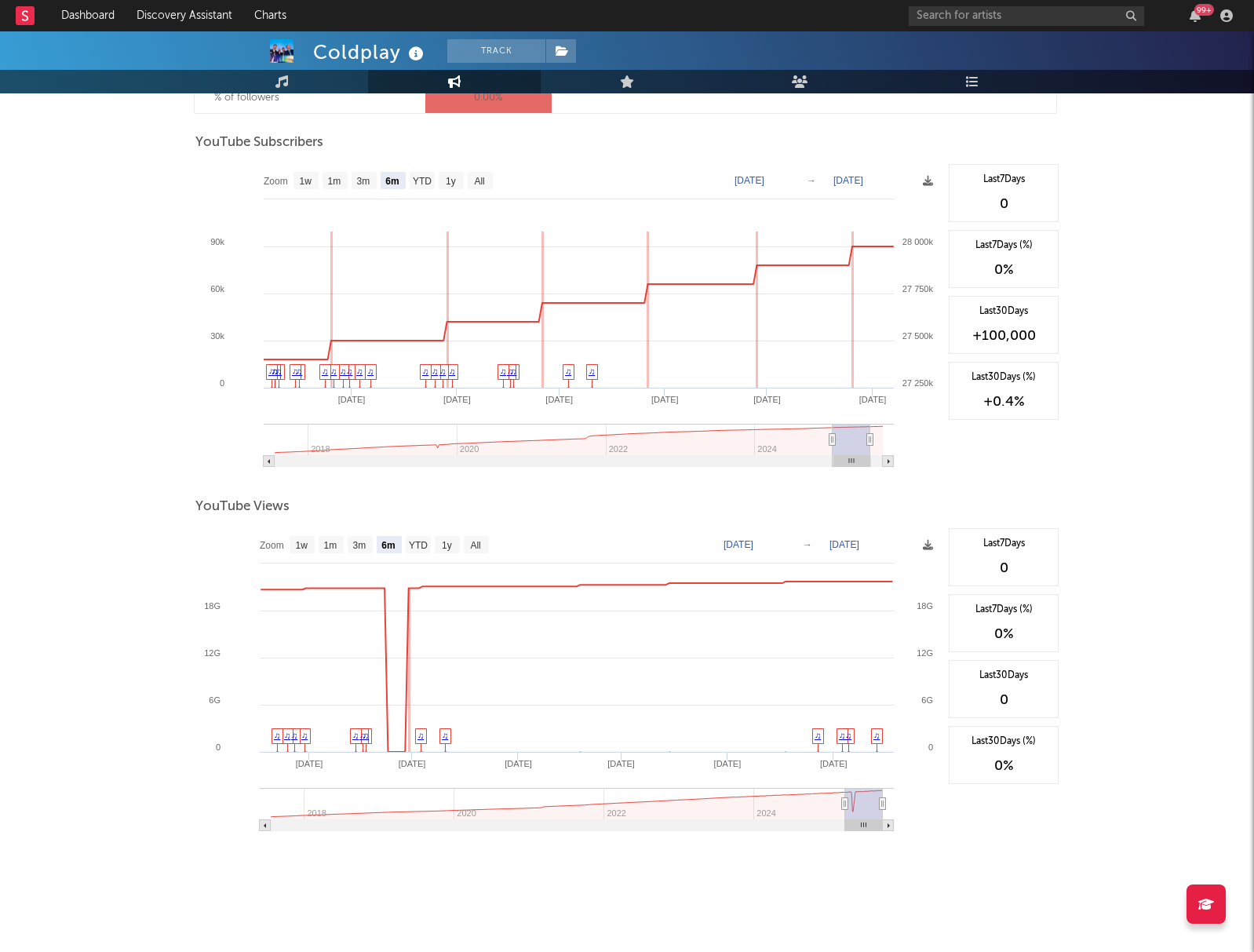
type input "[DATE]"
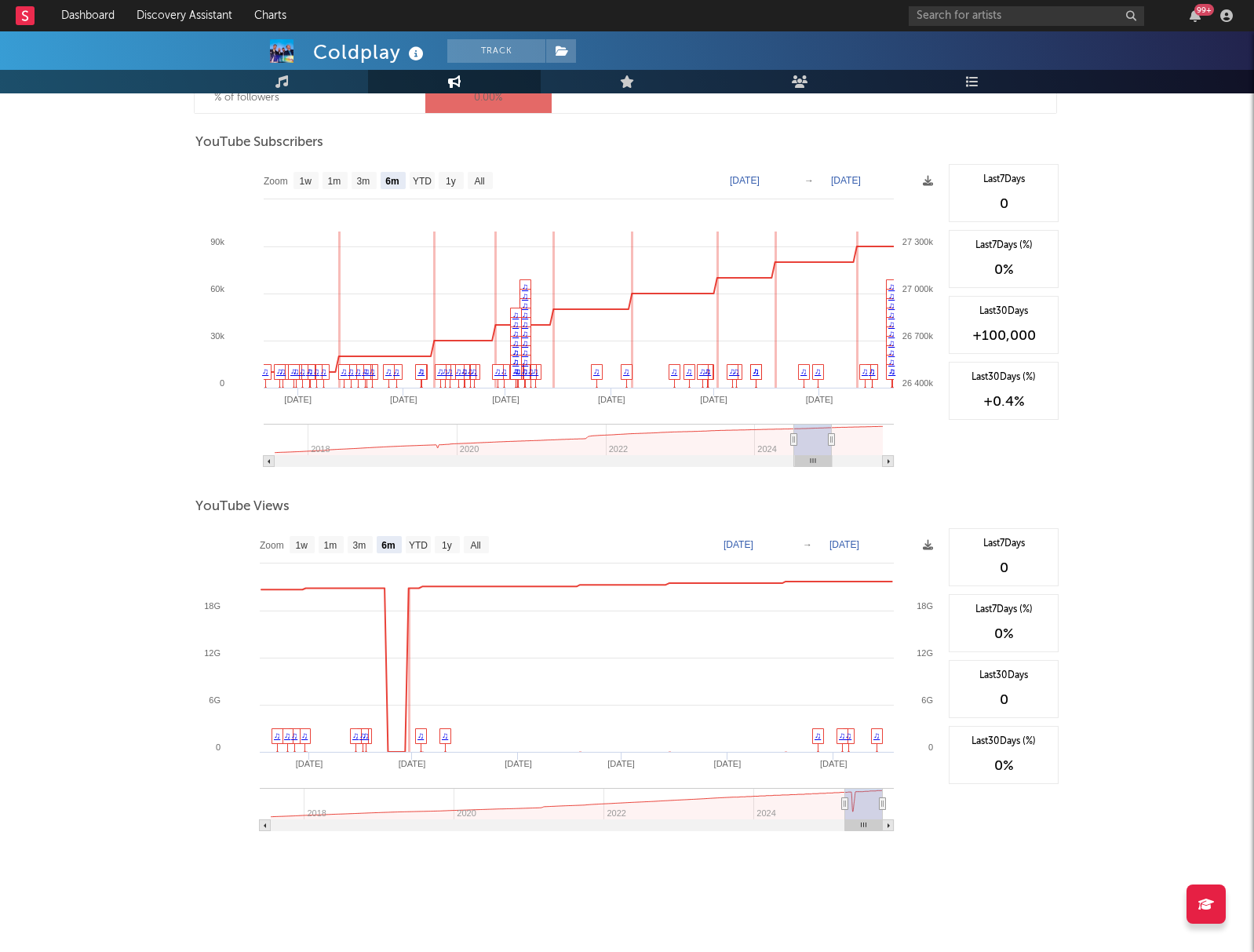
type input "[DATE]"
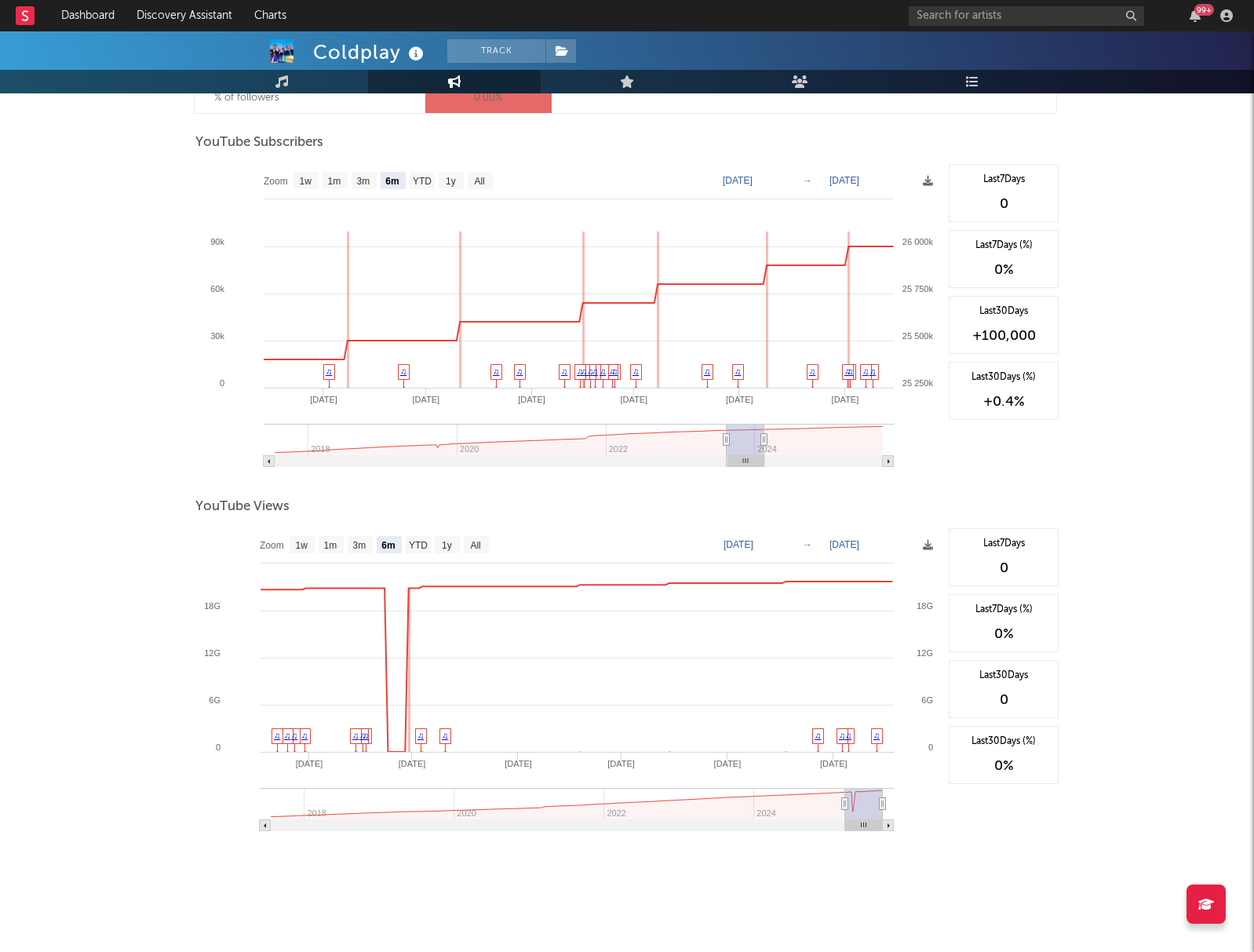
drag, startPoint x: 851, startPoint y: 461, endPoint x: 733, endPoint y: 465, distance: 118.1
click at [733, 465] on rect at bounding box center [745, 462] width 37 height 11
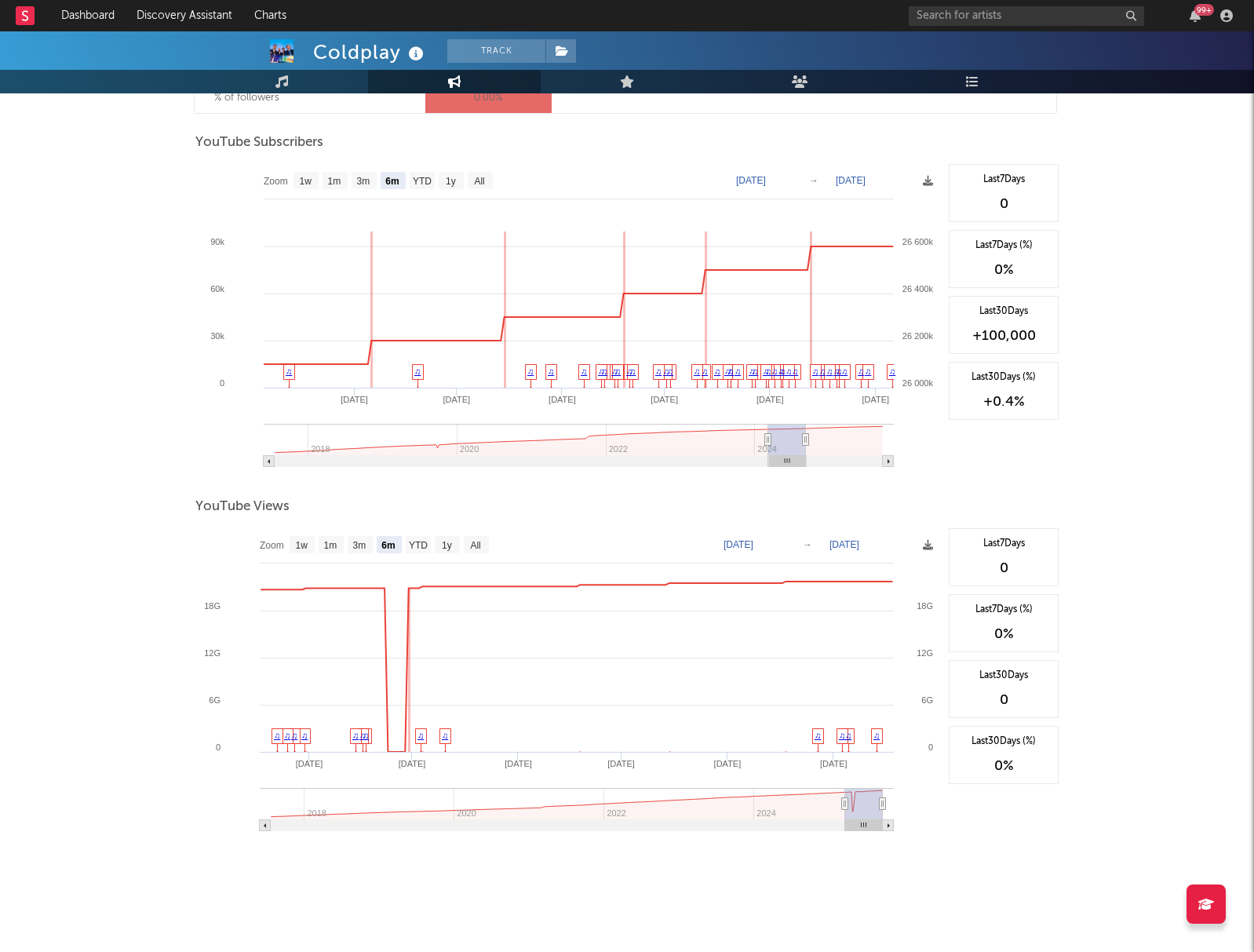
drag, startPoint x: 754, startPoint y: 459, endPoint x: 799, endPoint y: 457, distance: 45.0
click at [799, 457] on rect at bounding box center [787, 462] width 37 height 11
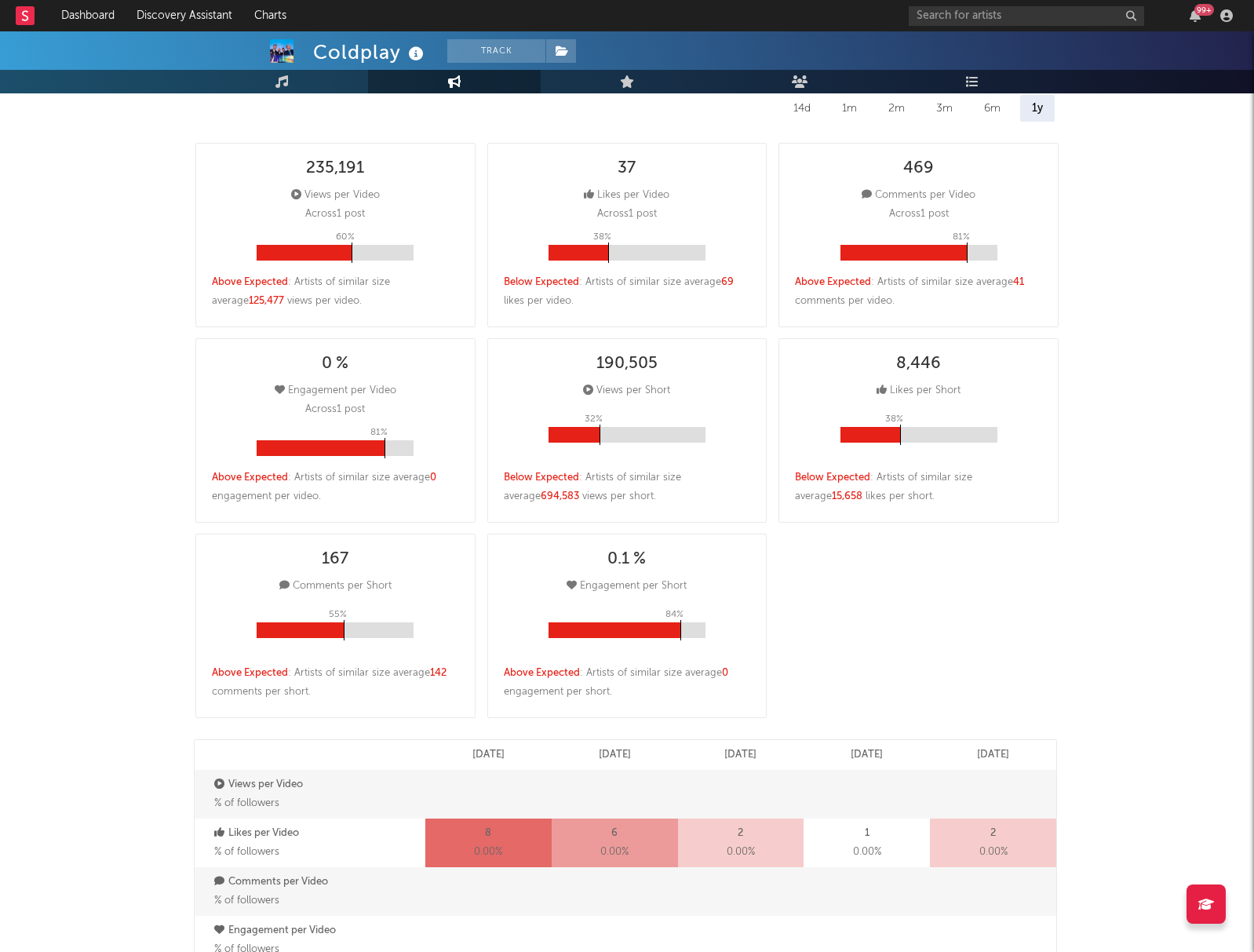
scroll to position [0, 0]
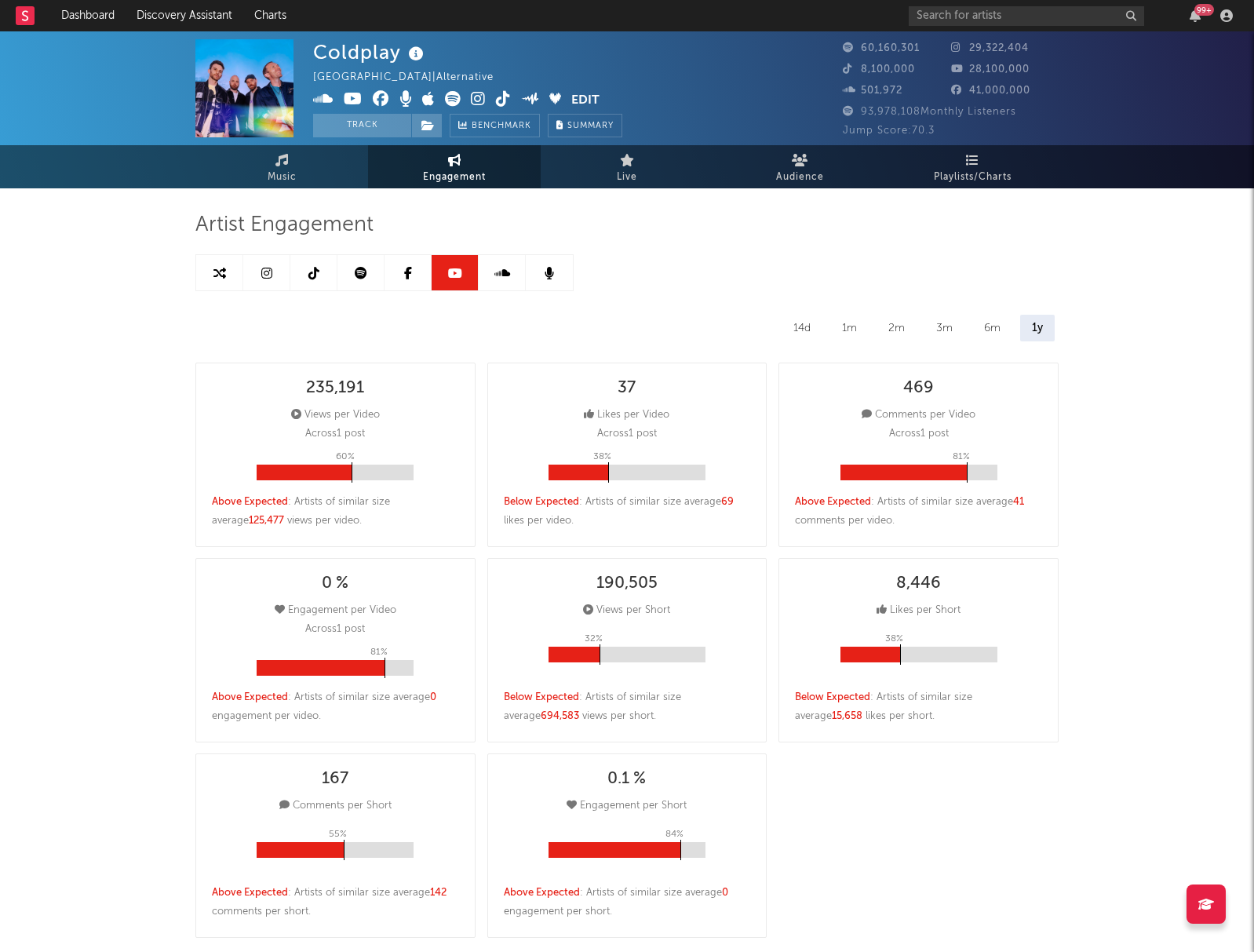
click at [424, 285] on link at bounding box center [408, 272] width 47 height 35
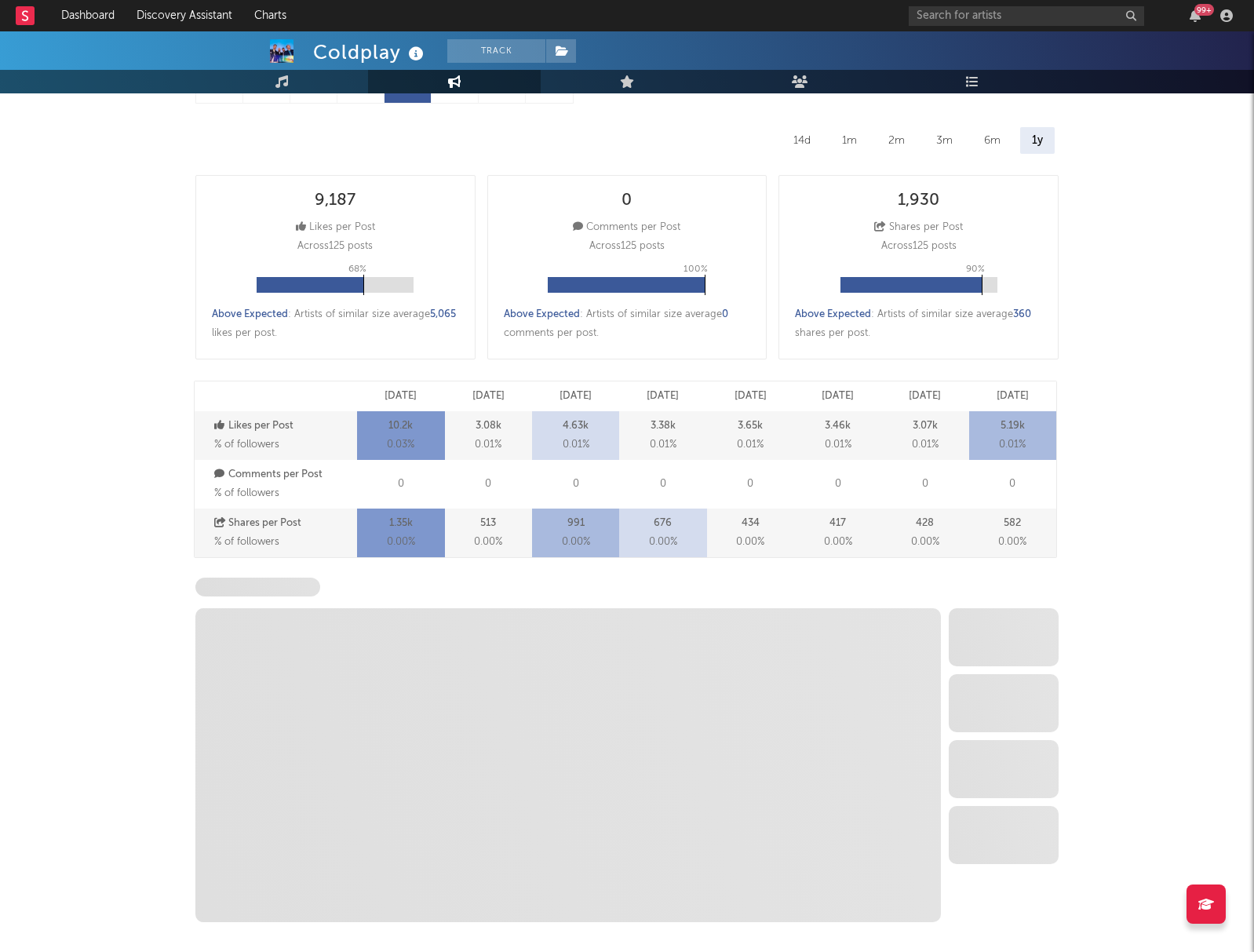
scroll to position [268, 0]
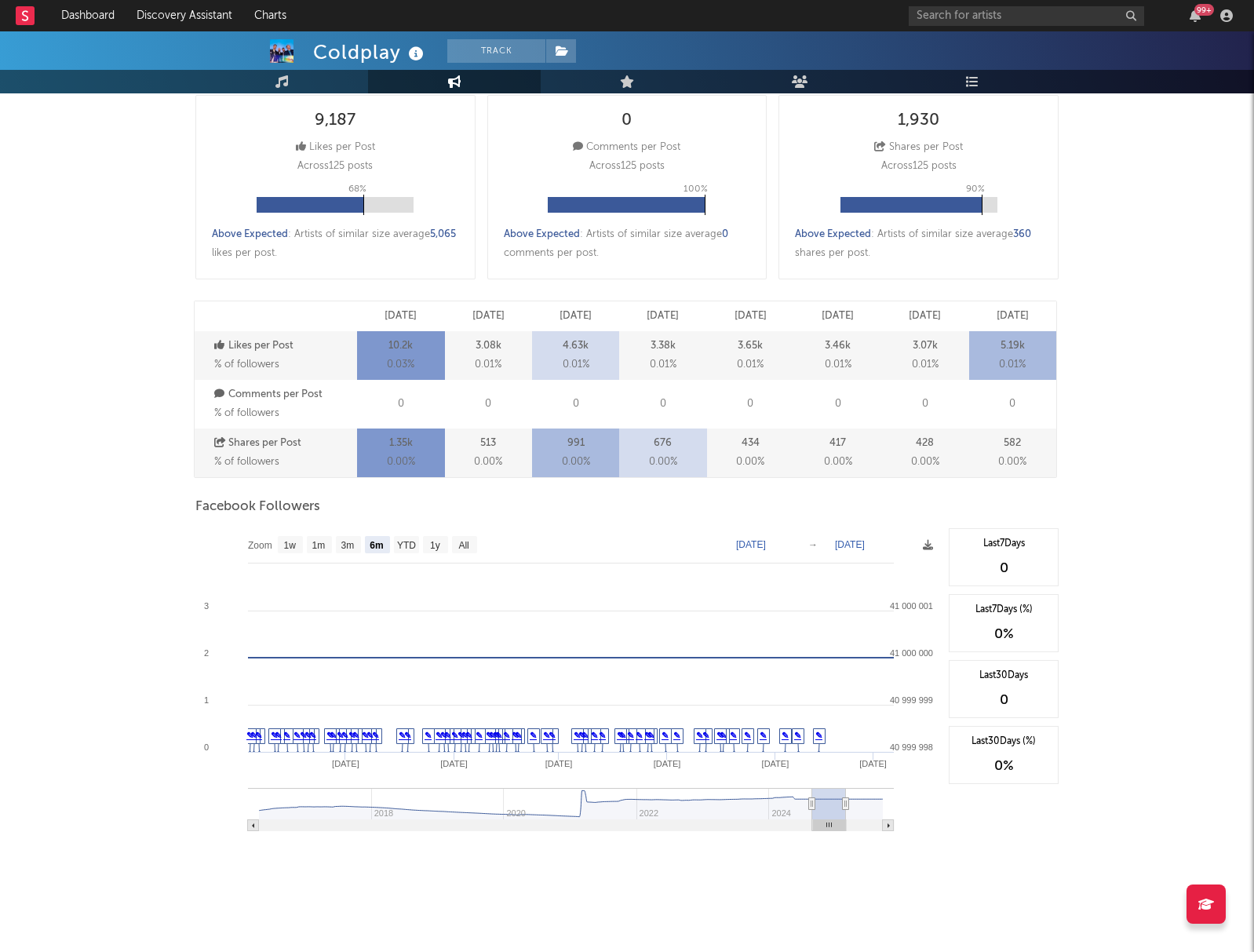
drag, startPoint x: 858, startPoint y: 825, endPoint x: 846, endPoint y: 816, distance: 15.0
click at [820, 825] on rect at bounding box center [829, 825] width 33 height 11
click at [955, 5] on div "99 +" at bounding box center [1073, 15] width 330 height 31
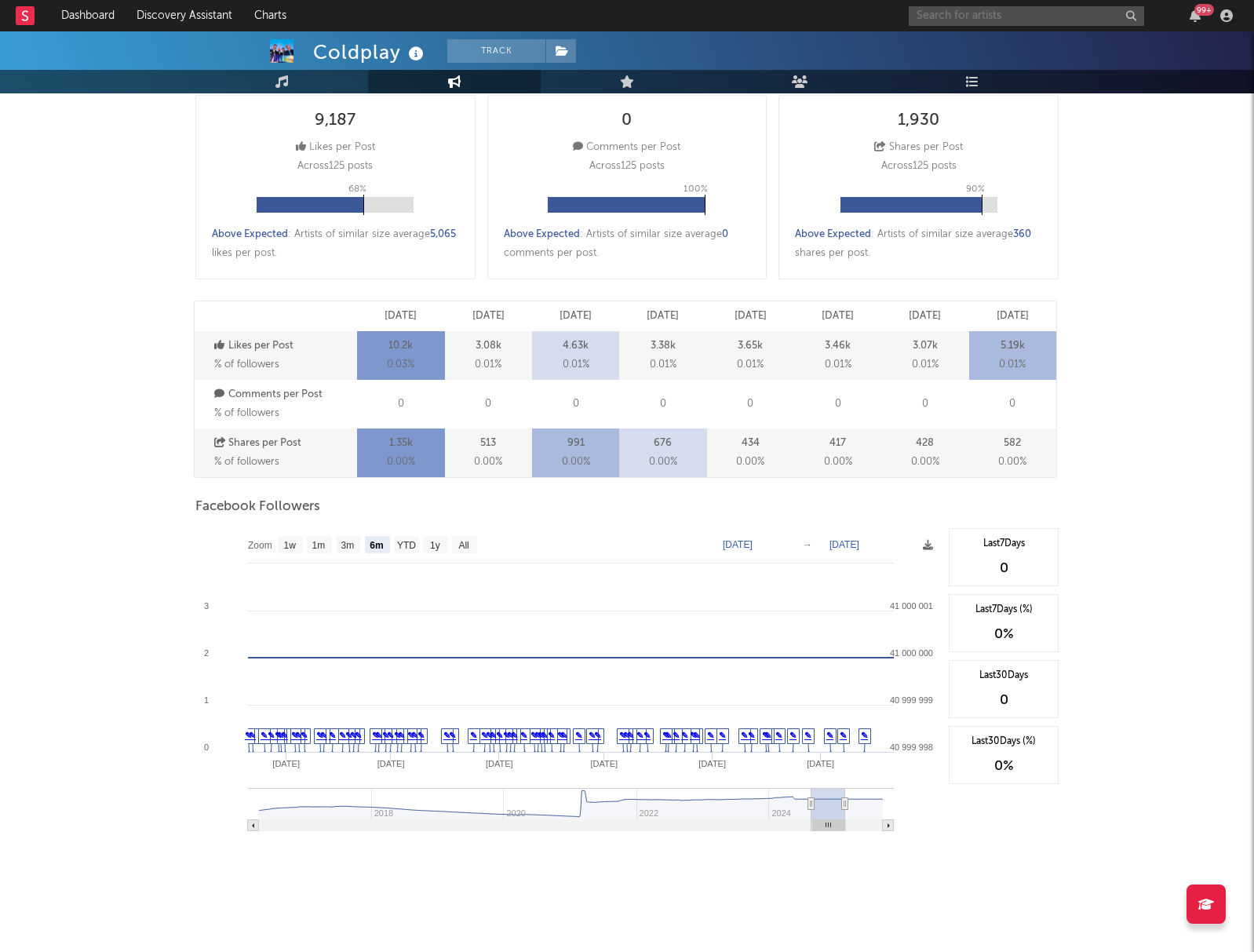
click at [950, 13] on input "text" at bounding box center [1026, 16] width 235 height 19
drag, startPoint x: 975, startPoint y: 48, endPoint x: 909, endPoint y: 102, distance: 85.3
click at [975, 48] on div "Ashnikko" at bounding box center [1050, 47] width 172 height 19
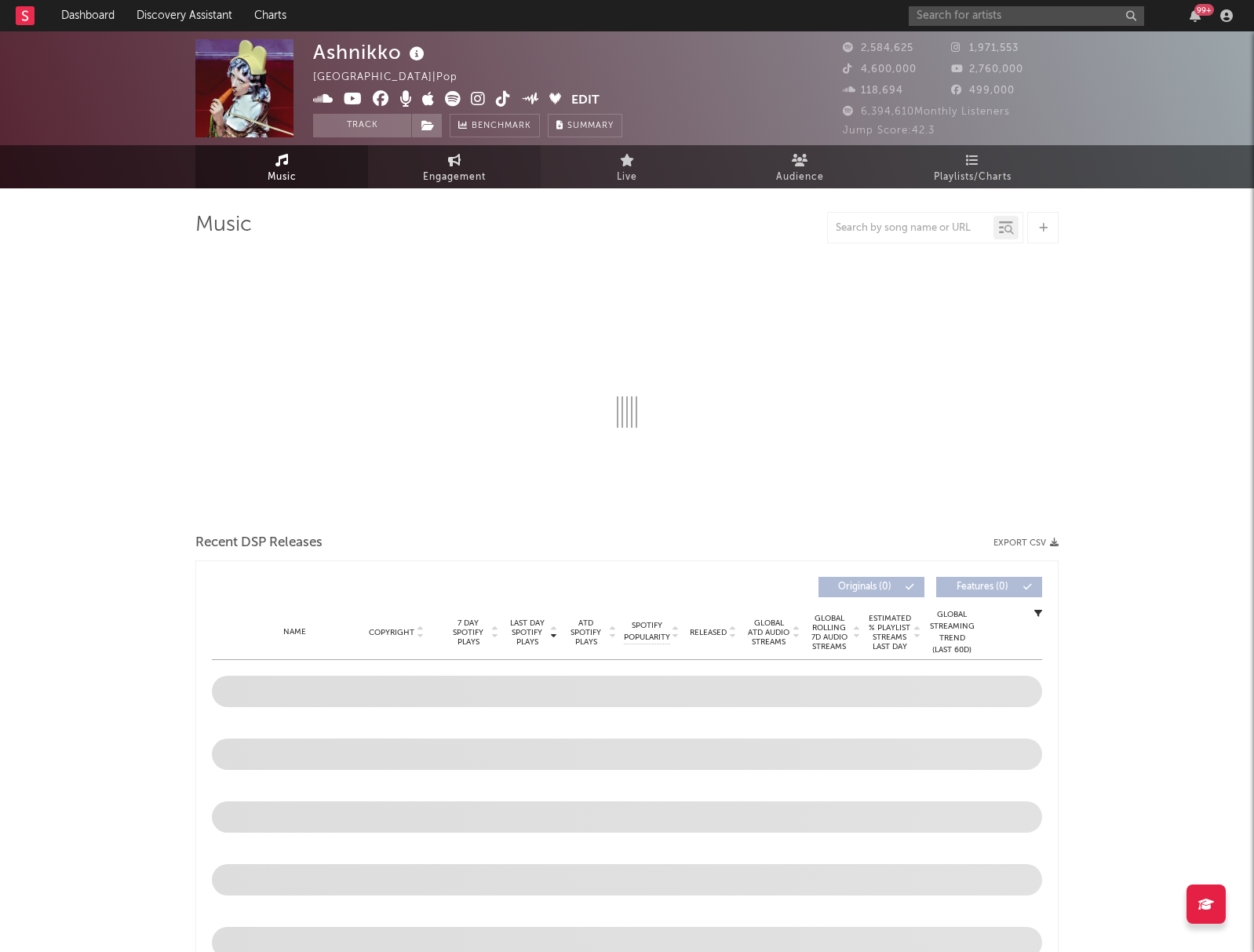
click at [477, 176] on span "Engagement" at bounding box center [455, 177] width 63 height 19
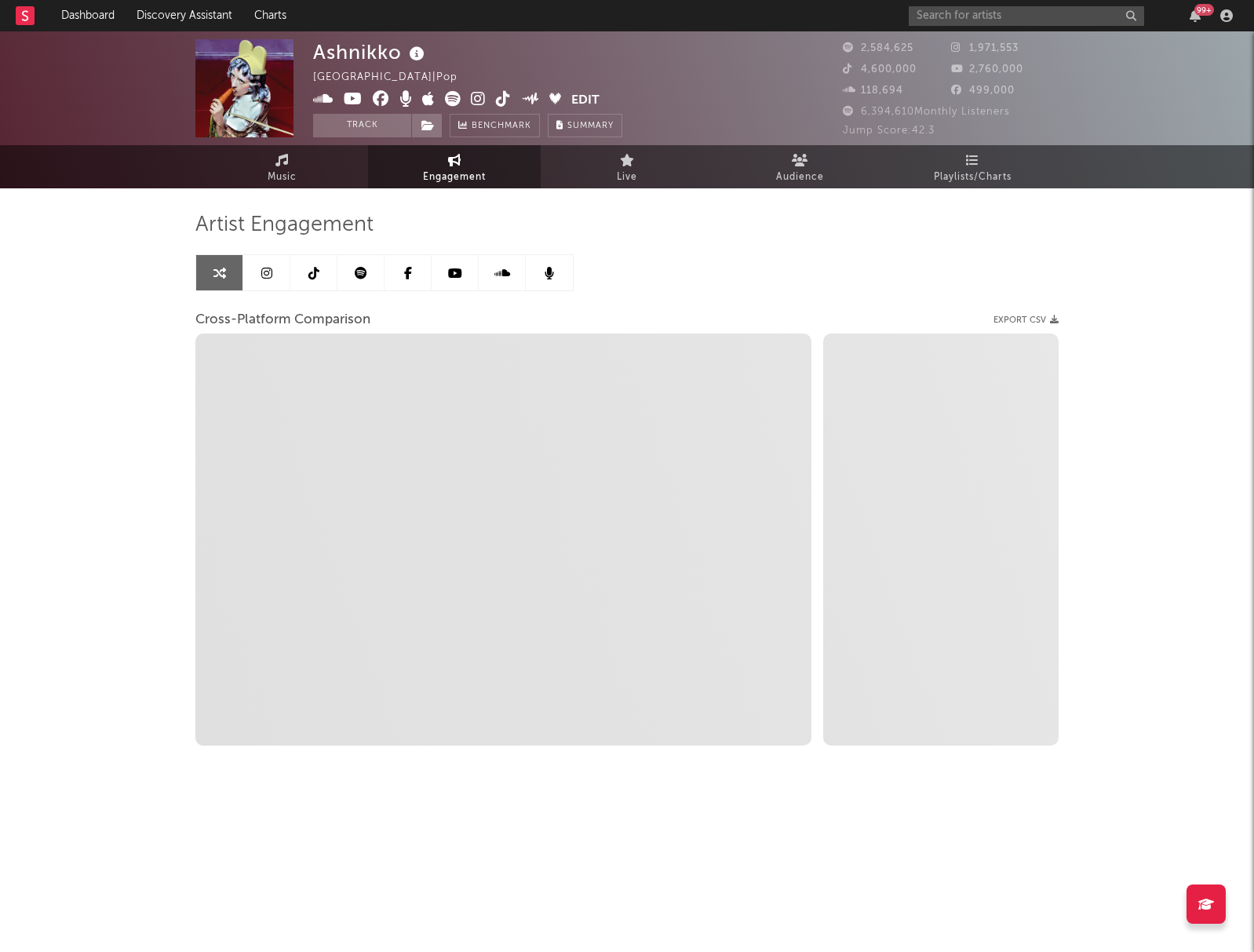
click at [275, 275] on link at bounding box center [267, 272] width 47 height 35
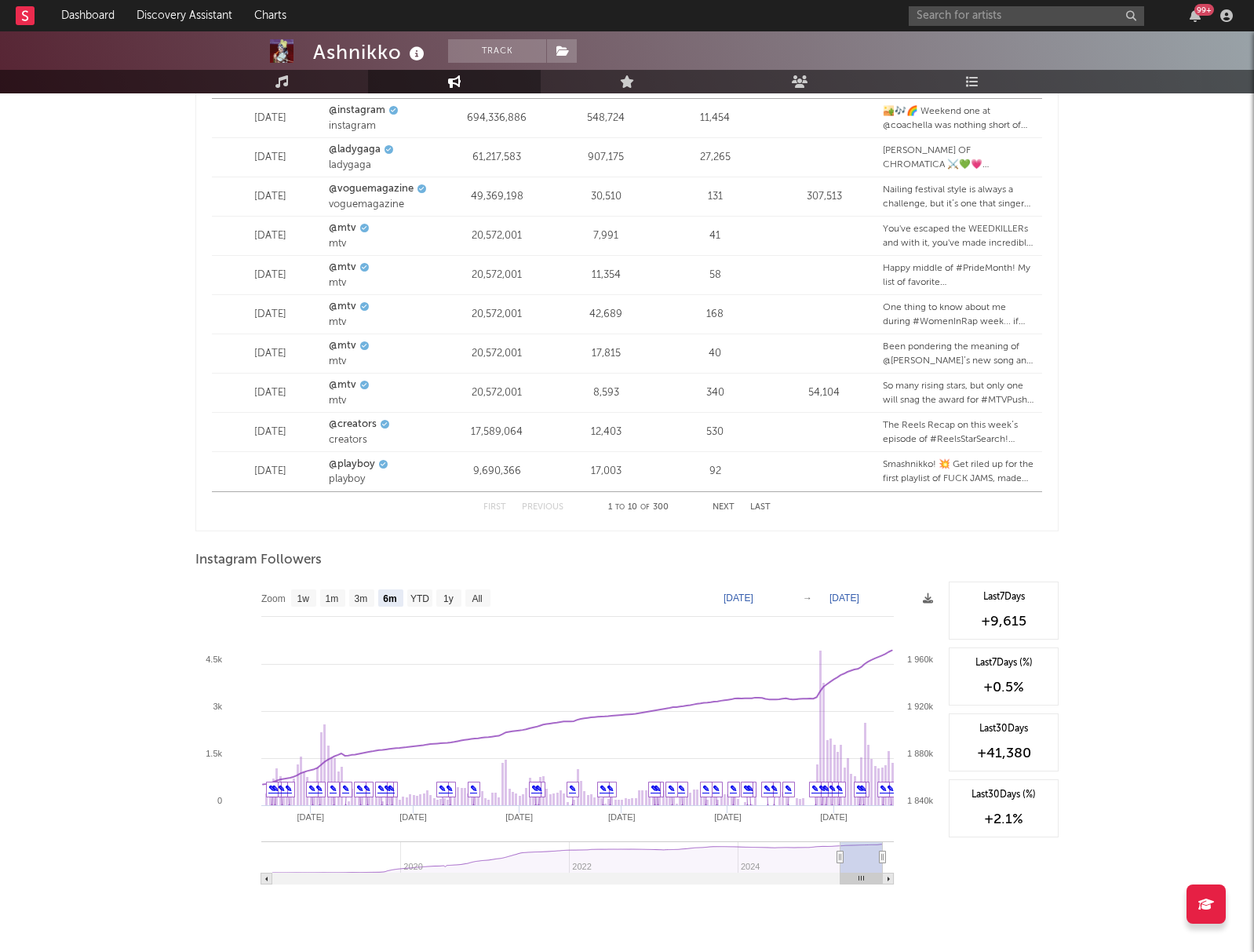
scroll to position [2028, 0]
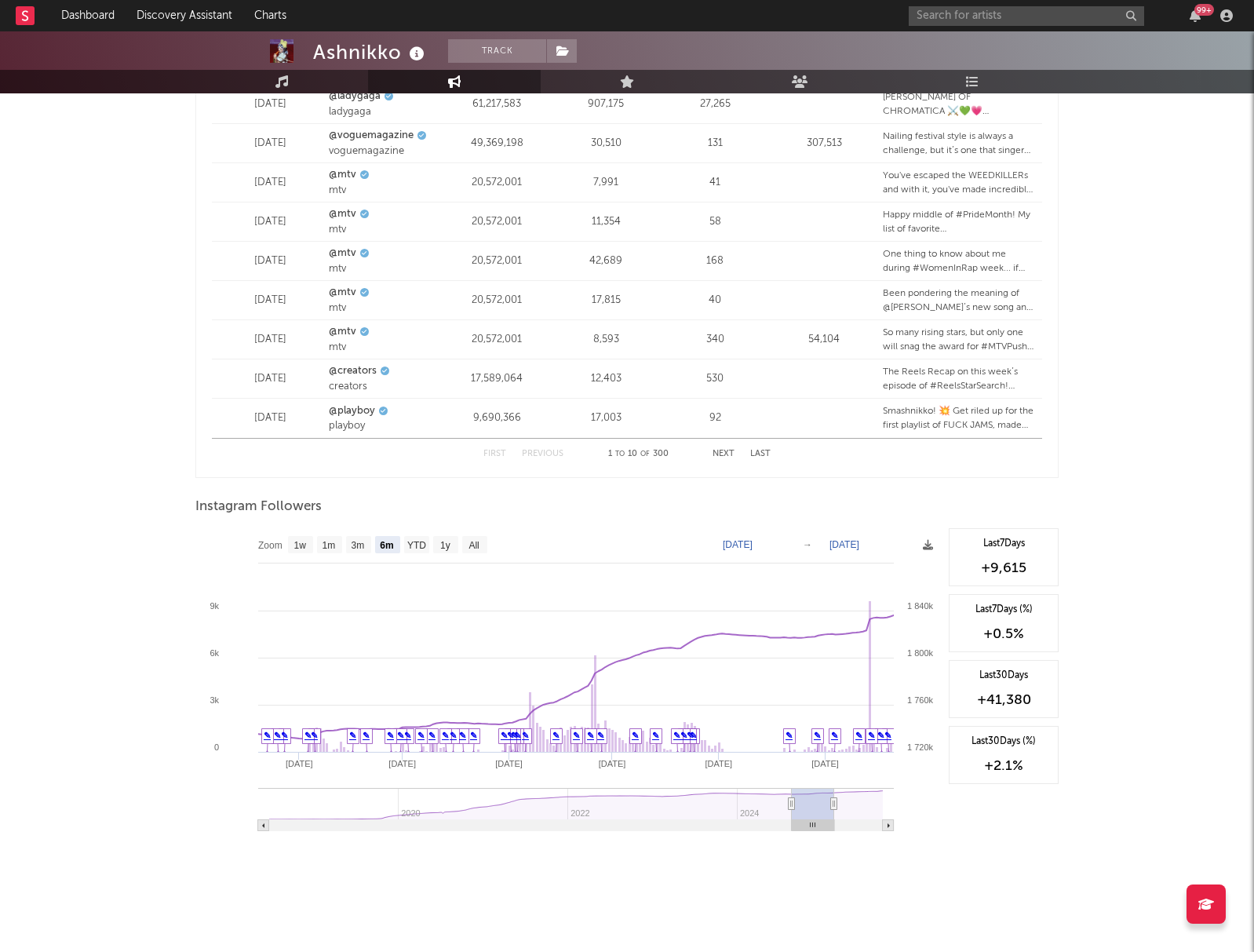
drag, startPoint x: 866, startPoint y: 826, endPoint x: 822, endPoint y: 828, distance: 44.0
click at [822, 828] on rect at bounding box center [812, 825] width 43 height 11
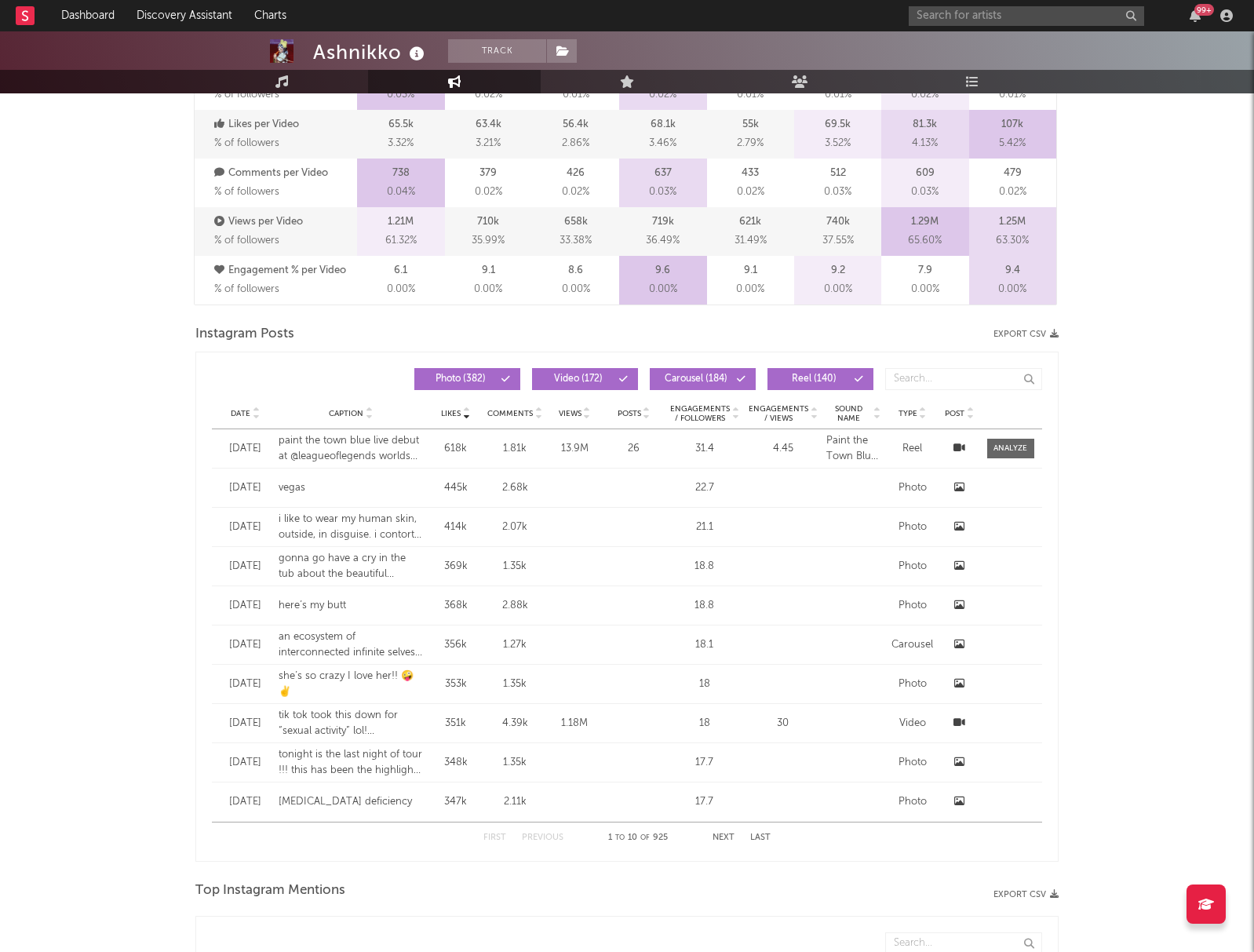
scroll to position [0, 0]
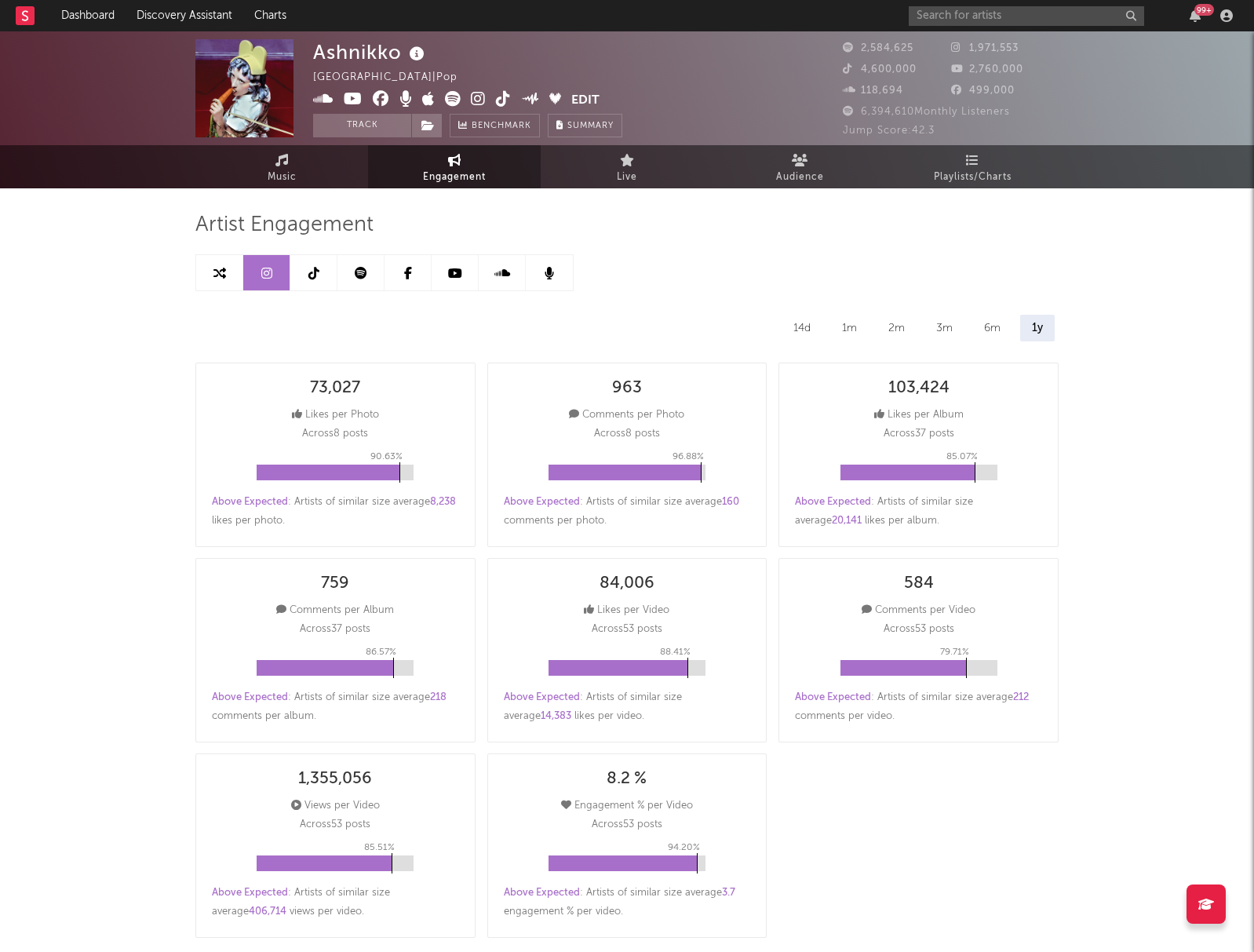
click at [325, 281] on link at bounding box center [314, 272] width 47 height 35
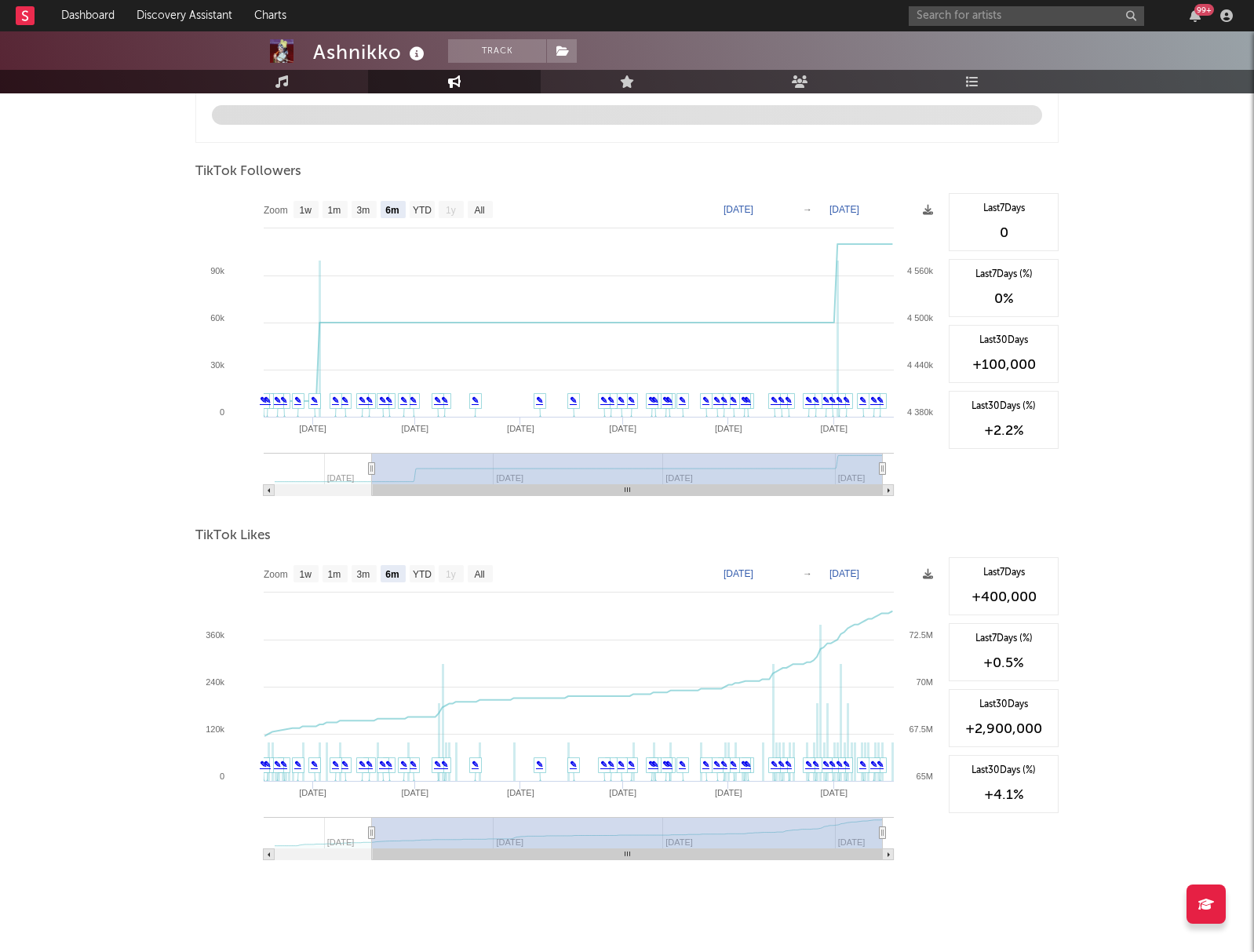
scroll to position [1426, 0]
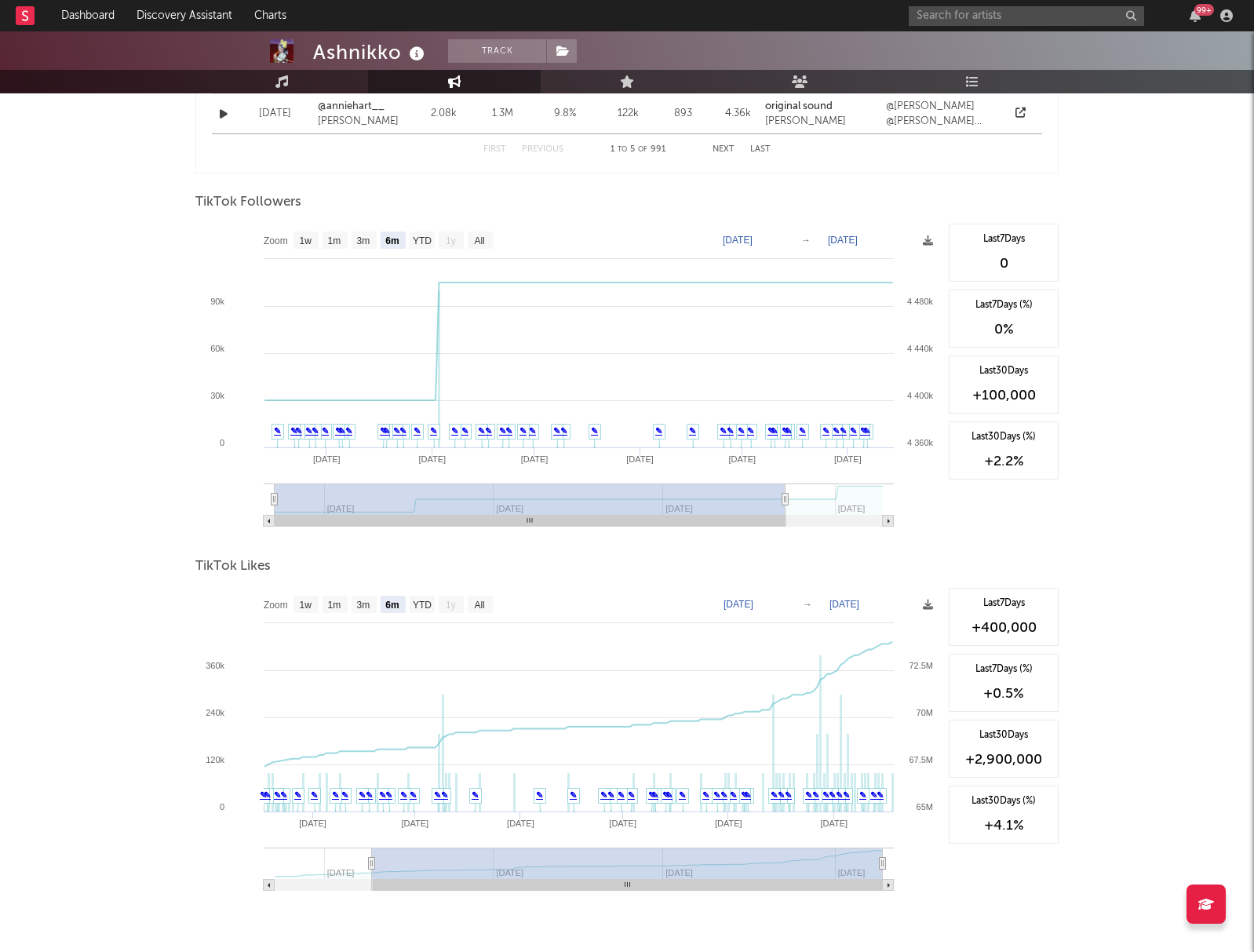
drag, startPoint x: 788, startPoint y: 523, endPoint x: 513, endPoint y: 518, distance: 275.0
click at [525, 519] on rect at bounding box center [530, 522] width 511 height 11
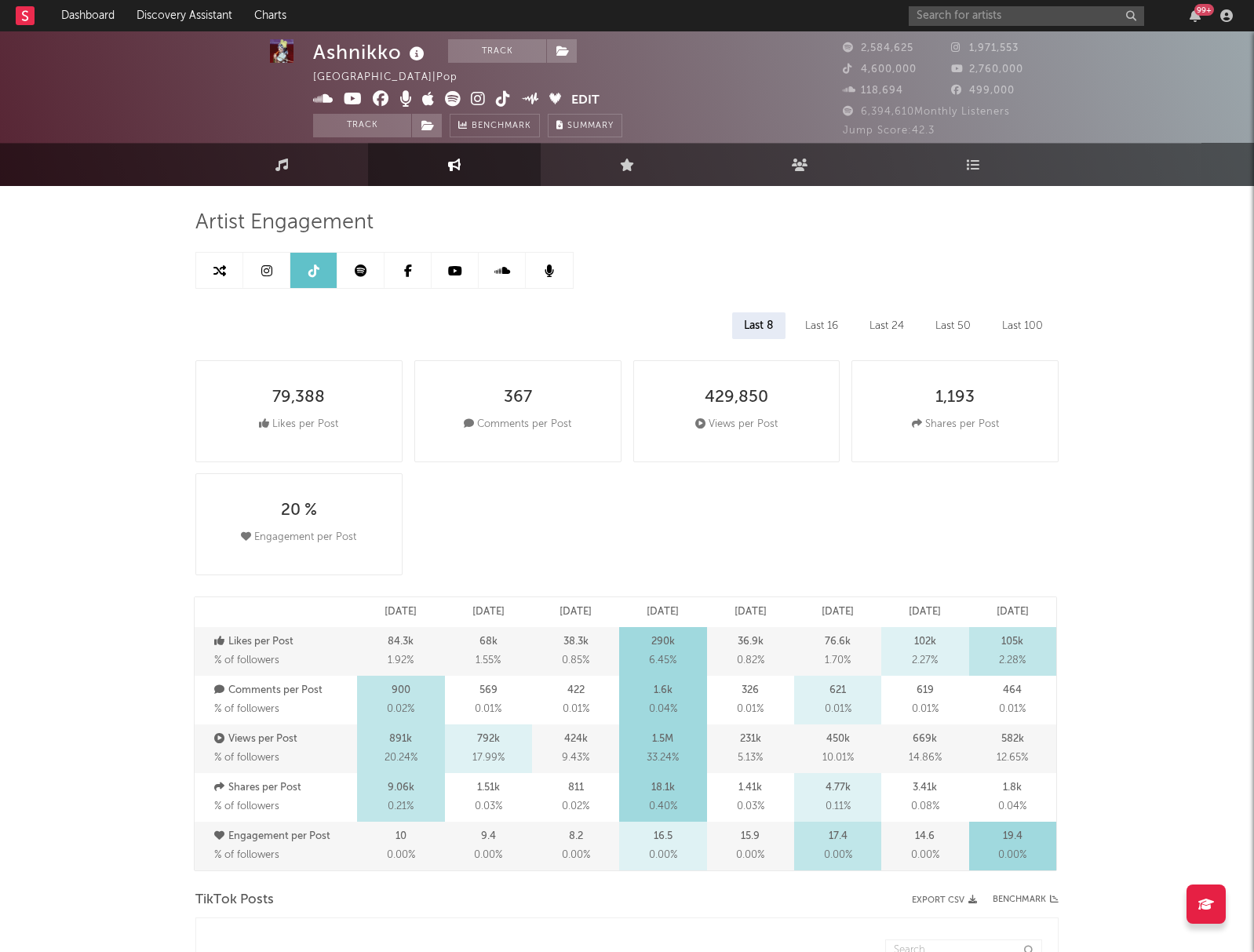
scroll to position [3, 0]
click at [355, 278] on link at bounding box center [361, 270] width 47 height 35
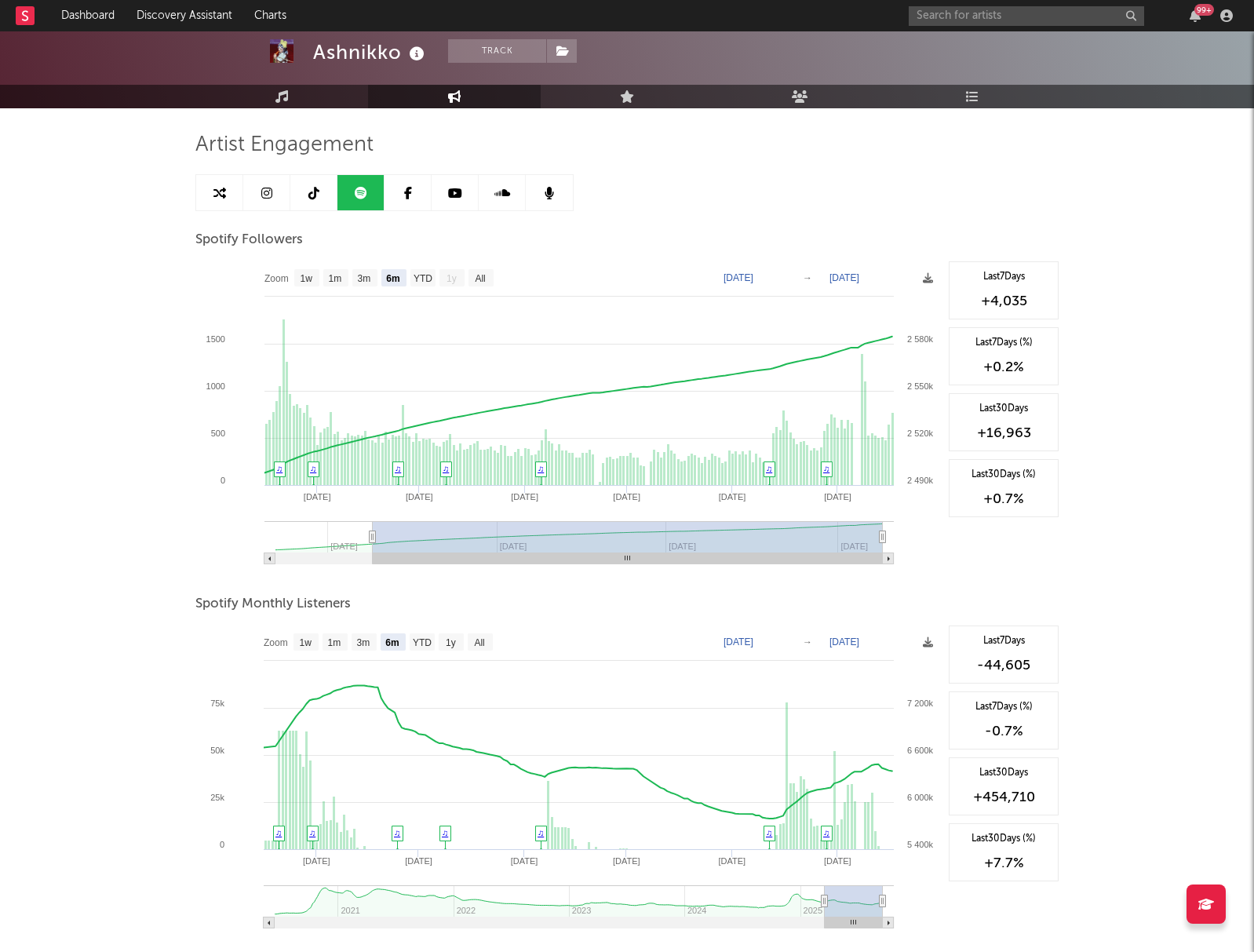
scroll to position [130, 0]
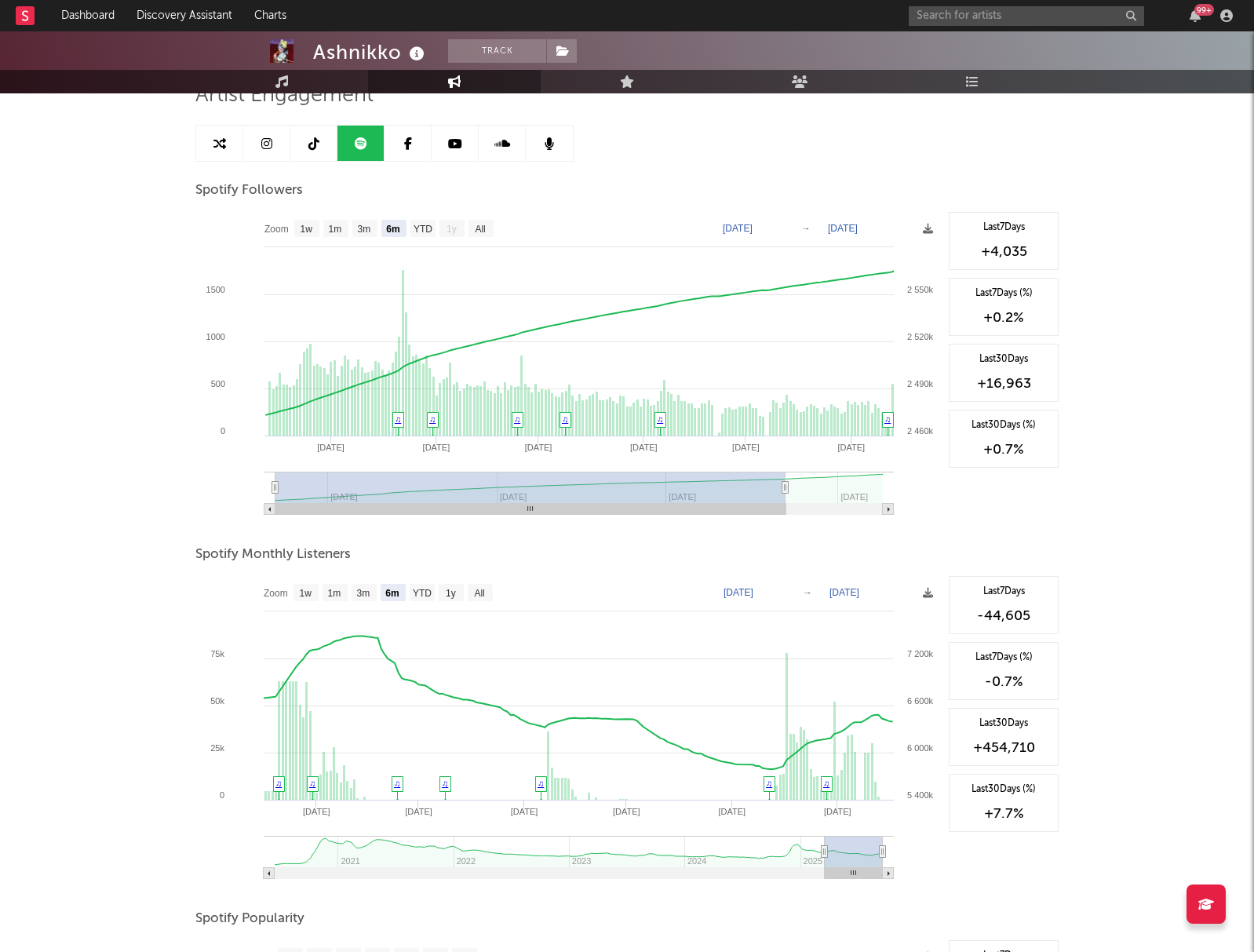
drag, startPoint x: 463, startPoint y: 509, endPoint x: 242, endPoint y: 460, distance: 226.4
click at [244, 500] on icon "Created with Highcharts 10.3.3 Apr '[DATE] Jun '[DATE] Aug '[DATE] Mar '[DATE] …" at bounding box center [567, 368] width 745 height 314
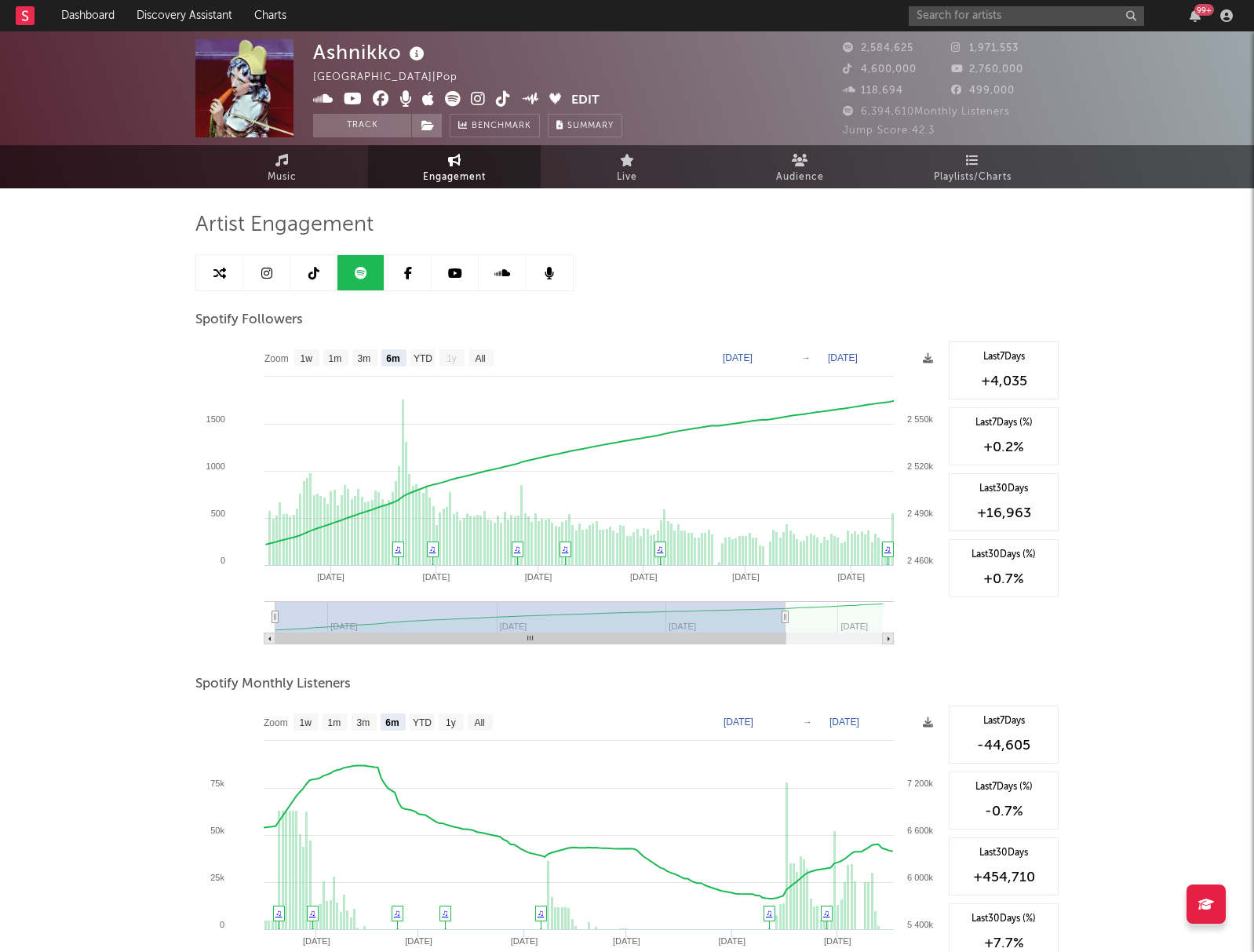
click at [459, 276] on icon at bounding box center [455, 273] width 15 height 13
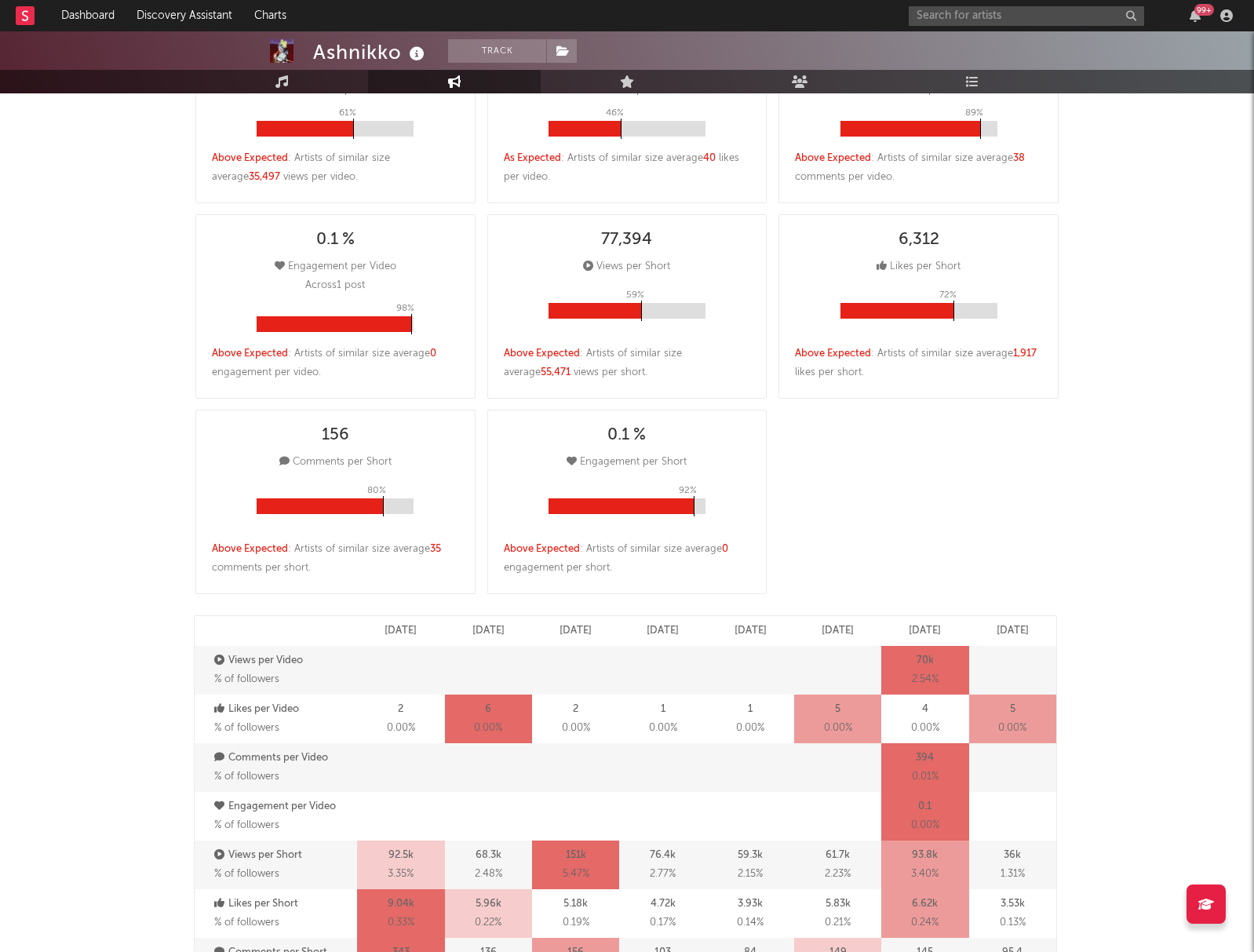
scroll to position [1266, 0]
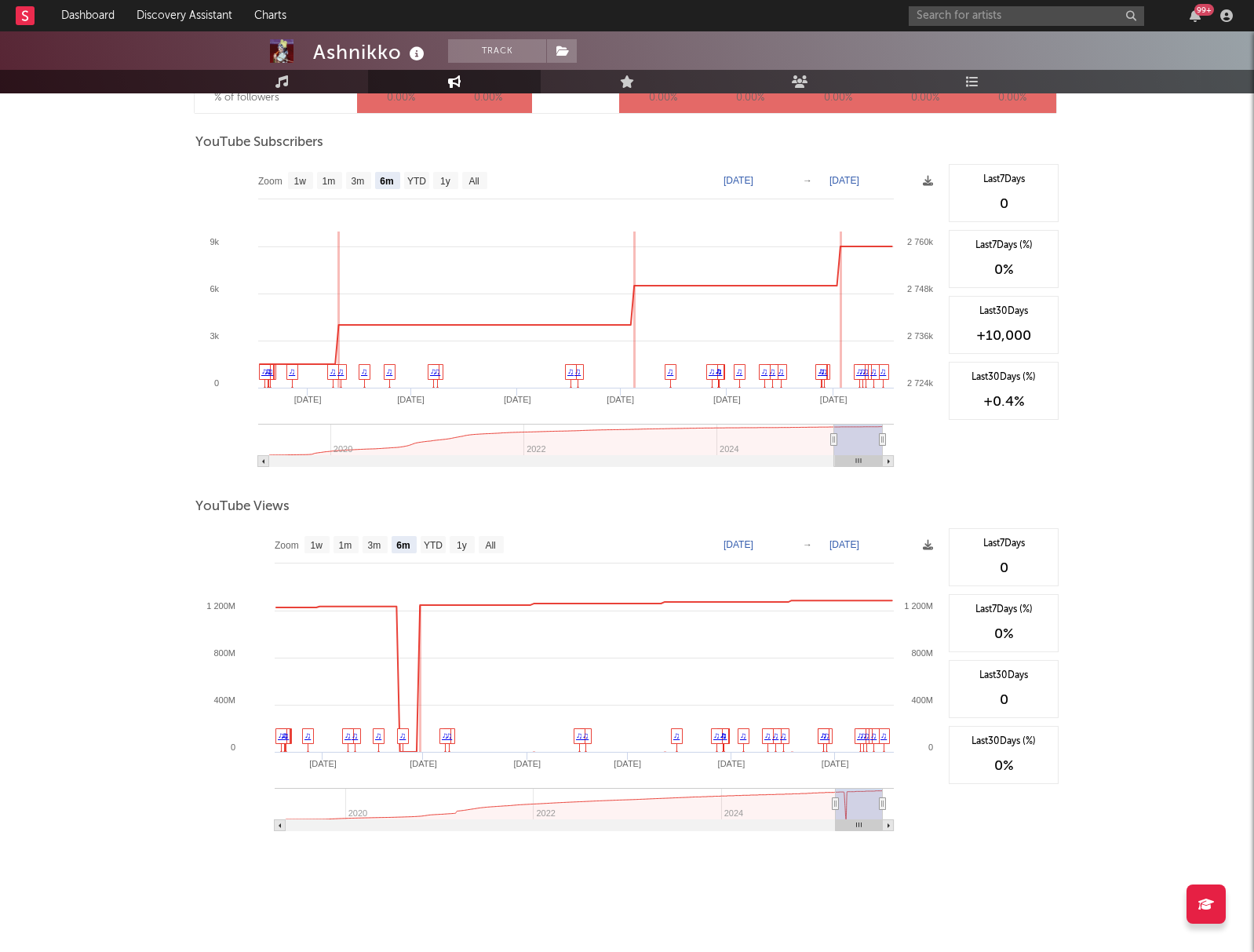
click at [847, 465] on rect at bounding box center [858, 462] width 48 height 11
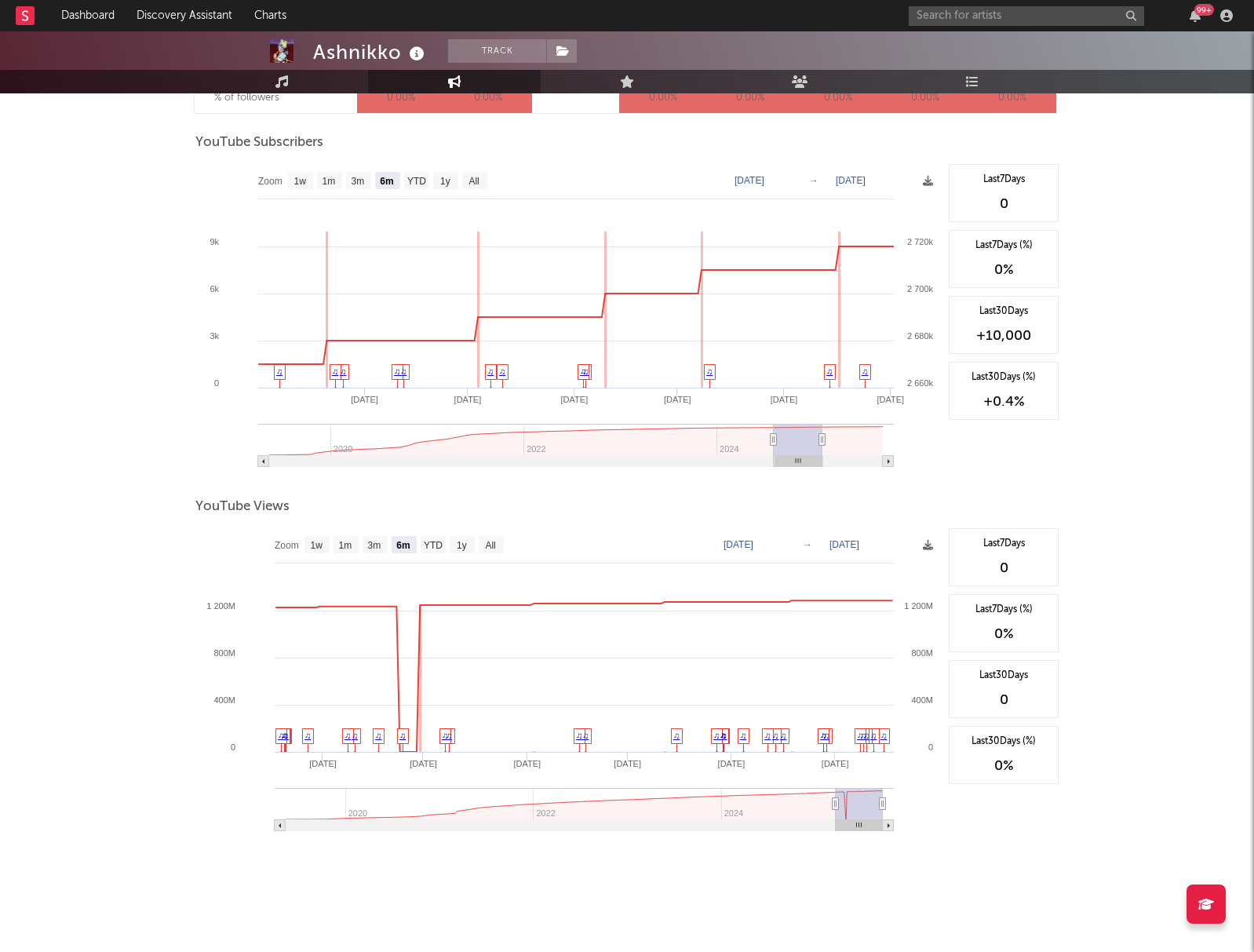
drag, startPoint x: 849, startPoint y: 464, endPoint x: 789, endPoint y: 467, distance: 60.1
click at [789, 467] on icon "Created with Highcharts 10.3.3 Feb '[DATE] Dec '[DATE] Oct '[DATE] 2020 2022 20…" at bounding box center [567, 320] width 745 height 314
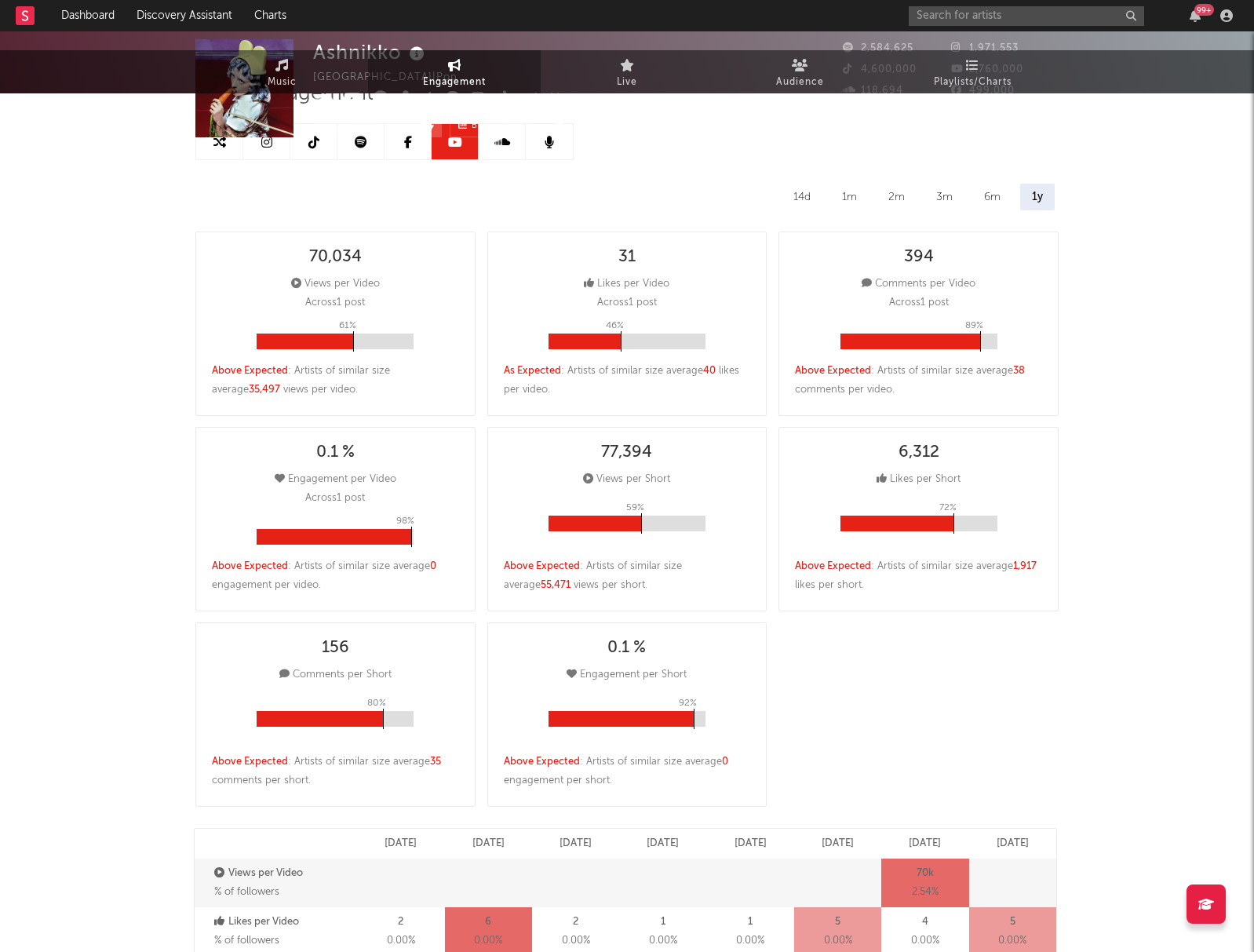
scroll to position [0, 0]
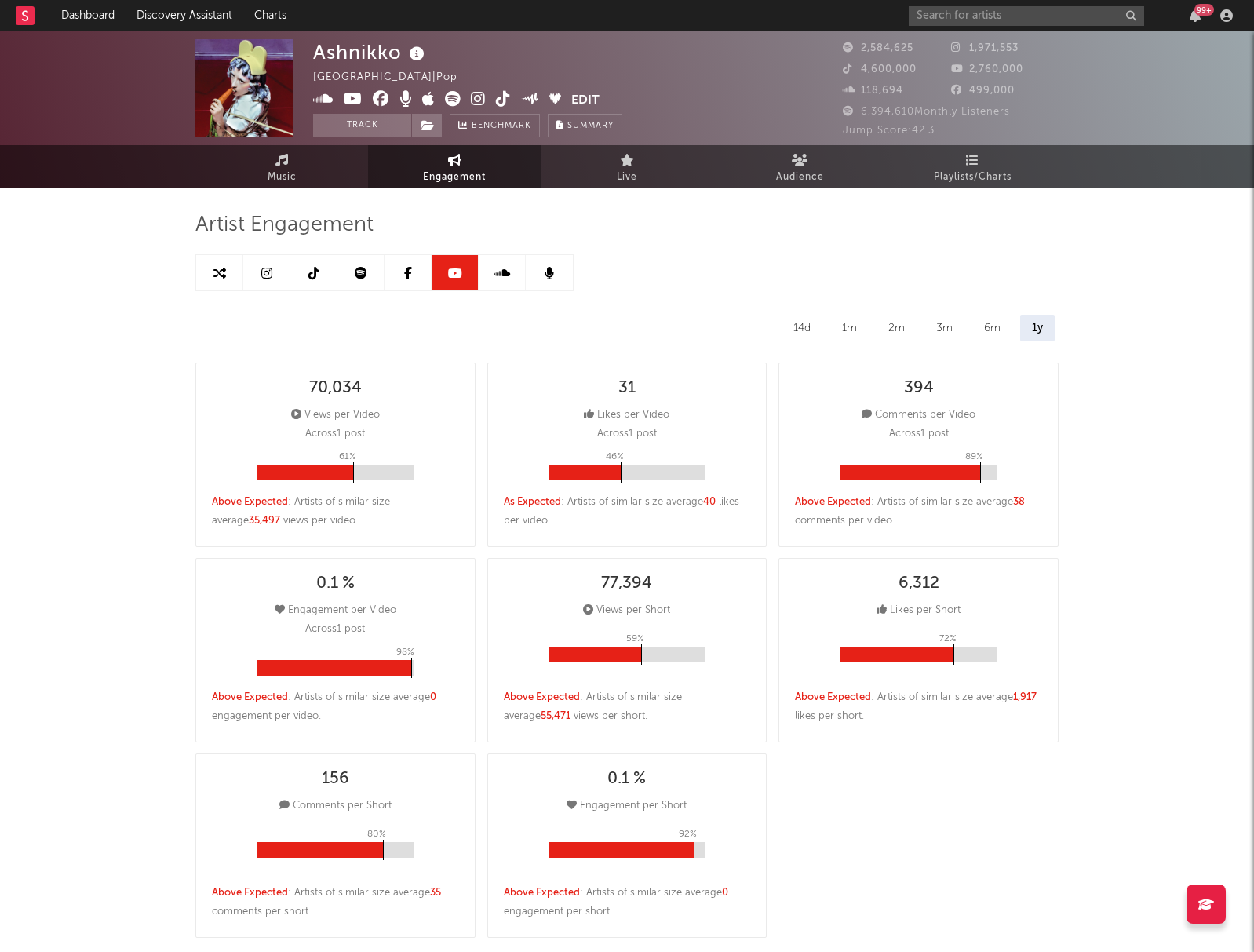
click at [400, 271] on link at bounding box center [408, 272] width 47 height 35
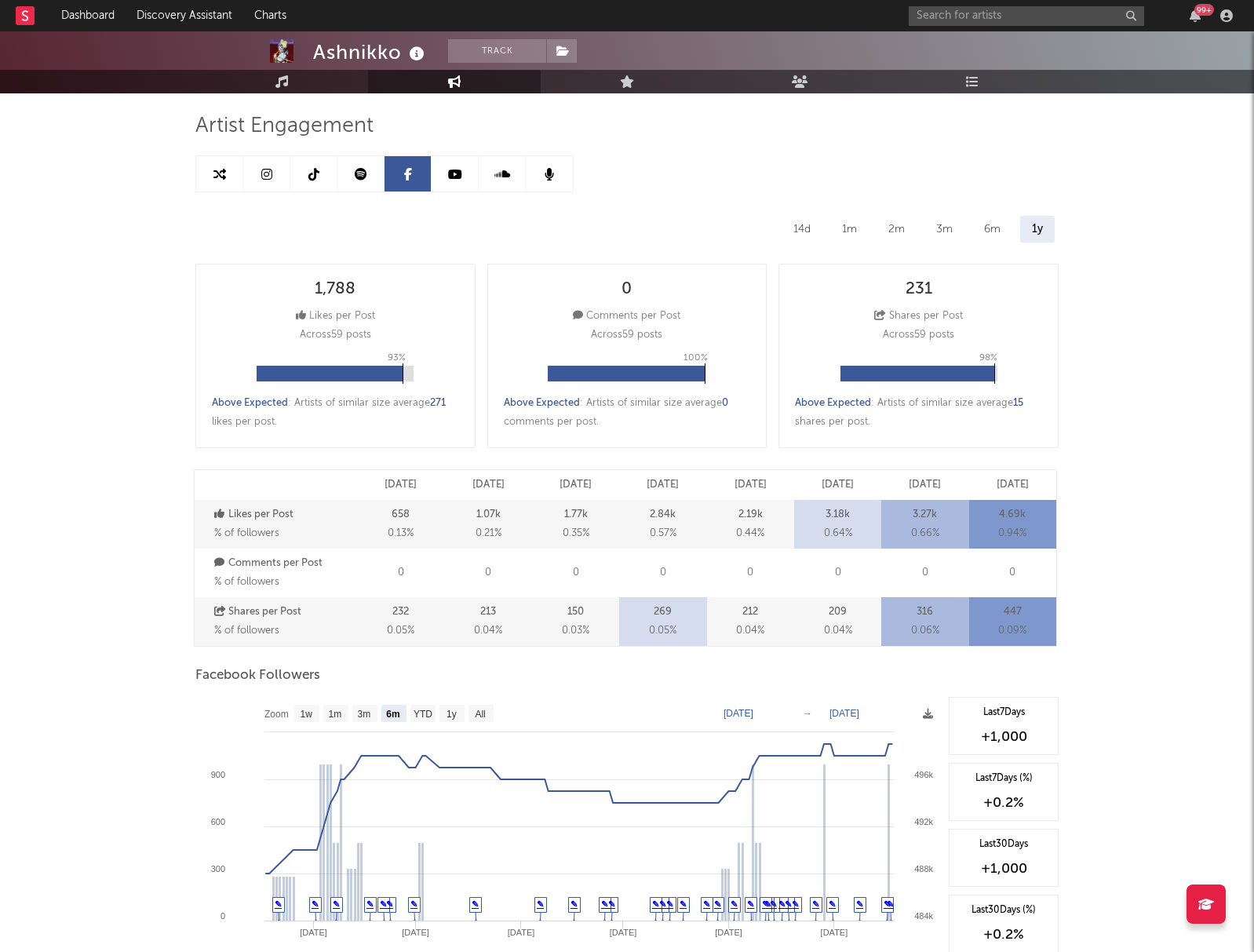
scroll to position [268, 0]
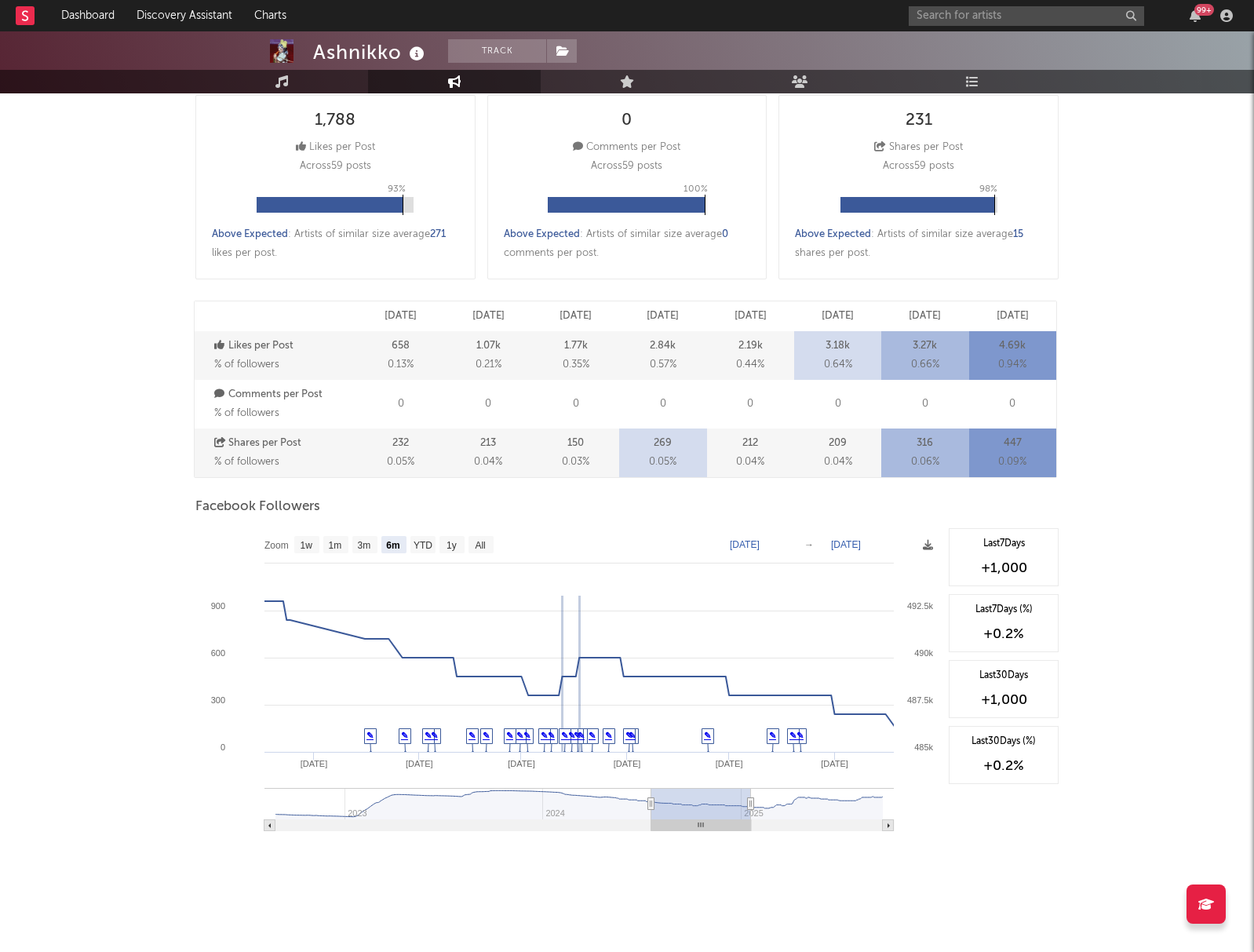
drag, startPoint x: 775, startPoint y: 824, endPoint x: 683, endPoint y: 822, distance: 92.0
click at [683, 822] on rect at bounding box center [701, 825] width 100 height 11
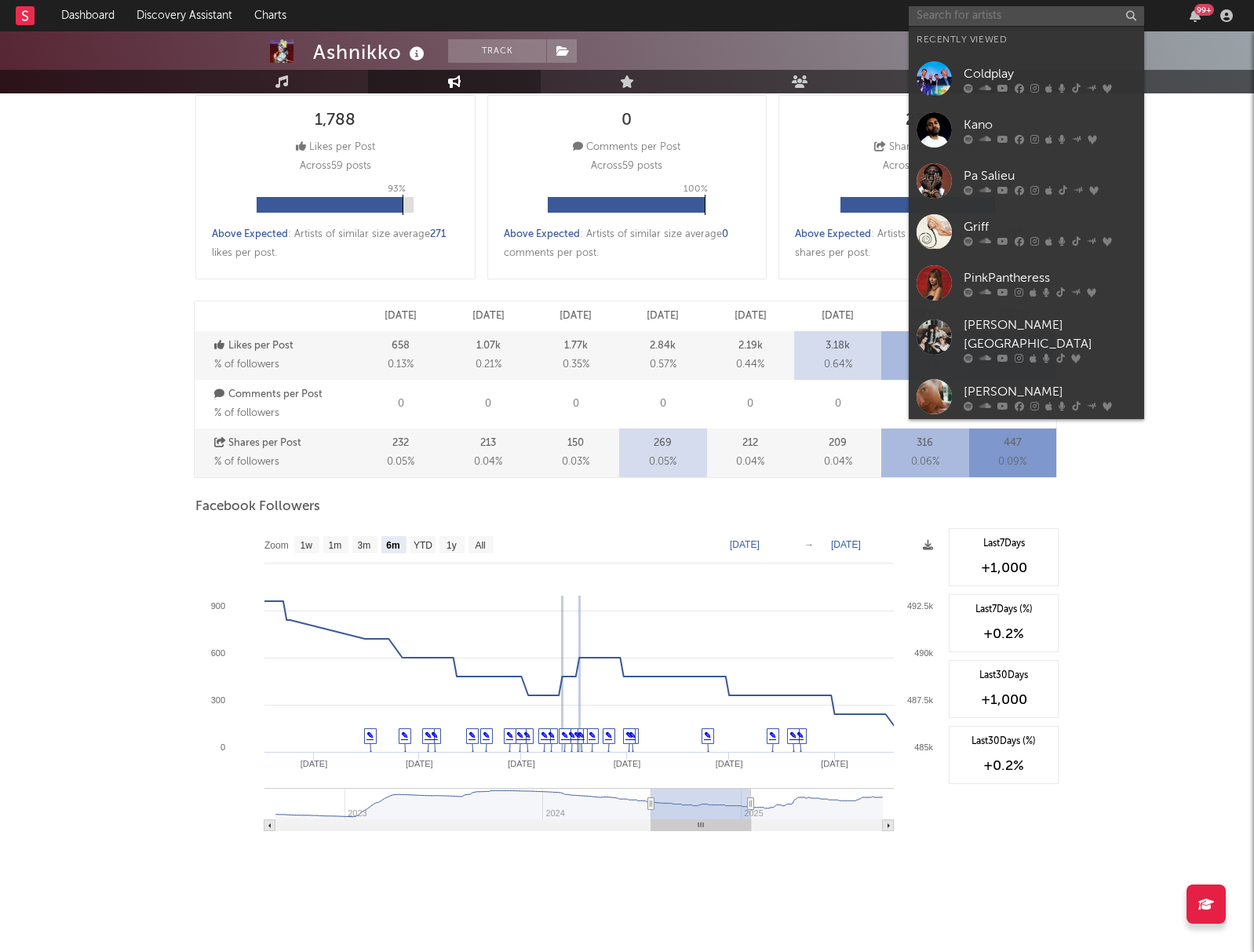
click at [994, 17] on input "text" at bounding box center [1026, 16] width 235 height 19
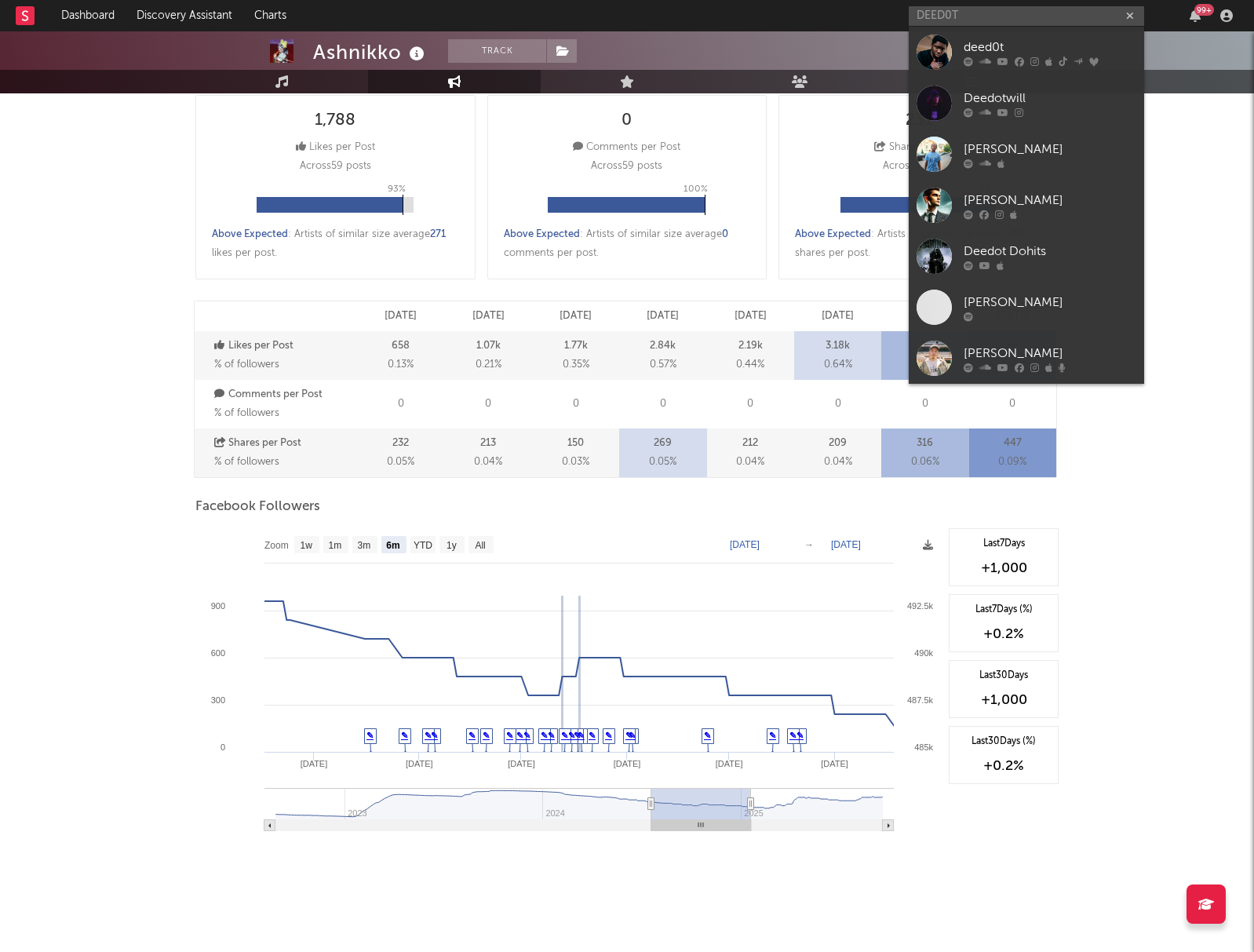
click at [991, 59] on div at bounding box center [1050, 61] width 172 height 10
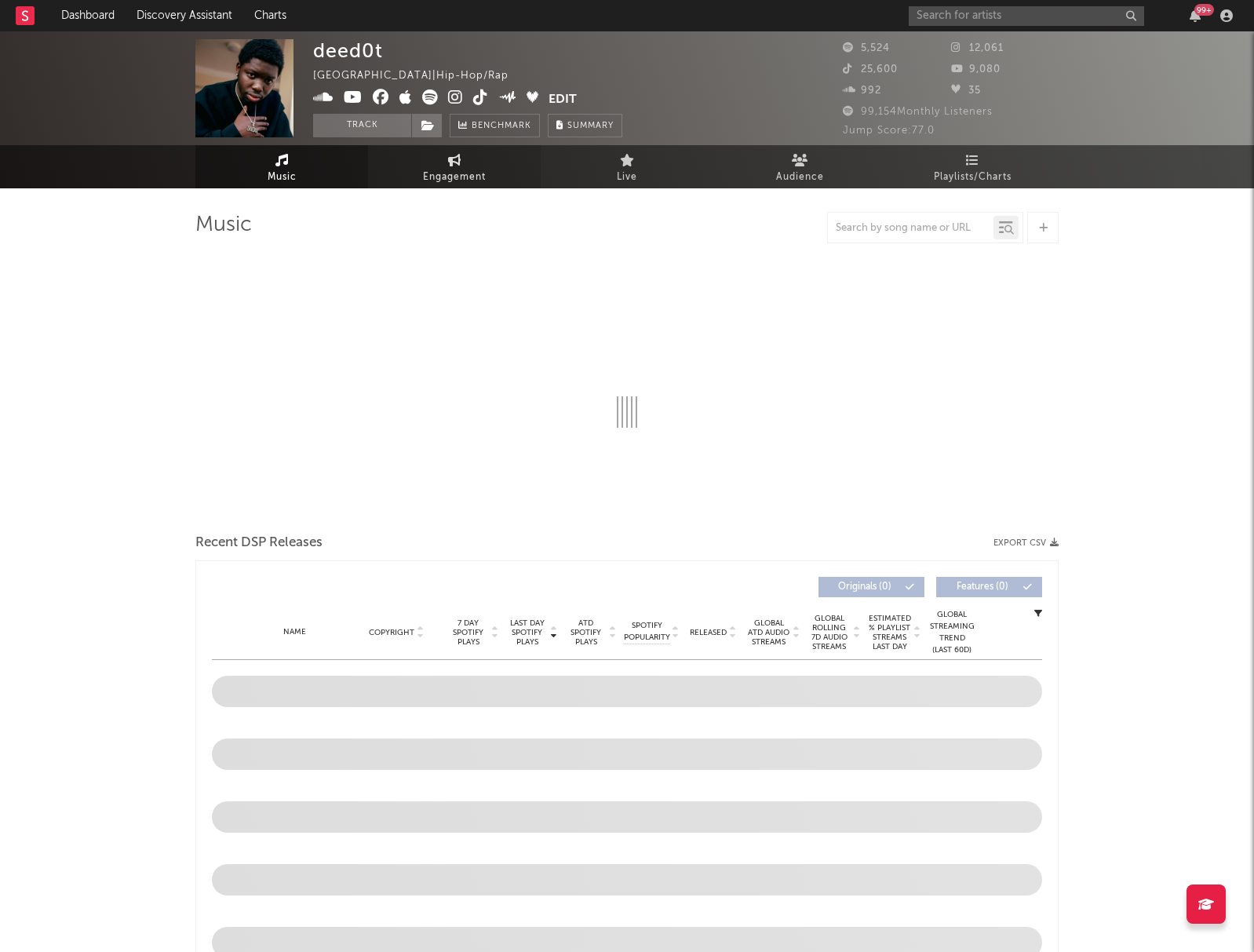
click at [446, 168] on span "Engagement" at bounding box center [455, 177] width 63 height 19
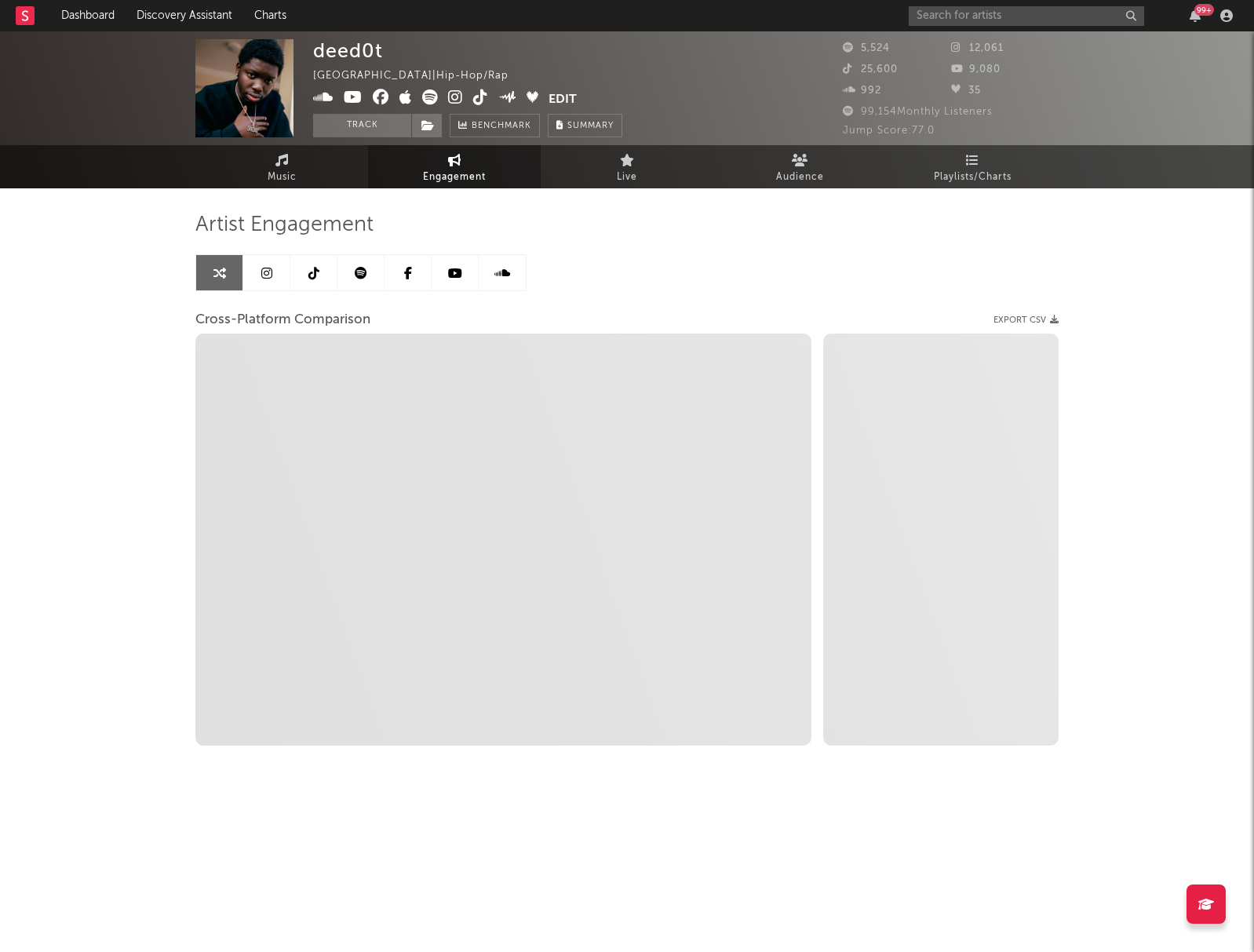
drag, startPoint x: 267, startPoint y: 269, endPoint x: 279, endPoint y: 268, distance: 12.0
click at [267, 269] on icon at bounding box center [267, 273] width 11 height 13
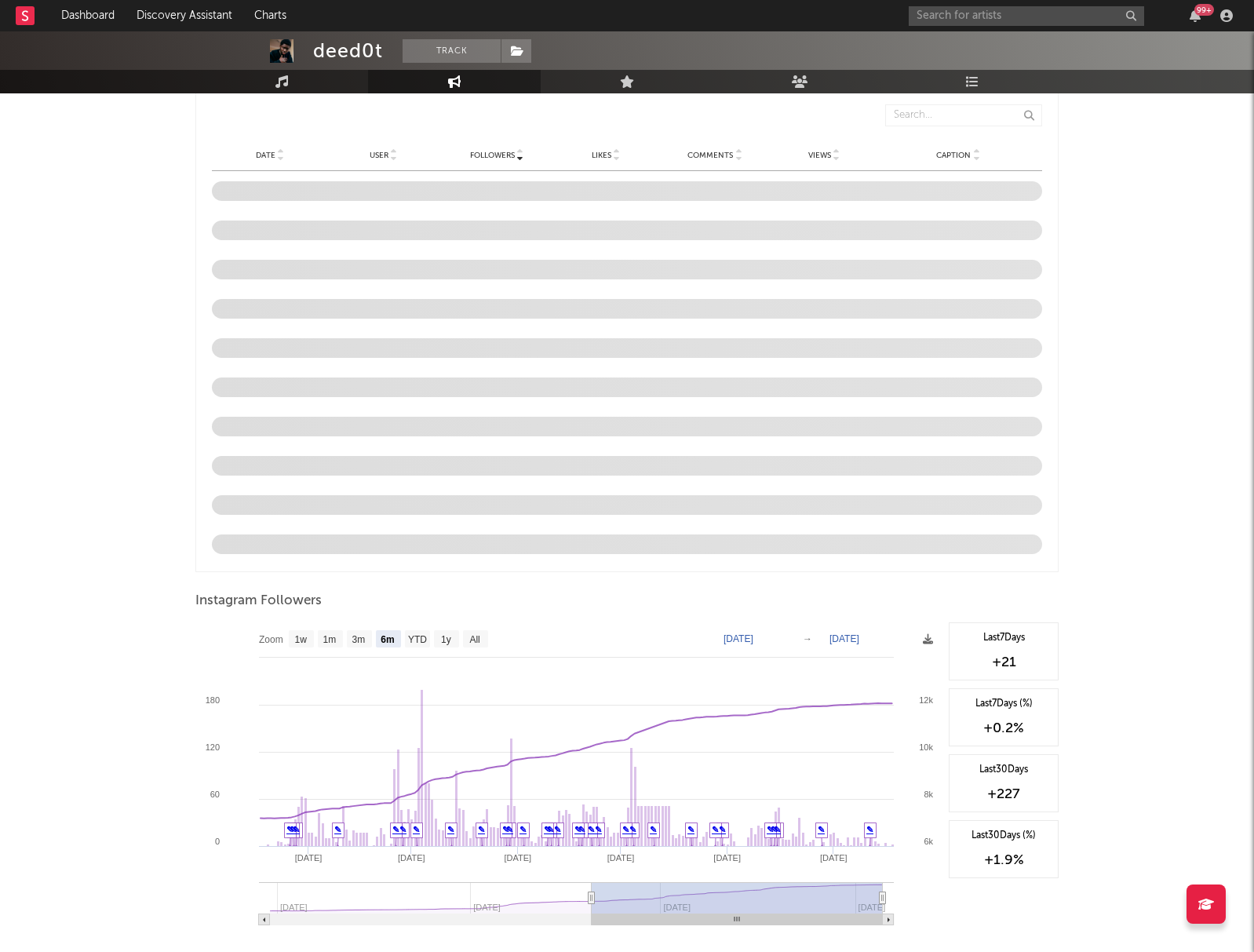
scroll to position [1362, 0]
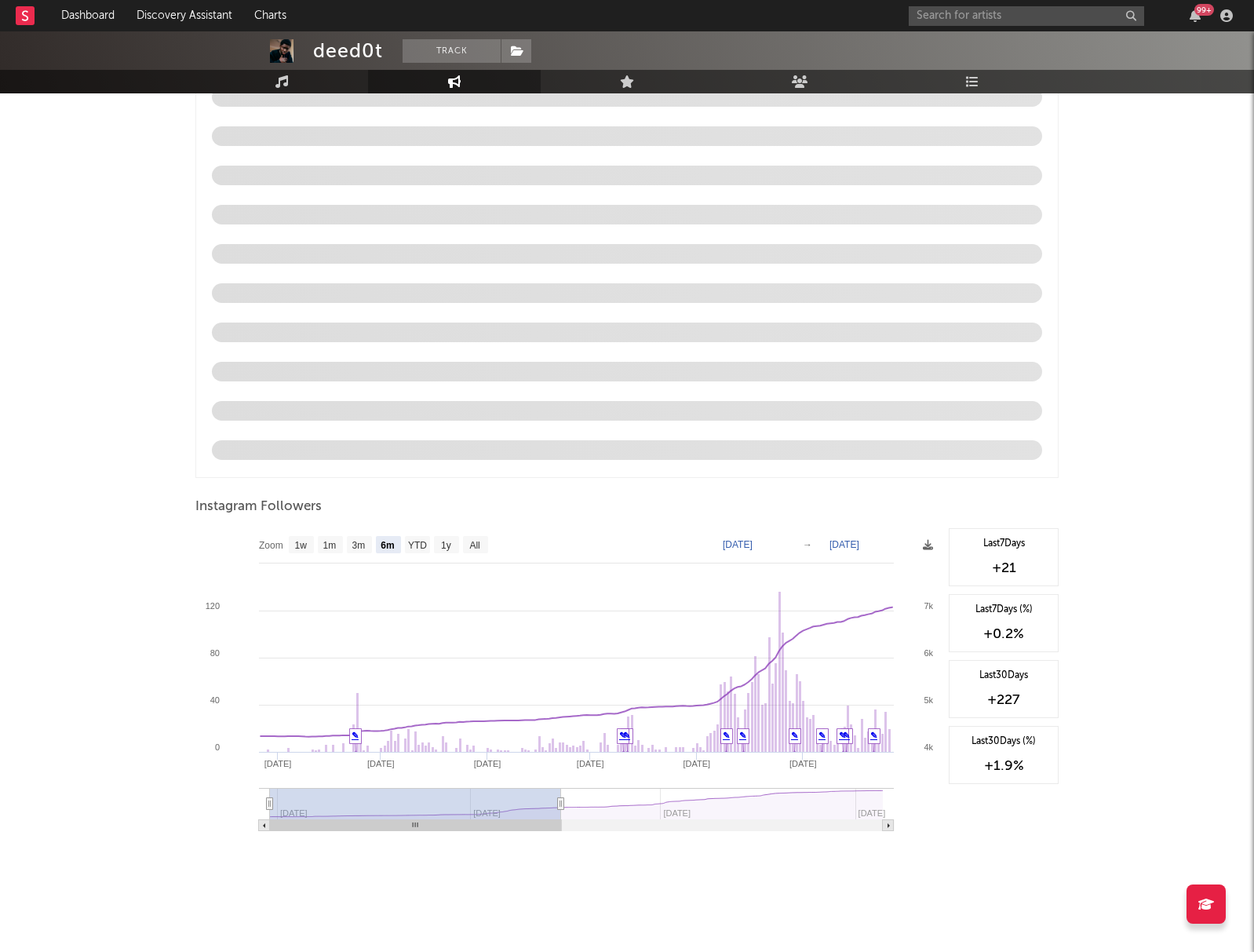
drag, startPoint x: 556, startPoint y: 821, endPoint x: 267, endPoint y: 806, distance: 289.4
click at [268, 820] on g at bounding box center [576, 825] width 636 height 11
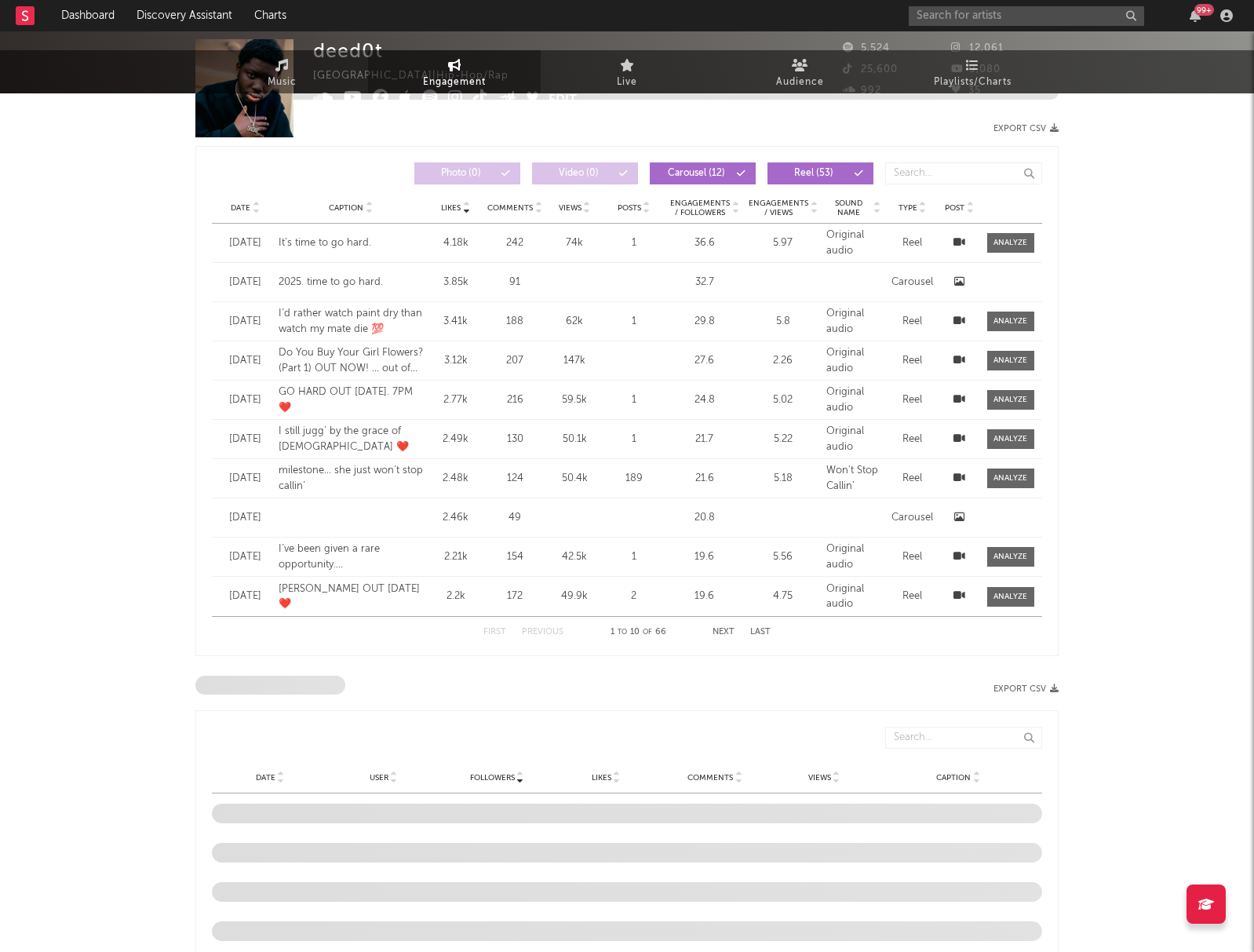
scroll to position [0, 0]
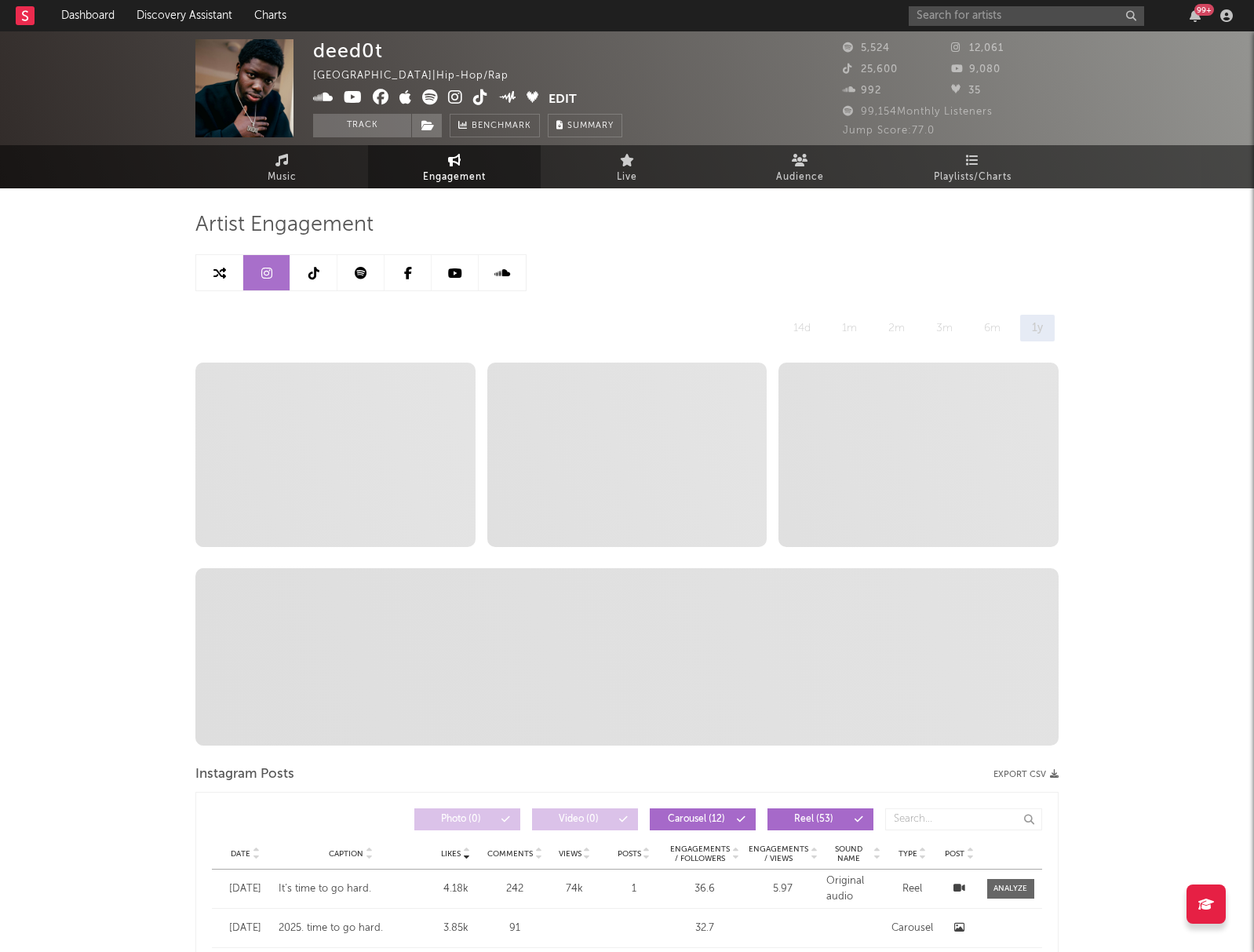
click at [306, 267] on link at bounding box center [314, 272] width 47 height 35
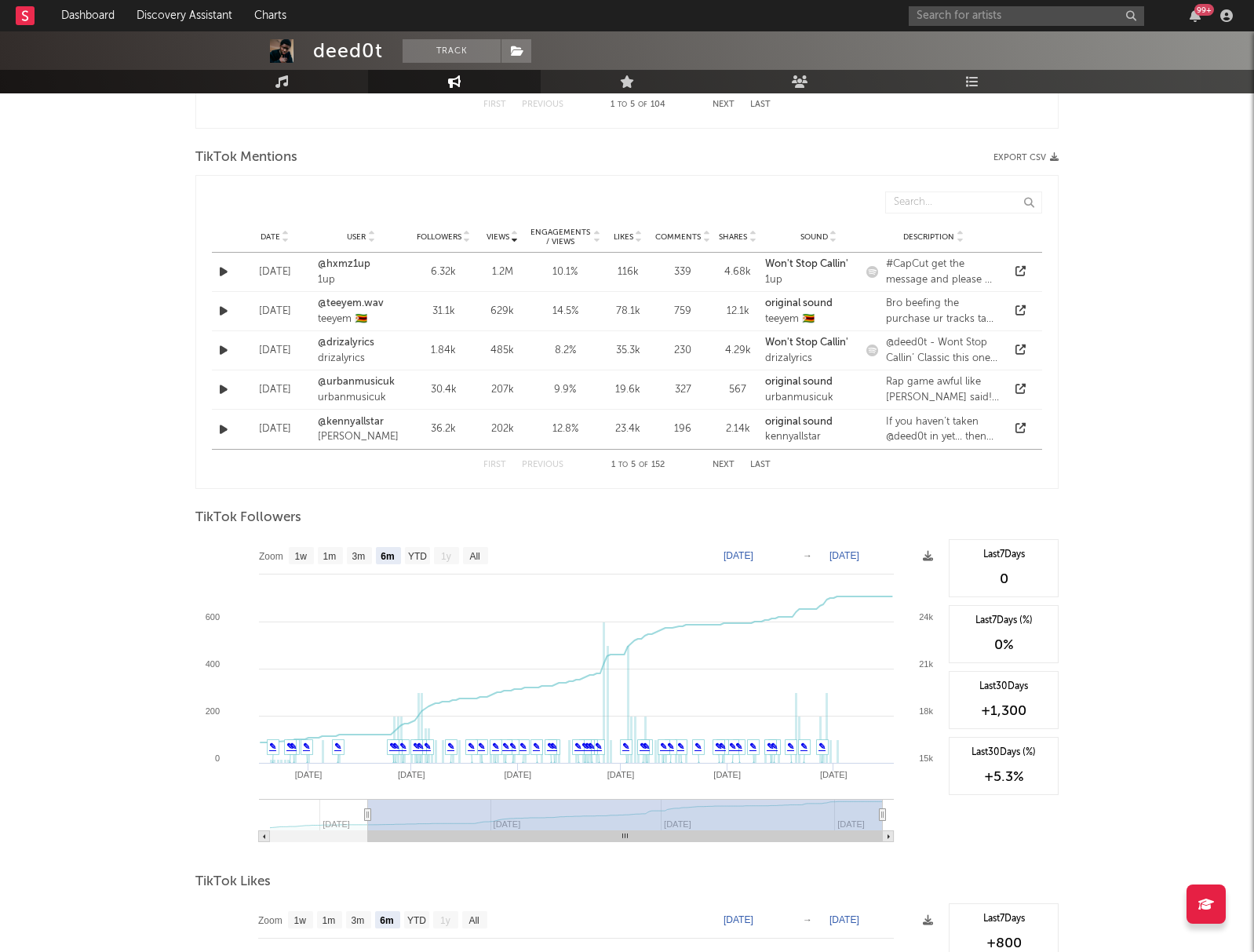
scroll to position [1335, 0]
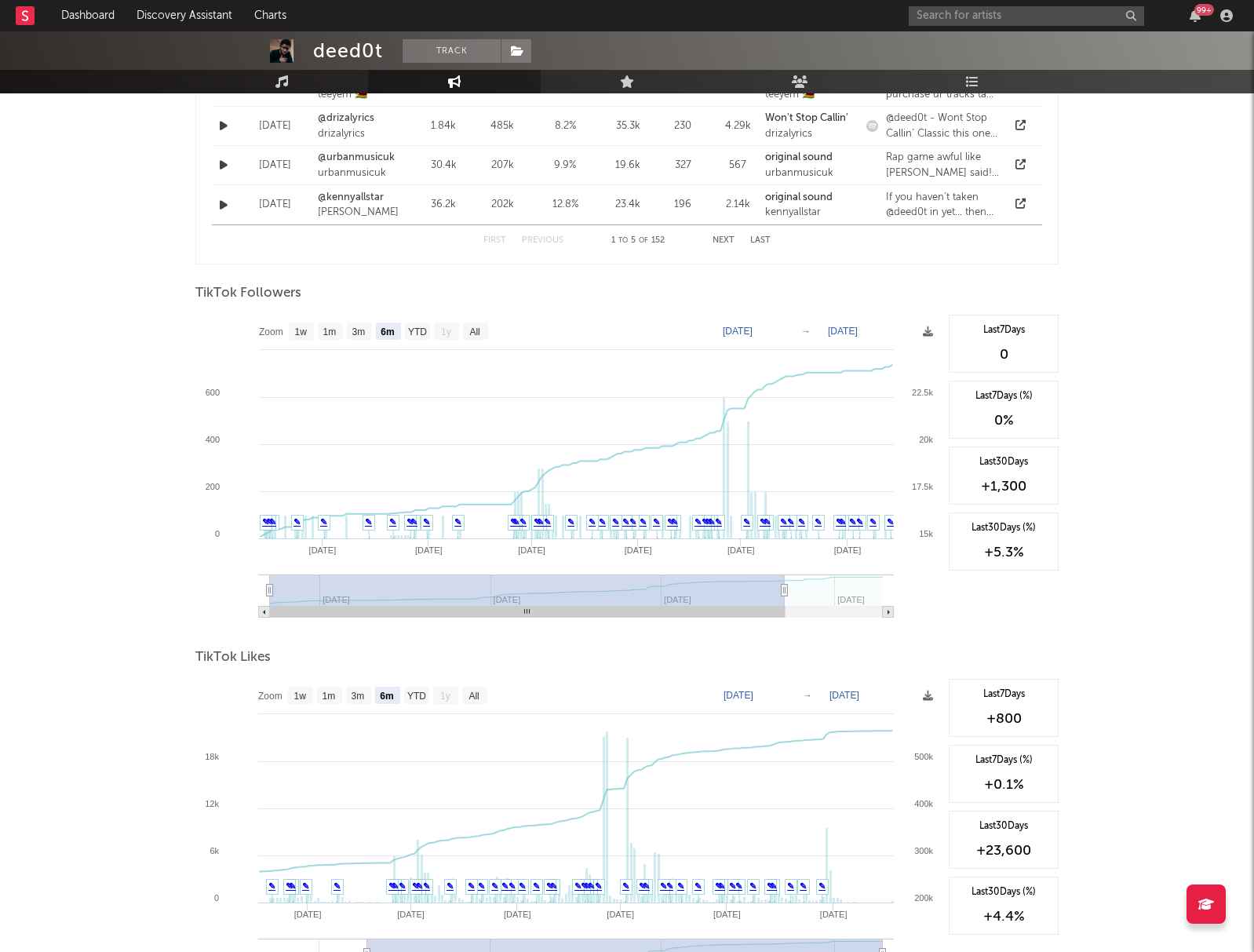
drag, startPoint x: 294, startPoint y: 608, endPoint x: 220, endPoint y: 564, distance: 86.1
click at [205, 603] on icon "Created with Highcharts 10.3.3 Apr '[DATE] Jun '[DATE] Aug '[DATE] Mar '[DATE] …" at bounding box center [567, 471] width 745 height 314
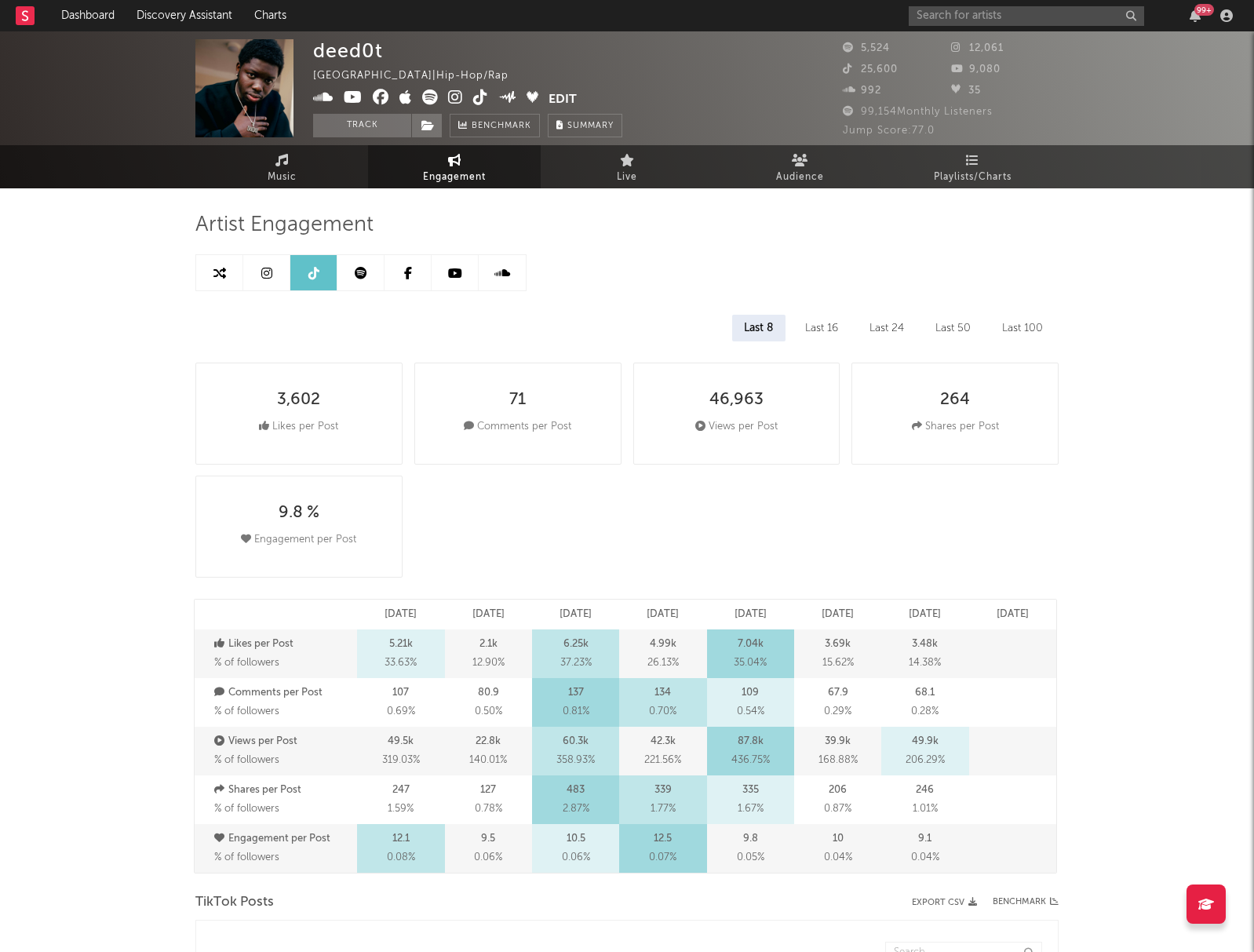
click at [370, 268] on link at bounding box center [361, 272] width 47 height 35
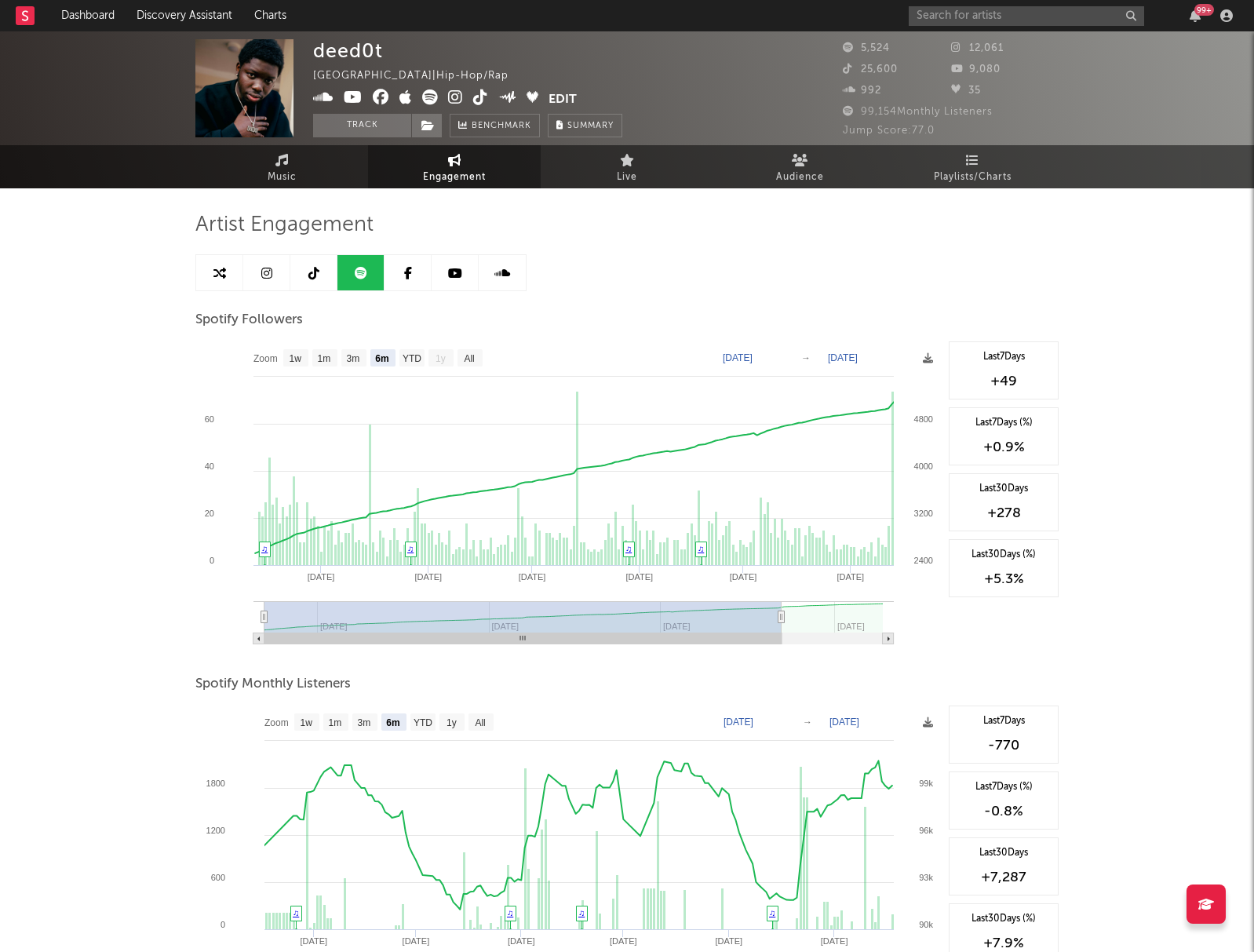
drag, startPoint x: 578, startPoint y: 638, endPoint x: 322, endPoint y: 639, distance: 256.0
click at [326, 642] on rect at bounding box center [523, 639] width 517 height 11
click at [461, 275] on link at bounding box center [455, 272] width 47 height 35
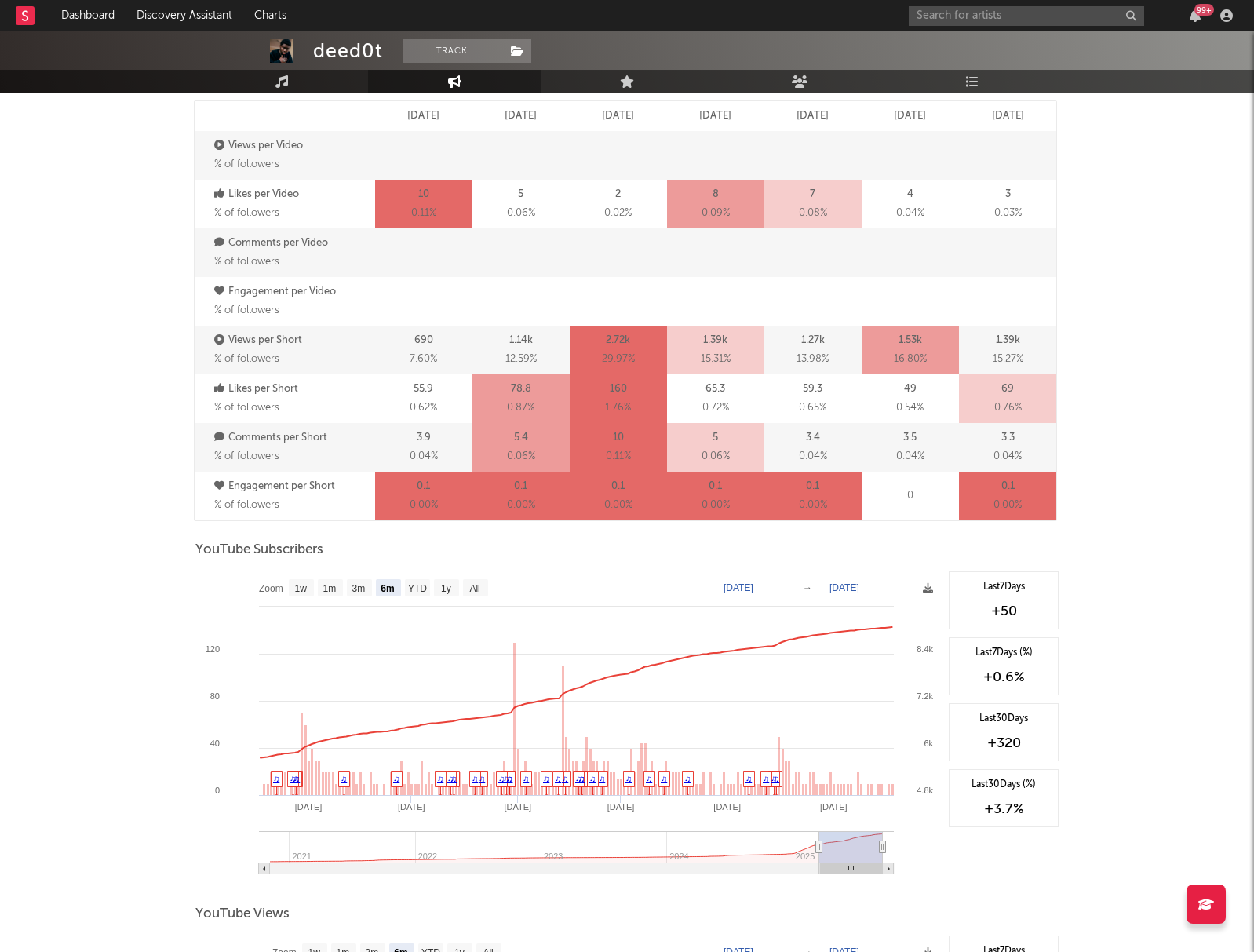
scroll to position [972, 0]
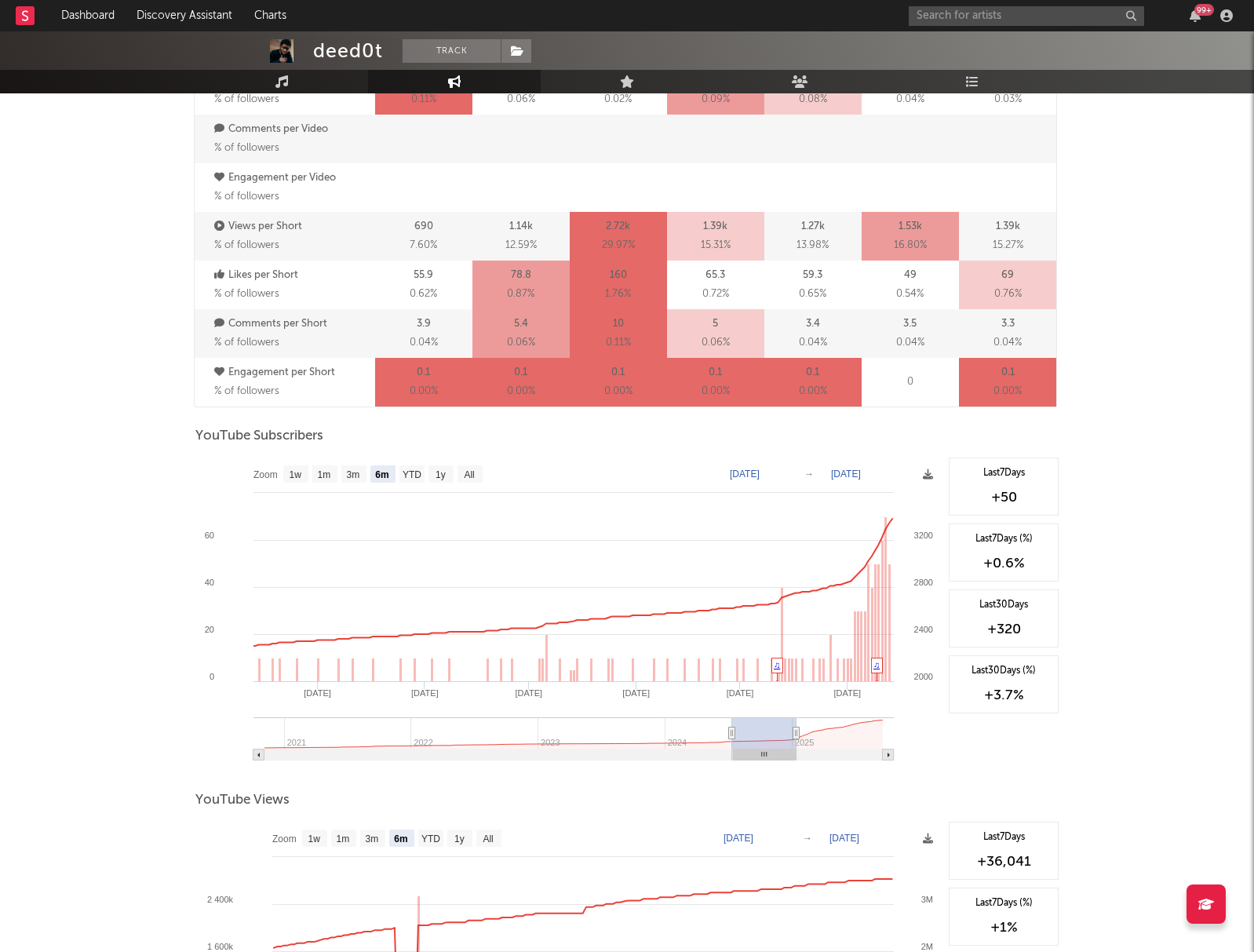
drag, startPoint x: 834, startPoint y: 759, endPoint x: 729, endPoint y: 731, distance: 108.7
click at [746, 759] on icon "Created with Highcharts 10.3.3 Jan '[DATE] Nov '[DATE] Sep '[DATE] 2021 2022 20…" at bounding box center [567, 614] width 745 height 314
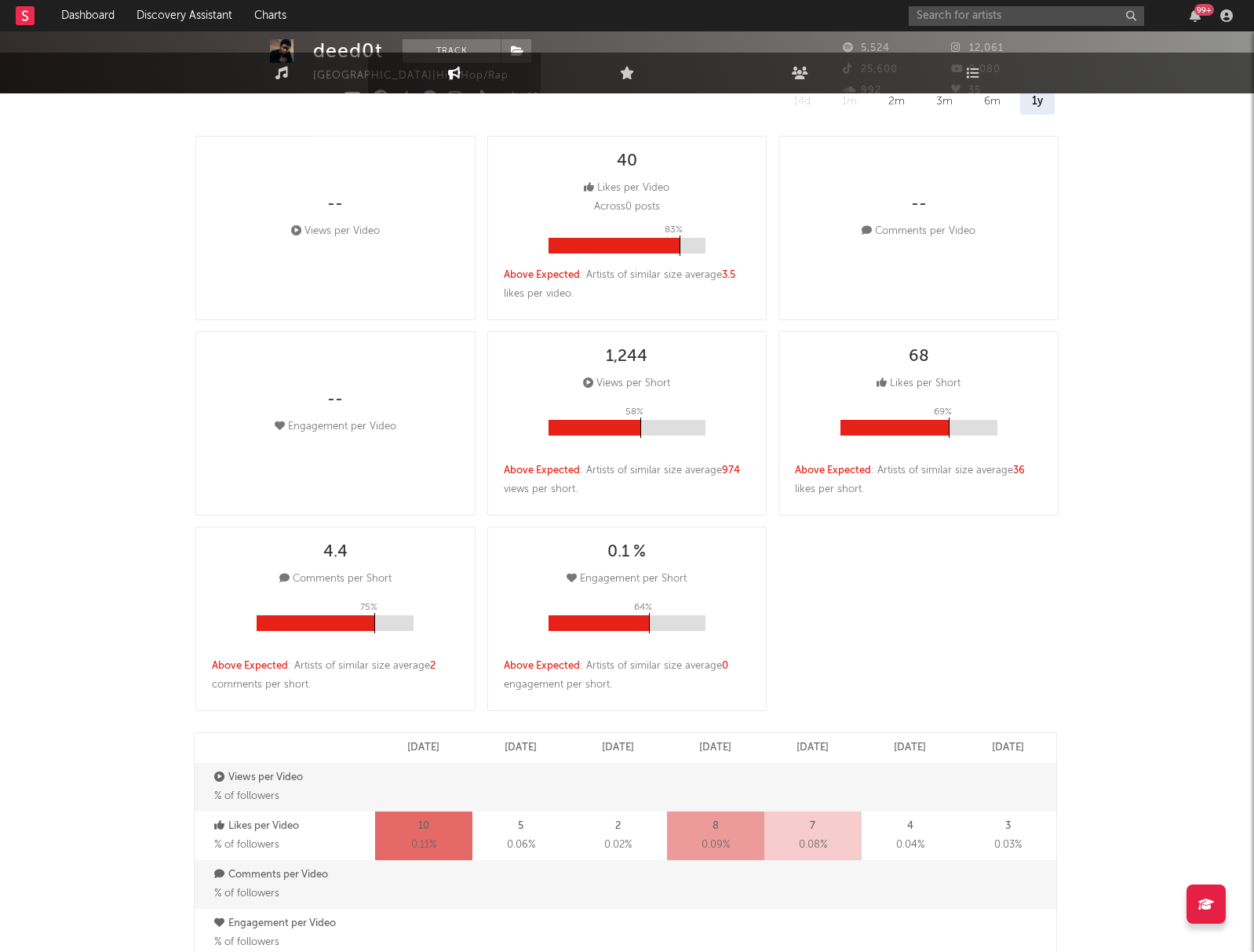
scroll to position [0, 0]
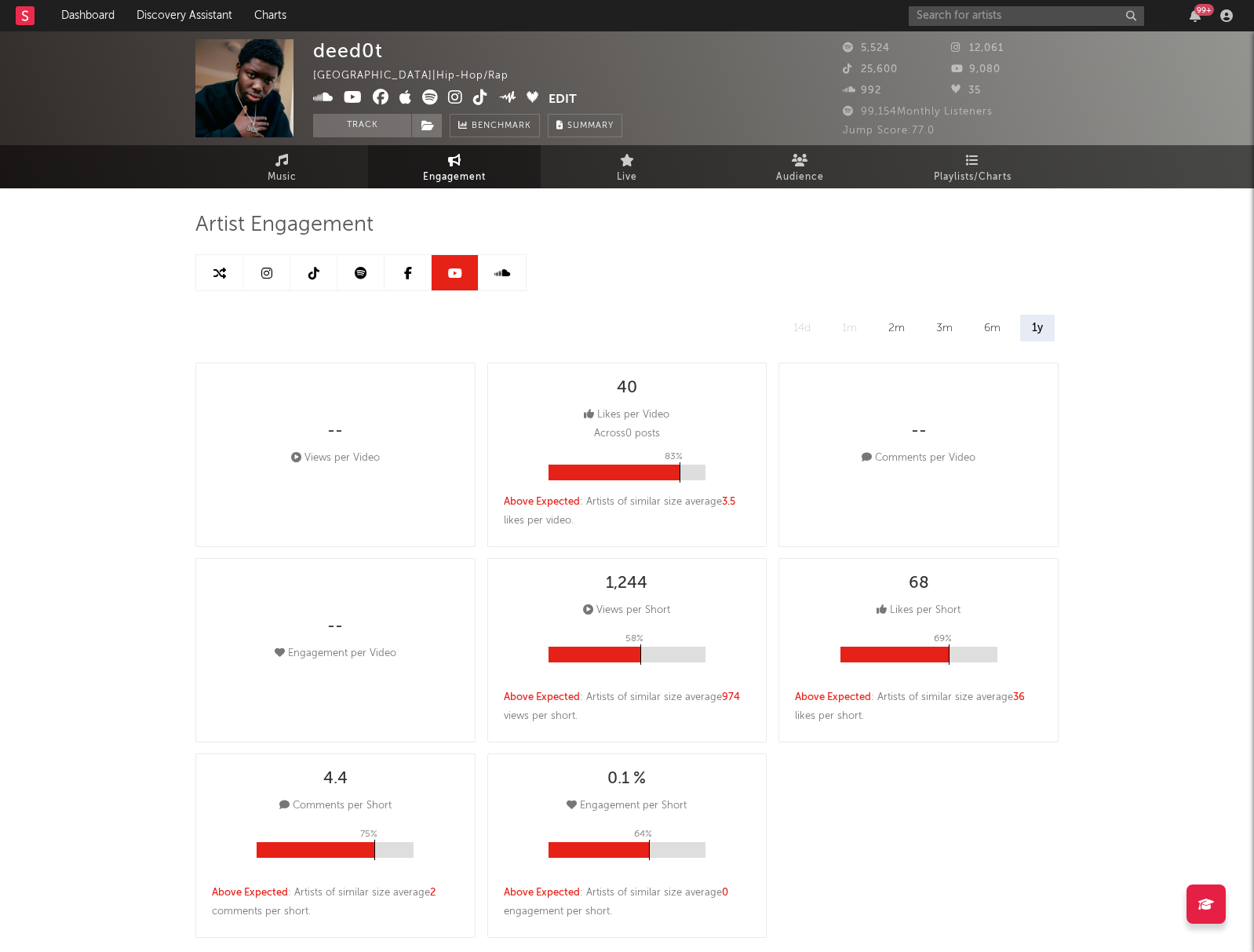
click at [409, 274] on icon at bounding box center [408, 273] width 8 height 13
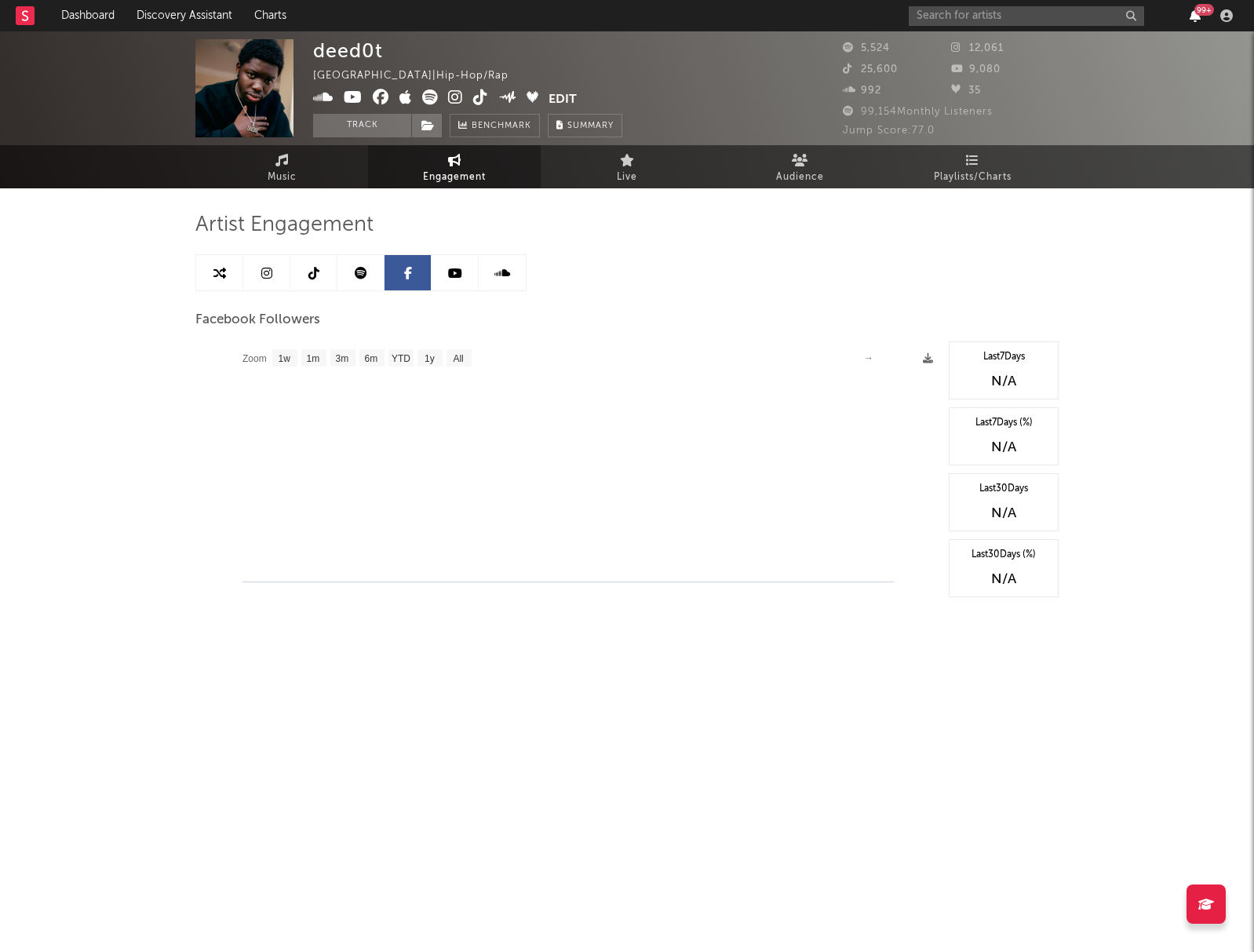
click at [1198, 18] on icon "button" at bounding box center [1195, 16] width 11 height 13
